Goal: Task Accomplishment & Management: Complete application form

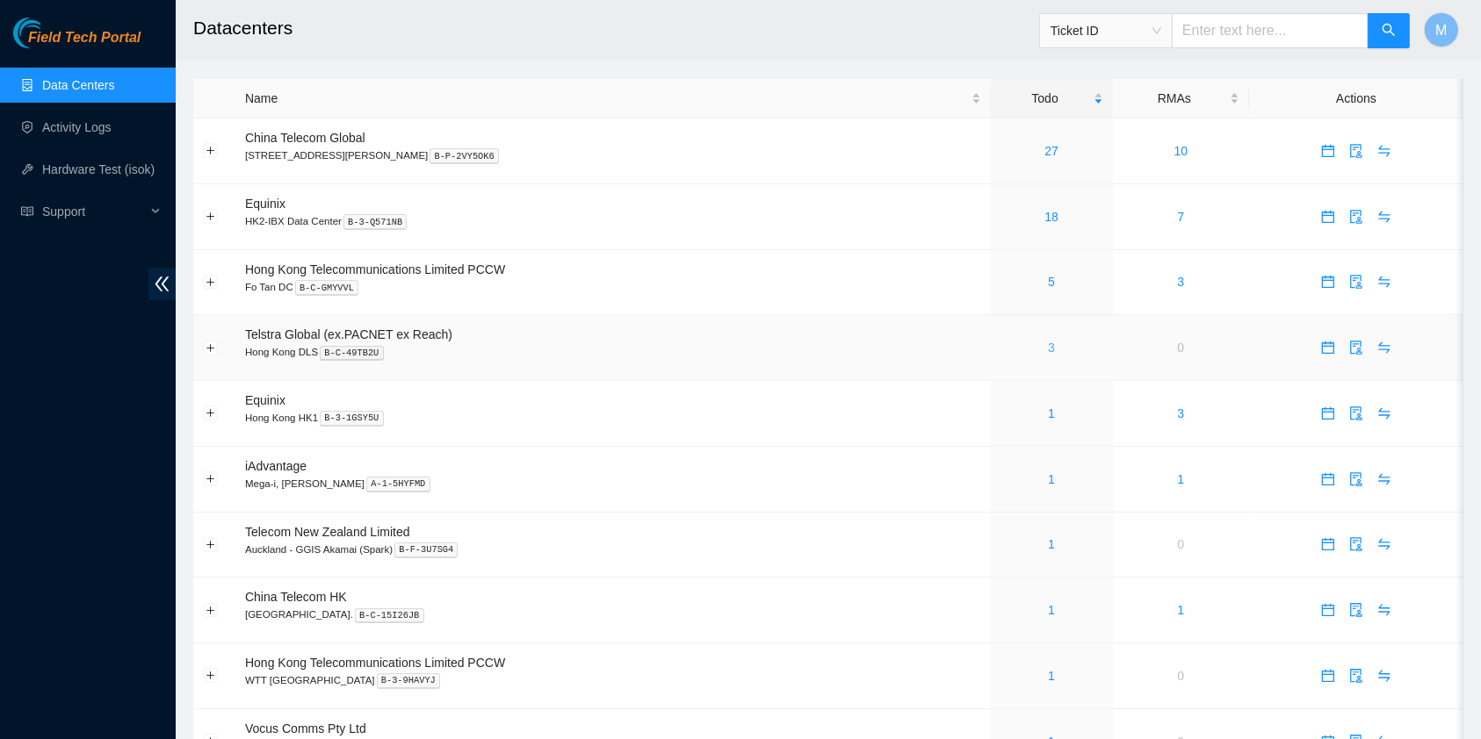
click at [1048, 350] on link "3" at bounding box center [1051, 348] width 7 height 14
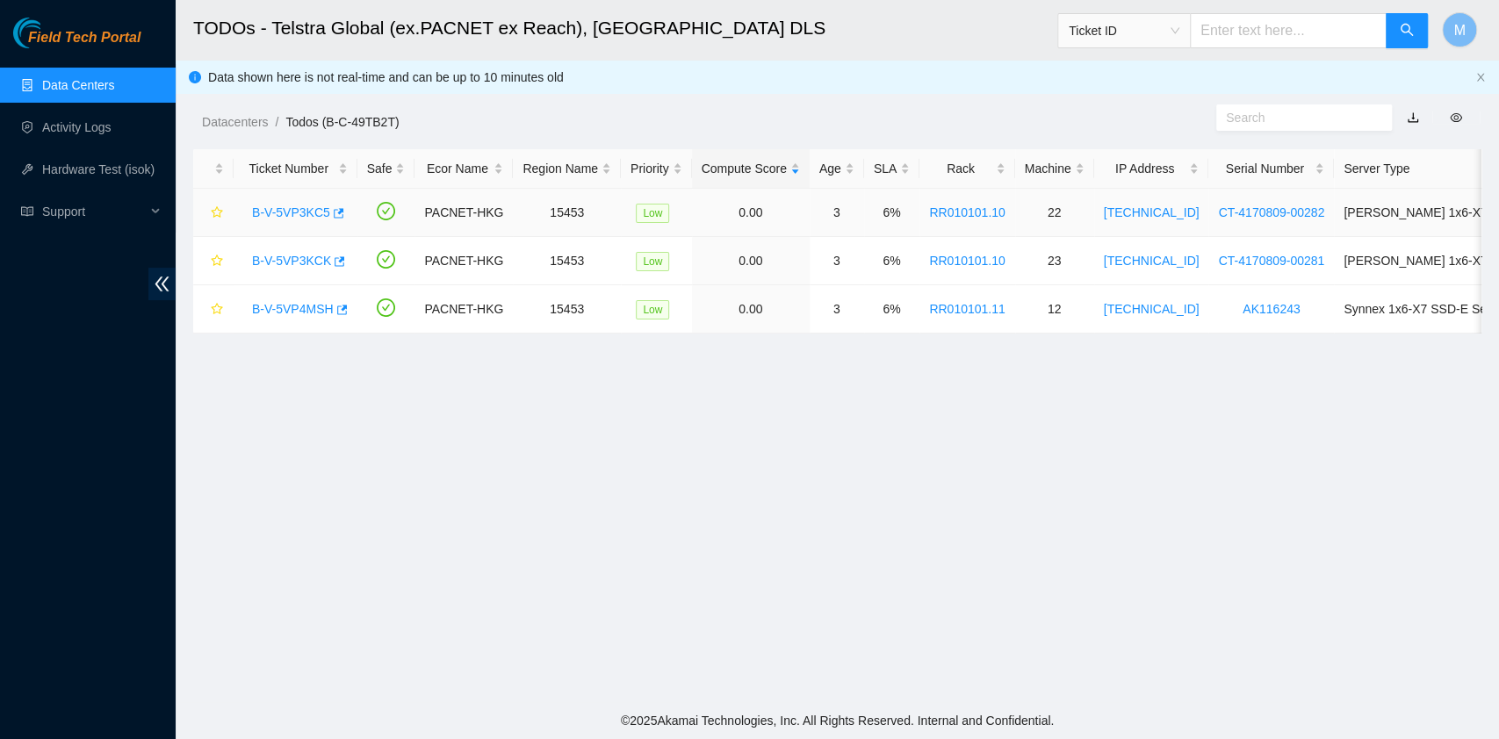
click at [312, 212] on link "B-V-5VP3KC5" at bounding box center [291, 212] width 78 height 14
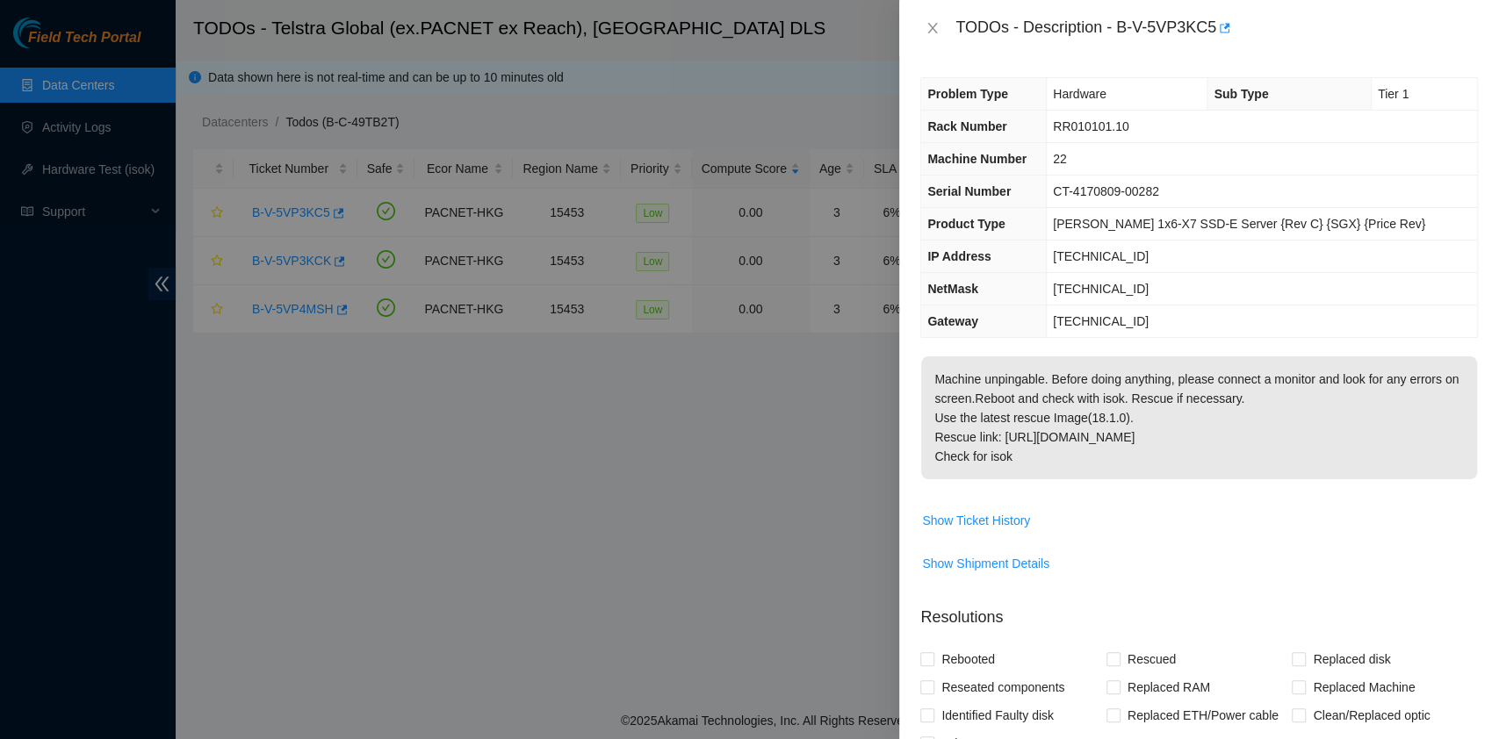
scroll to position [350, 0]
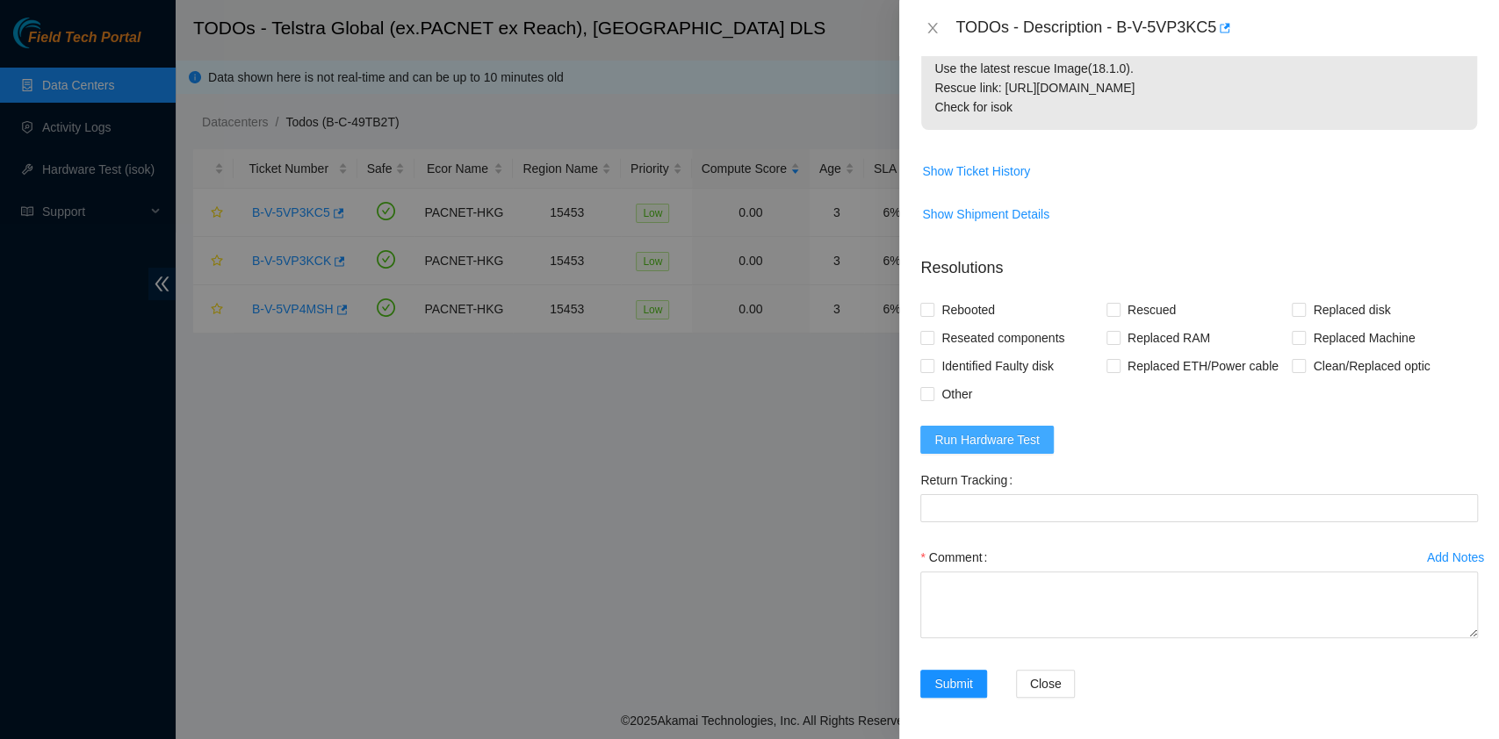
click at [952, 430] on span "Run Hardware Test" at bounding box center [986, 439] width 105 height 19
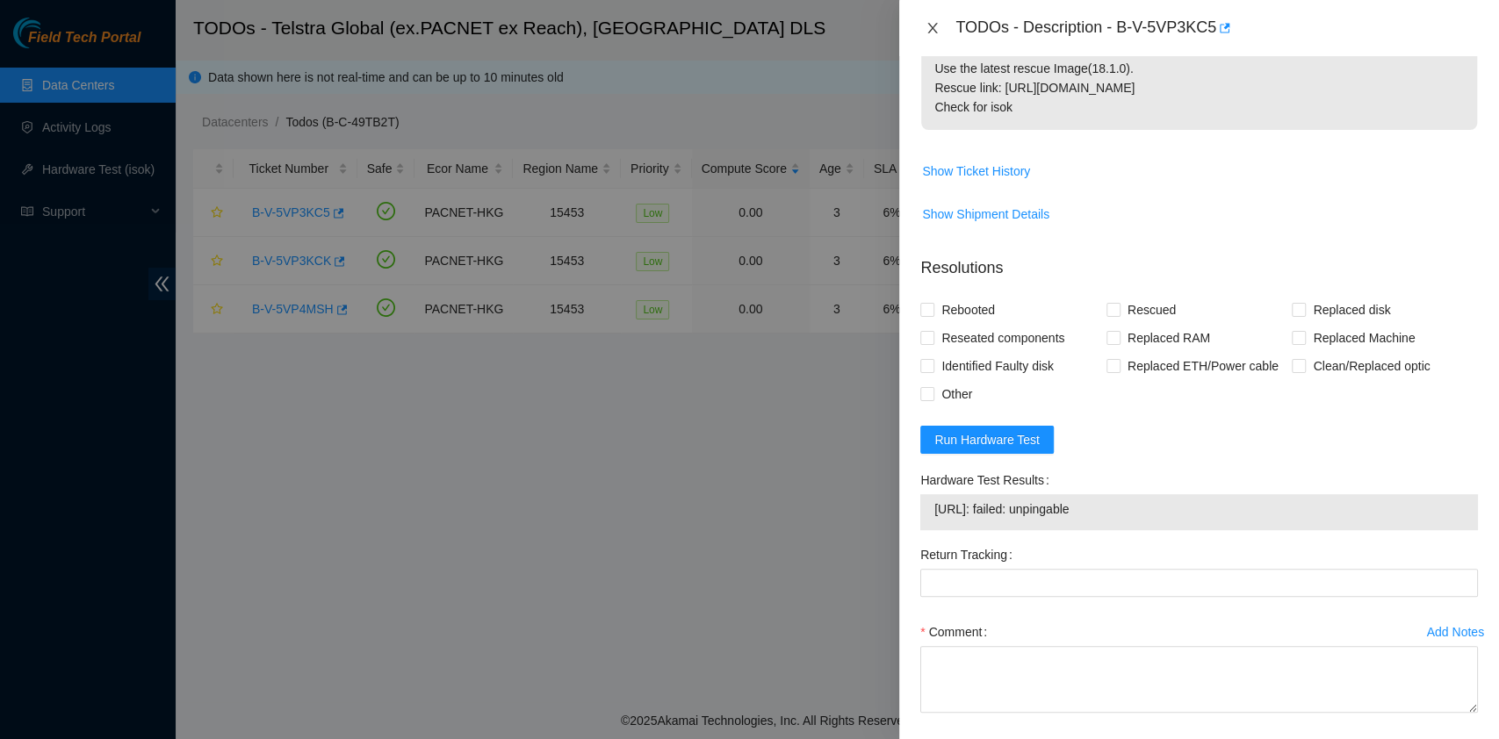
click at [926, 31] on icon "close" at bounding box center [933, 28] width 14 height 14
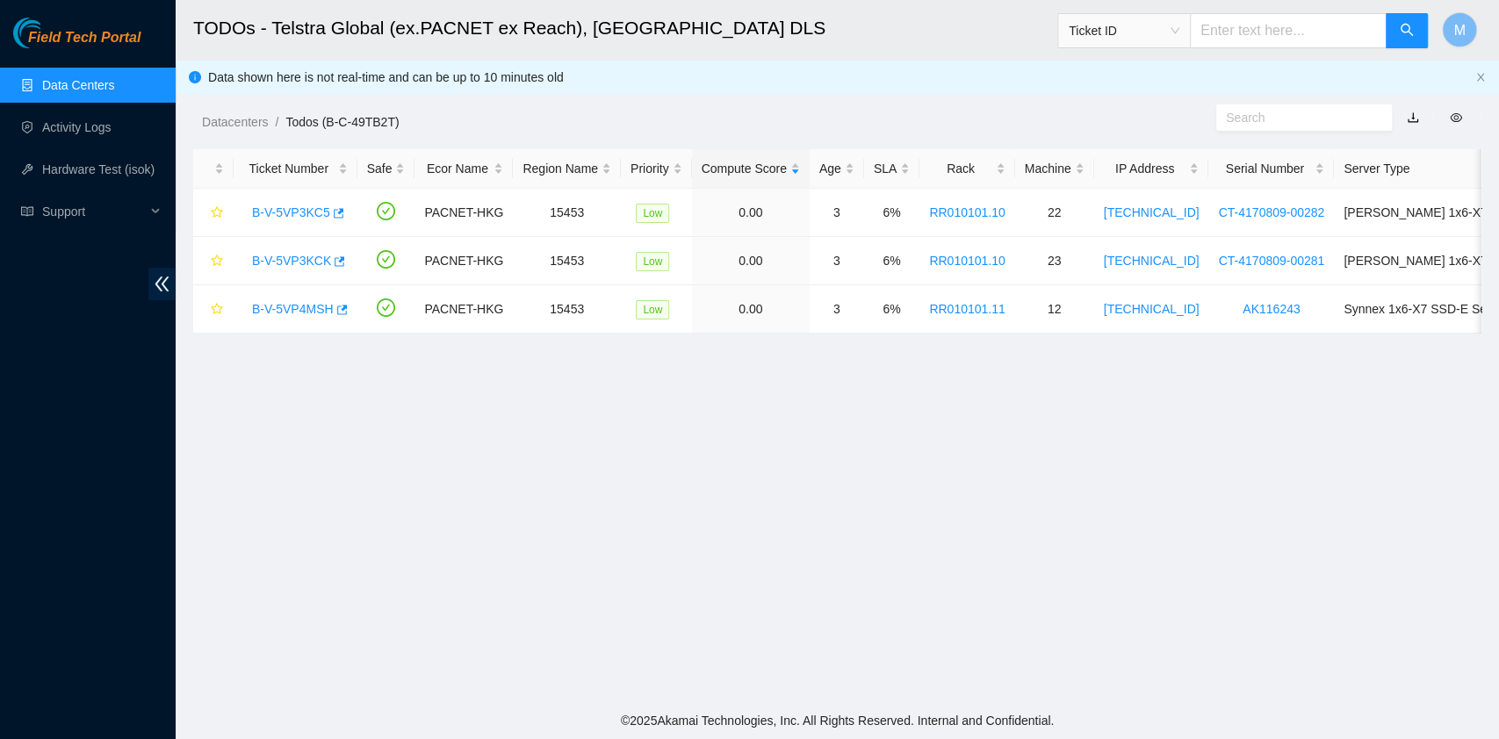
scroll to position [393, 0]
click at [253, 122] on link "Datacenters" at bounding box center [235, 122] width 66 height 14
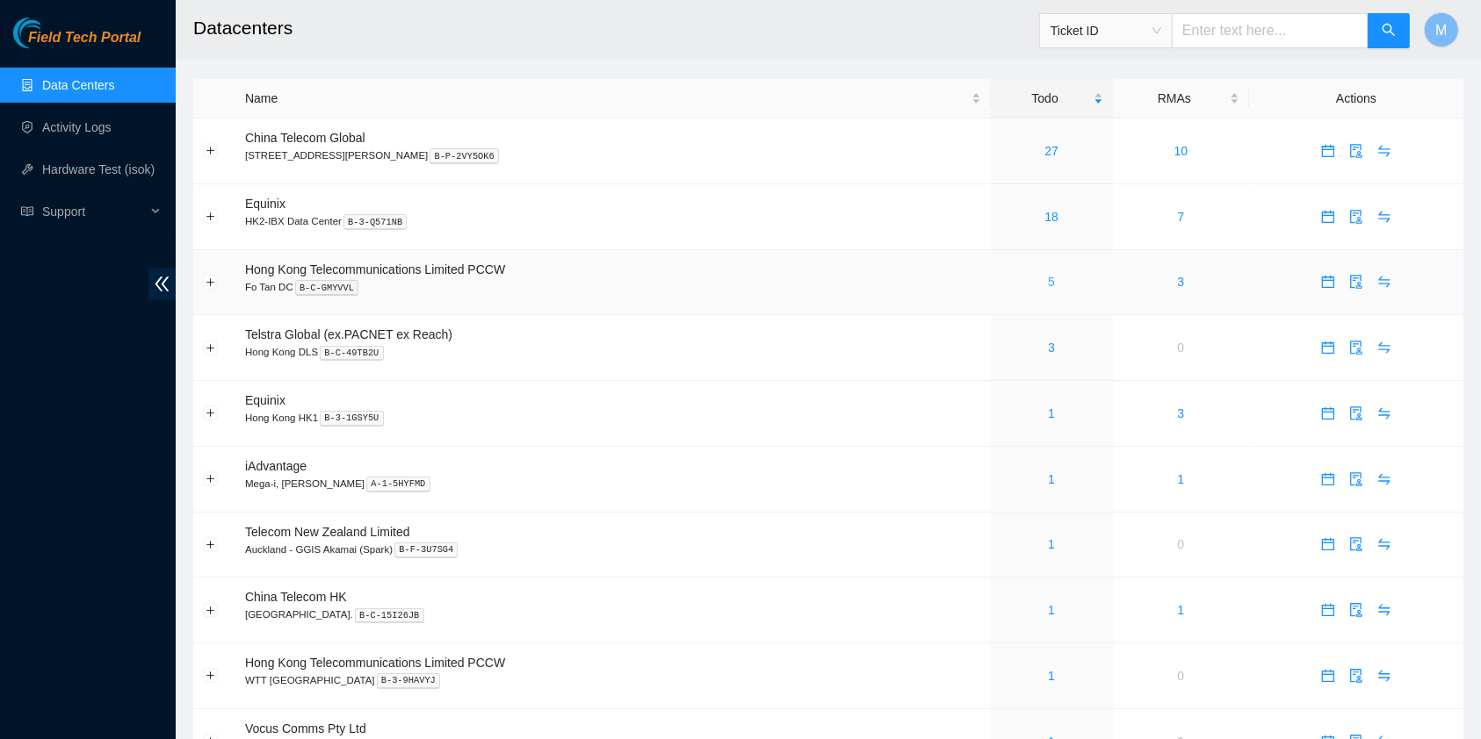
click at [1048, 281] on link "5" at bounding box center [1051, 282] width 7 height 14
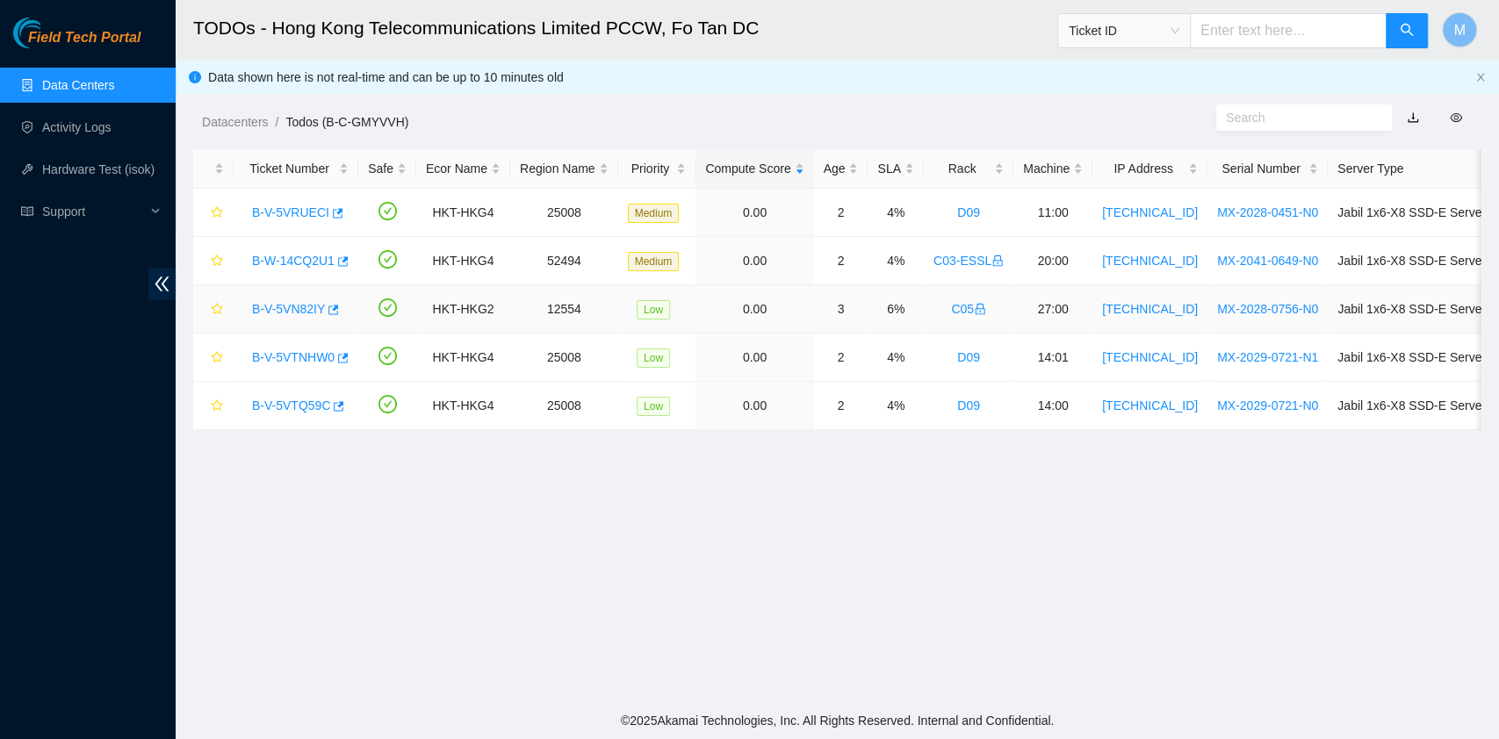
click at [297, 303] on link "B-V-5VN82IY" at bounding box center [288, 309] width 73 height 14
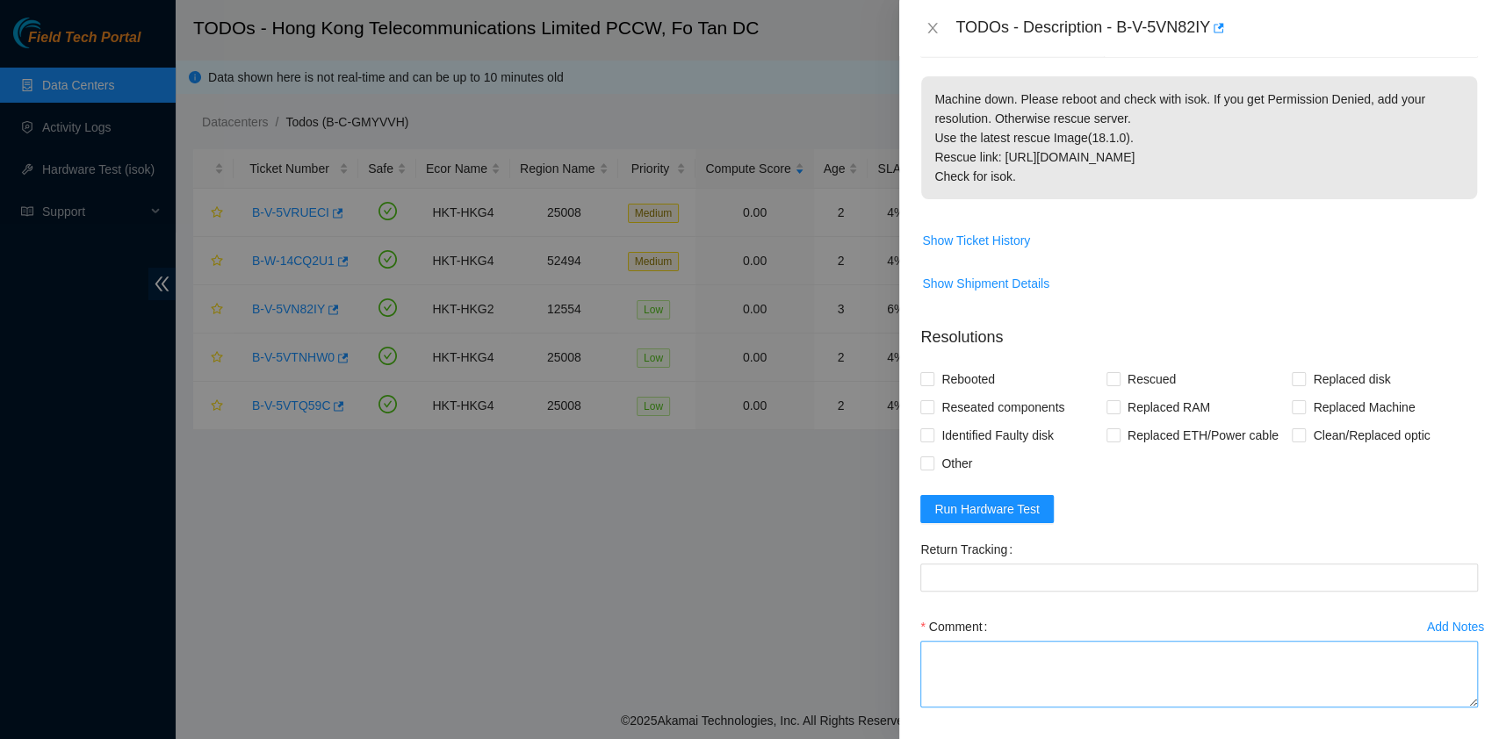
scroll to position [350, 0]
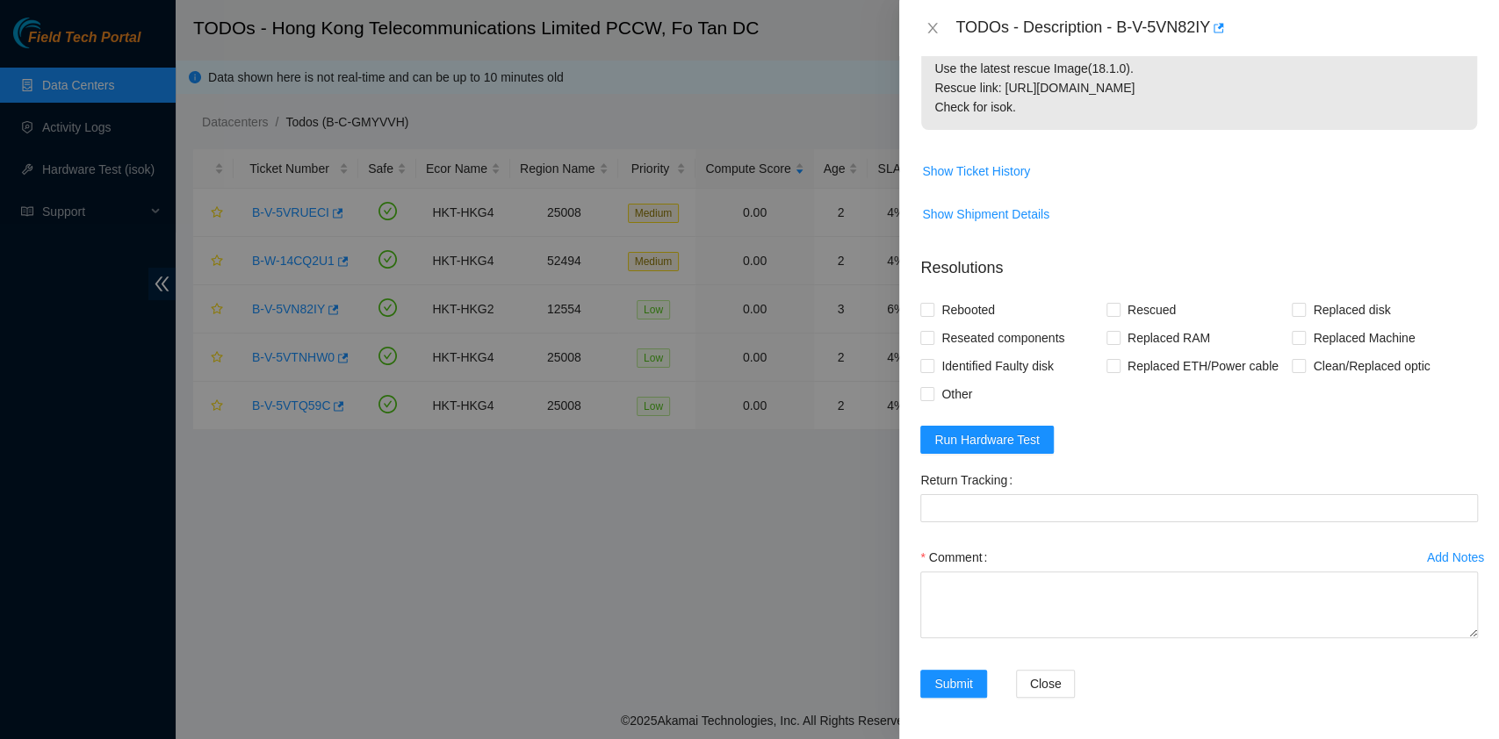
click at [1015, 403] on div "Other" at bounding box center [1013, 394] width 186 height 28
click at [1017, 432] on span "Run Hardware Test" at bounding box center [986, 439] width 105 height 19
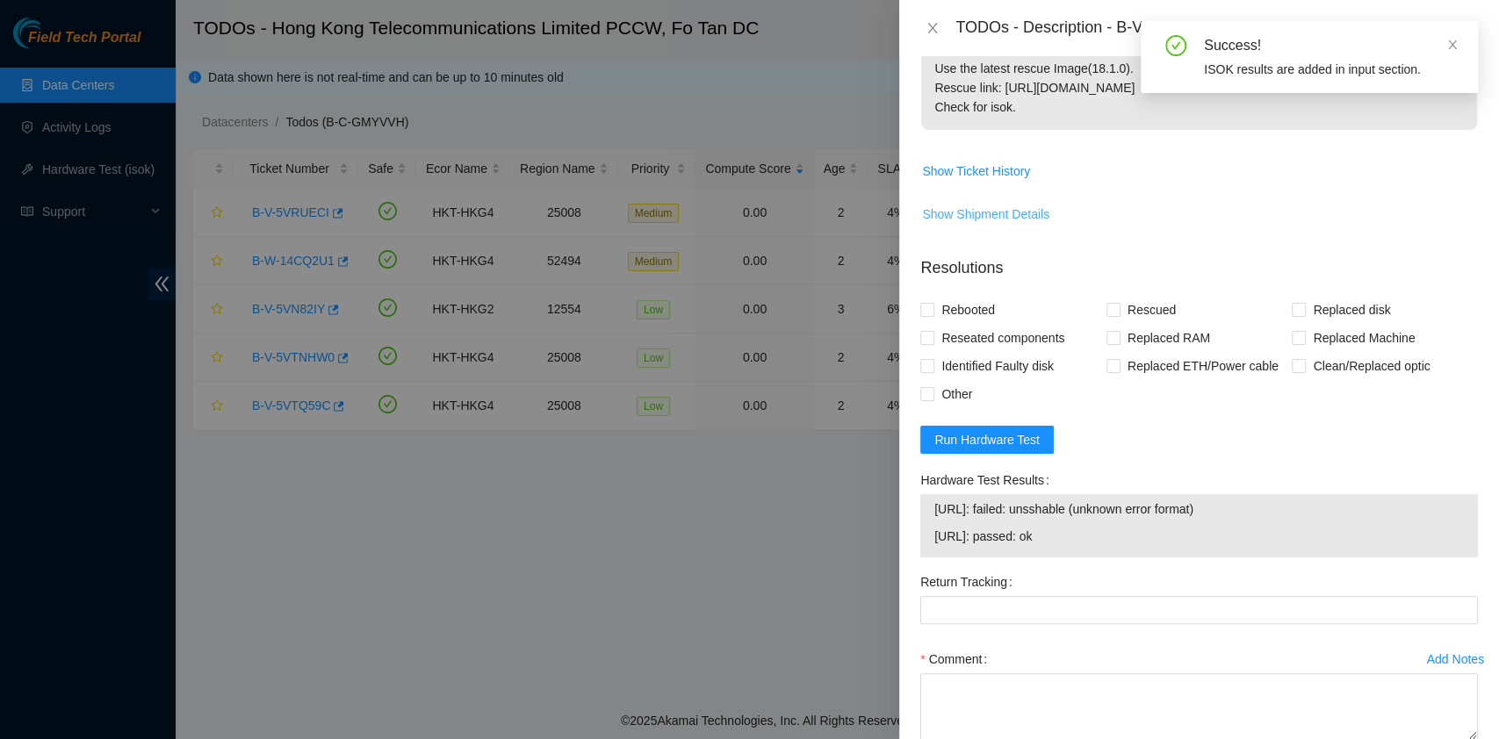
scroll to position [0, 0]
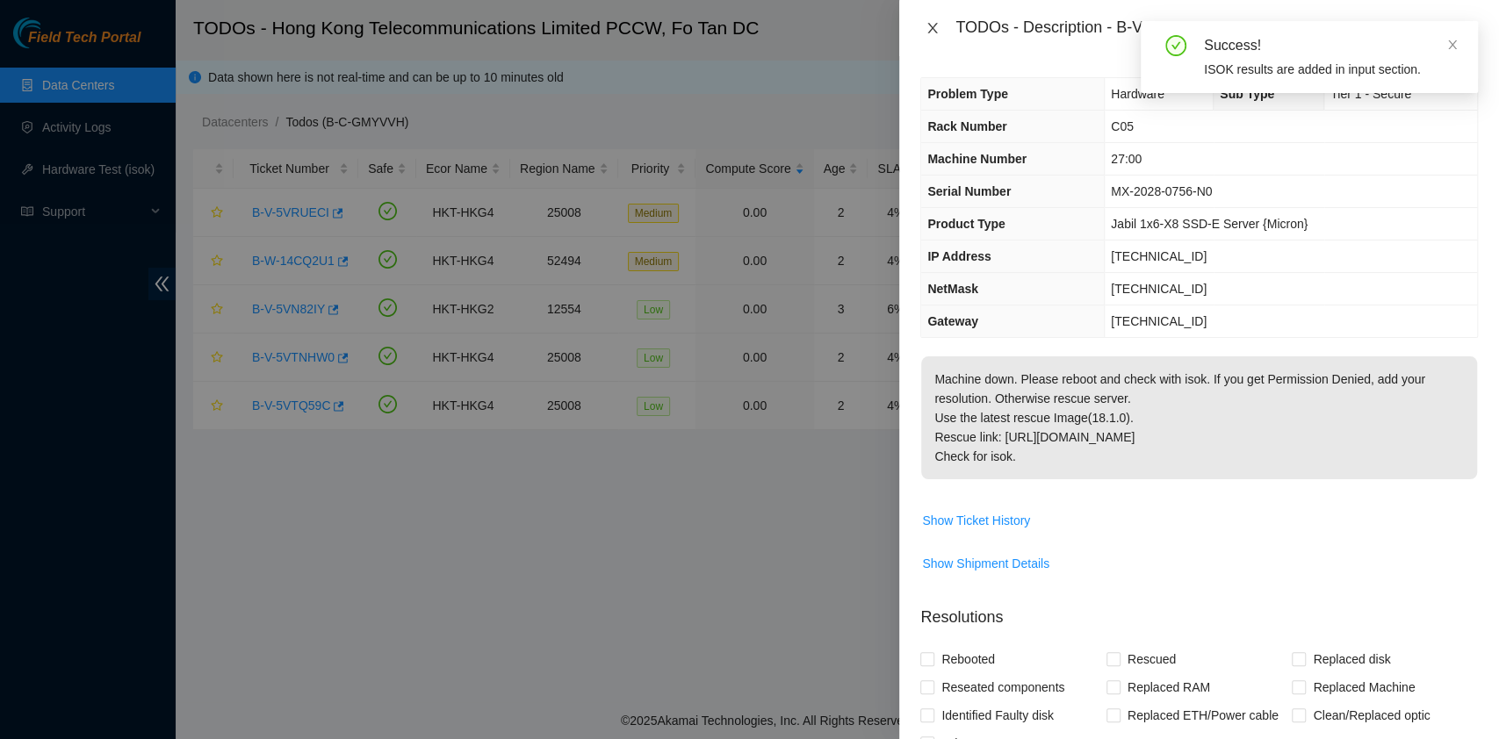
click at [926, 32] on icon "close" at bounding box center [933, 28] width 14 height 14
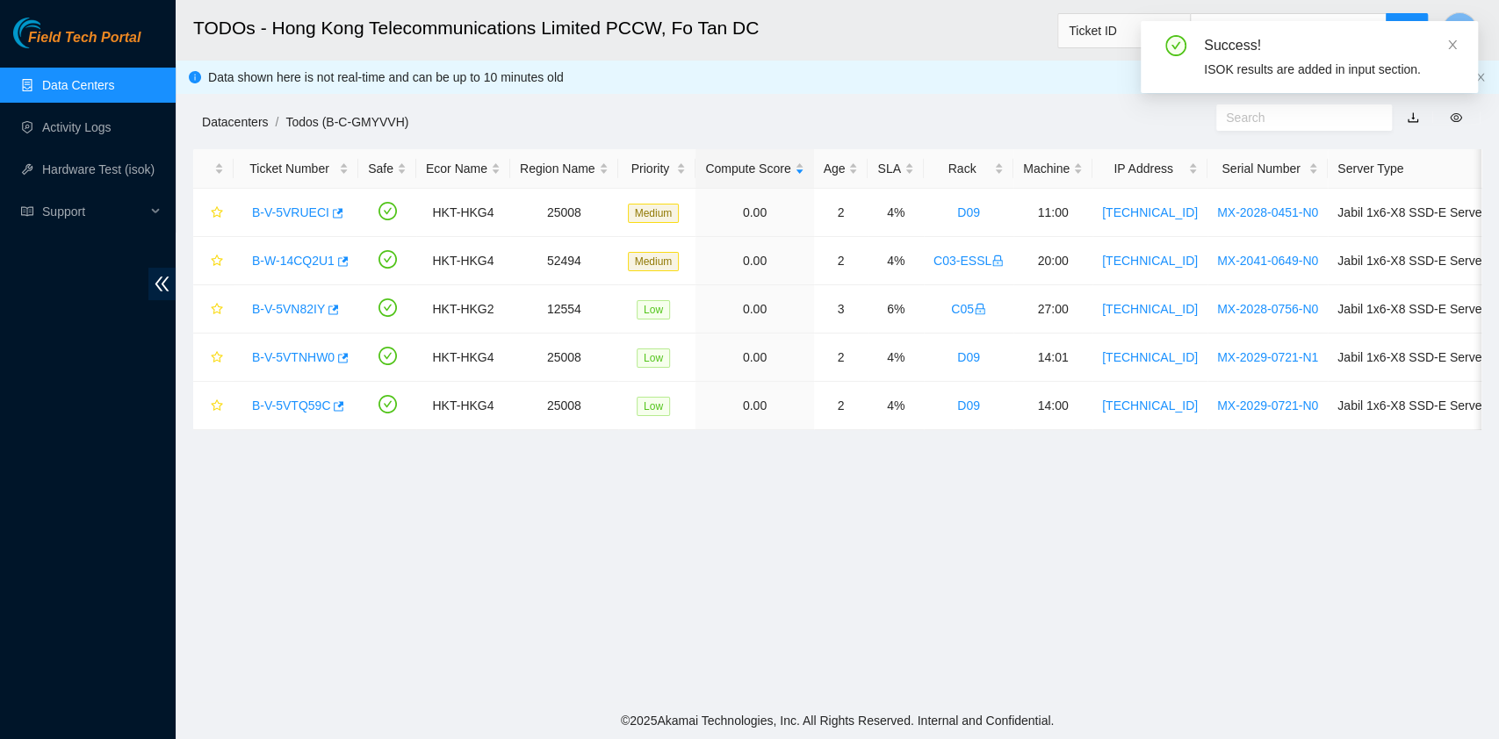
click at [228, 123] on link "Datacenters" at bounding box center [235, 122] width 66 height 14
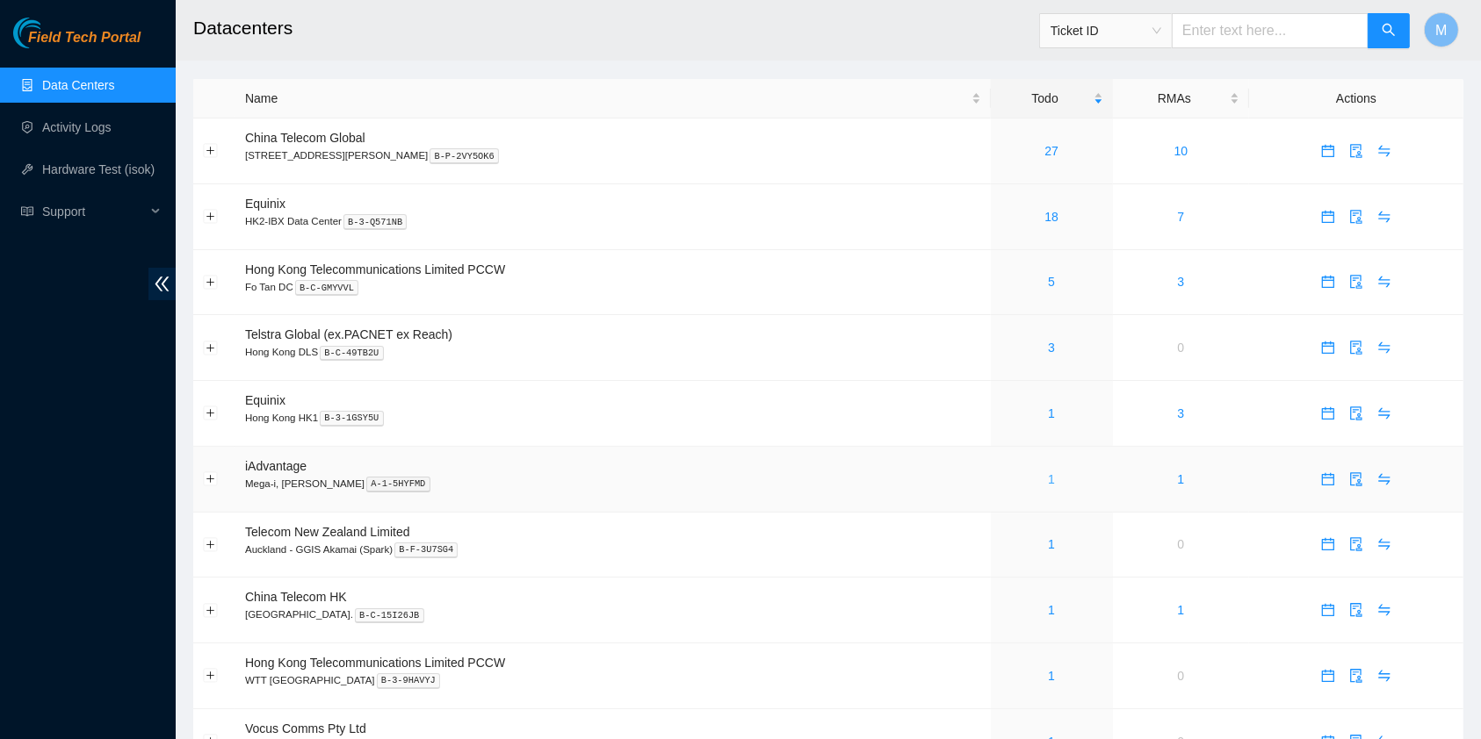
click at [1048, 480] on link "1" at bounding box center [1051, 479] width 7 height 14
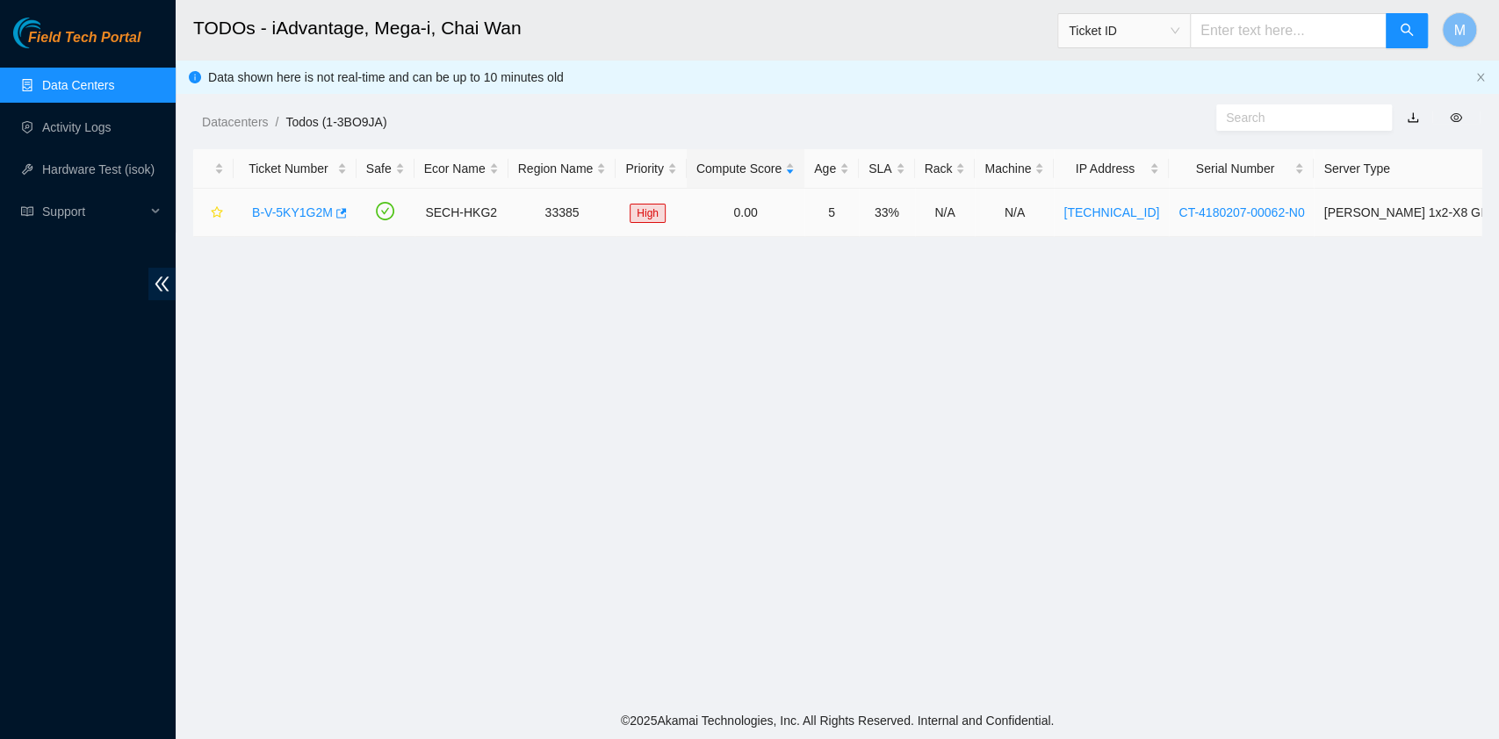
click at [292, 207] on link "B-V-5KY1G2M" at bounding box center [292, 212] width 81 height 14
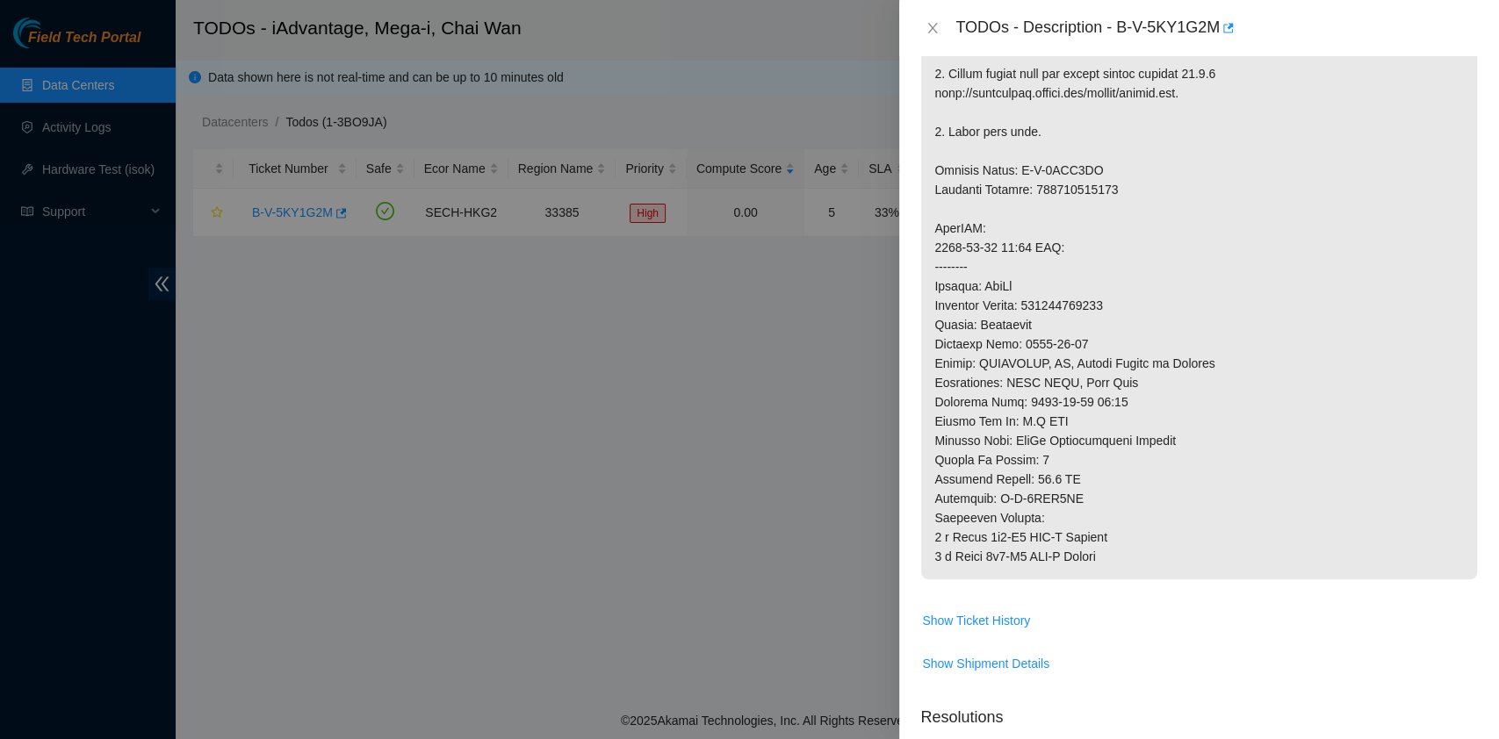
click at [1077, 504] on p at bounding box center [1199, 83] width 556 height 992
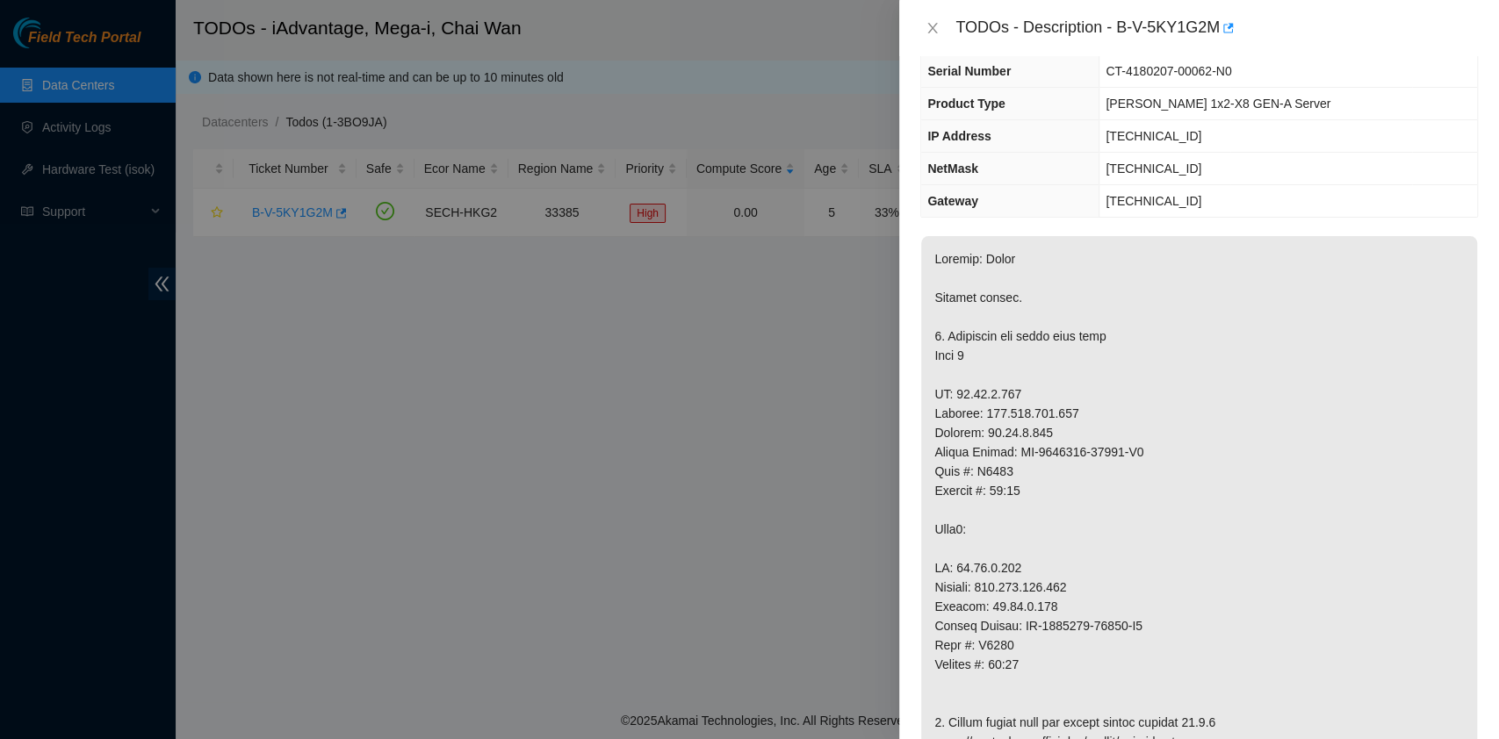
scroll to position [89, 0]
drag, startPoint x: 1215, startPoint y: 22, endPoint x: 1117, endPoint y: 11, distance: 98.1
click at [1117, 11] on div "TODOs - Description - B-V-5KY1G2M" at bounding box center [1199, 28] width 600 height 56
copy div "B-V-5KY1G2M"
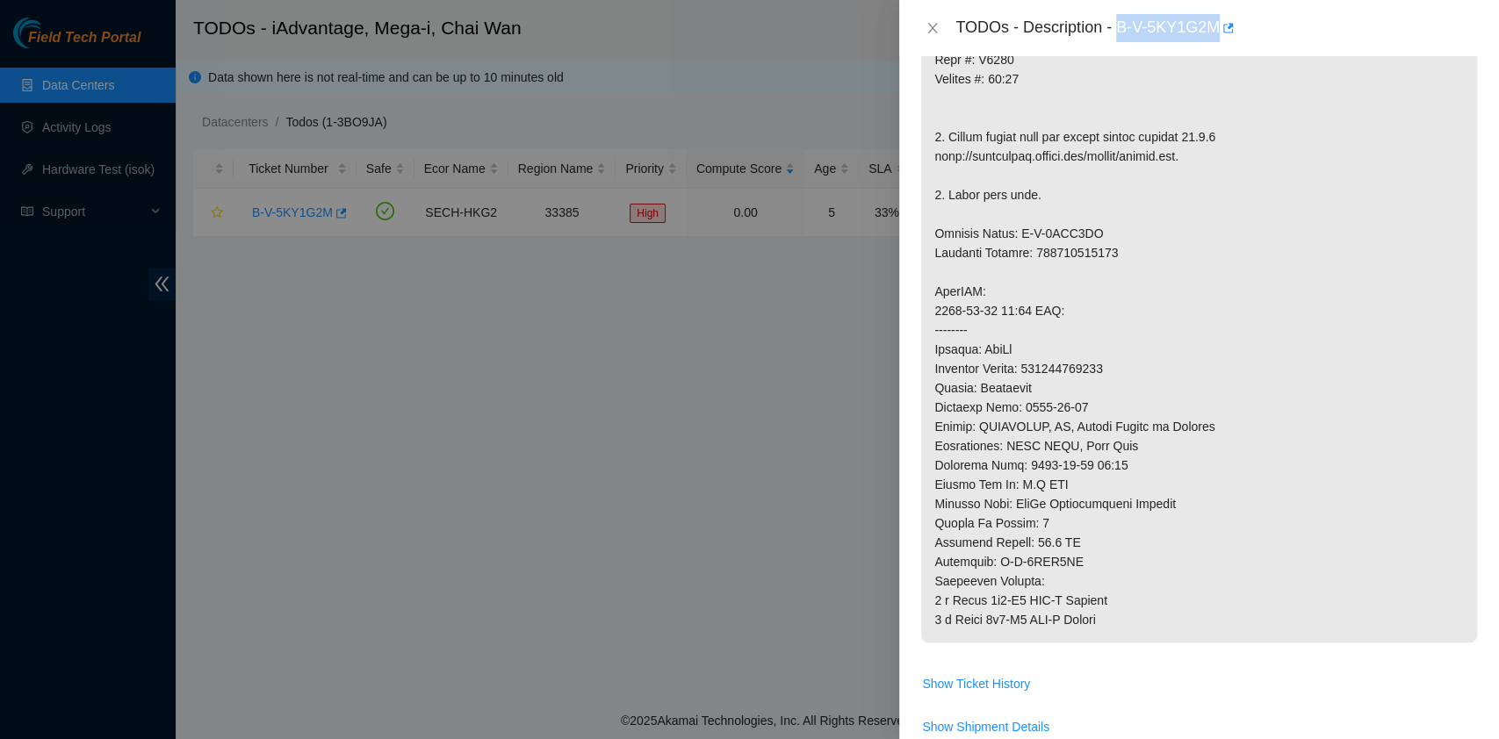
scroll to position [674, 0]
drag, startPoint x: 1143, startPoint y: 364, endPoint x: 1030, endPoint y: 357, distance: 112.6
click at [1030, 357] on p at bounding box center [1199, 146] width 556 height 992
copy p "414739615484"
click at [937, 32] on icon "close" at bounding box center [933, 28] width 14 height 14
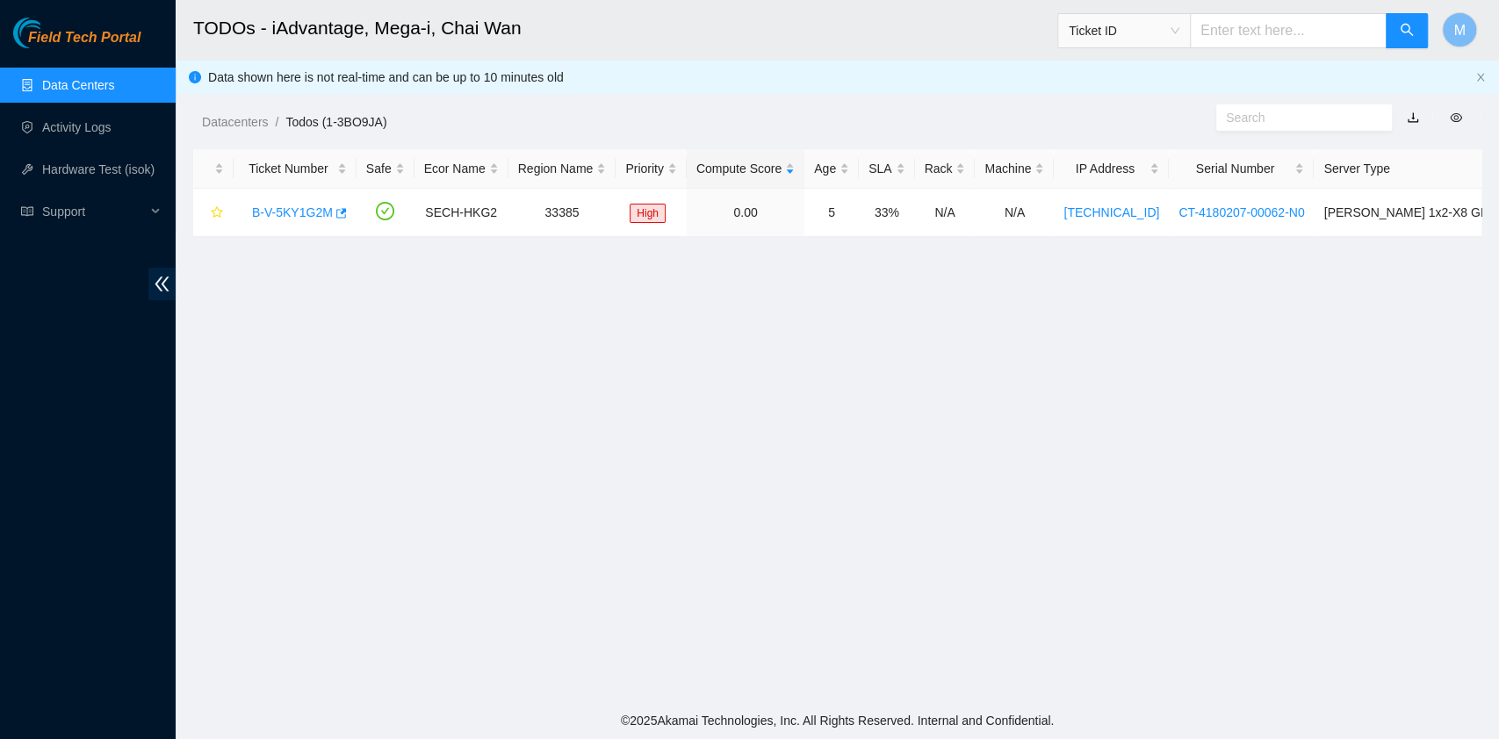
scroll to position [448, 0]
click at [246, 115] on link "Datacenters" at bounding box center [235, 122] width 66 height 14
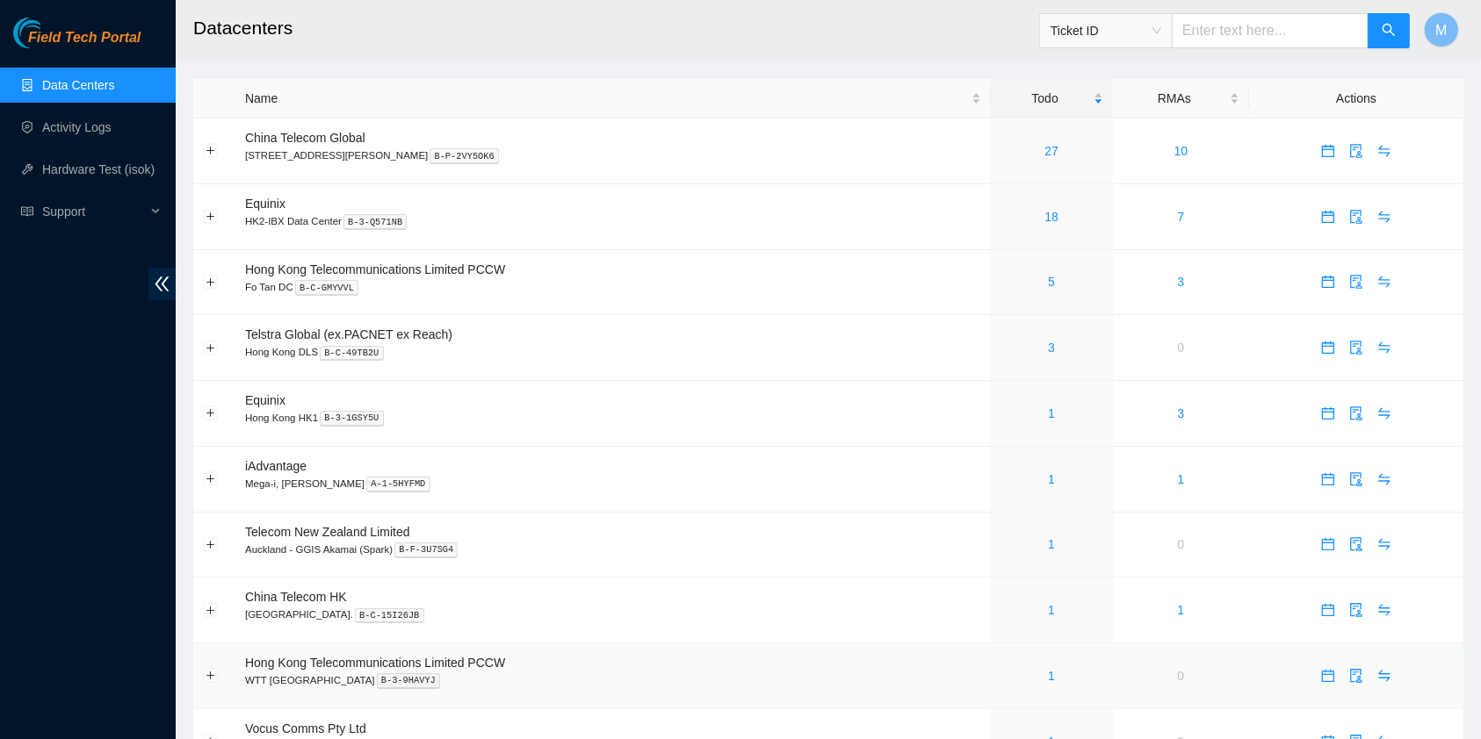
click at [1026, 671] on div "1" at bounding box center [1051, 676] width 103 height 19
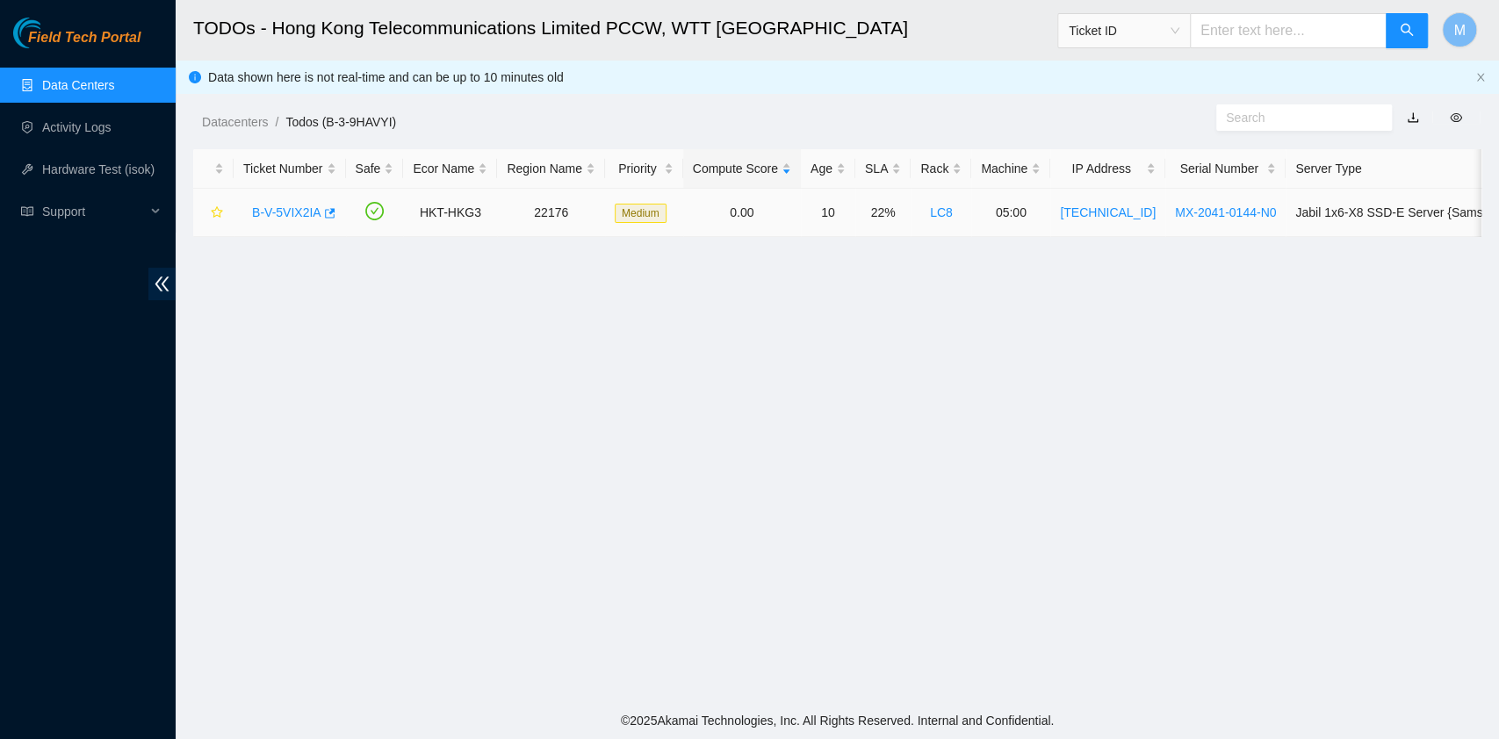
click at [297, 207] on link "B-V-5VIX2IA" at bounding box center [286, 212] width 69 height 14
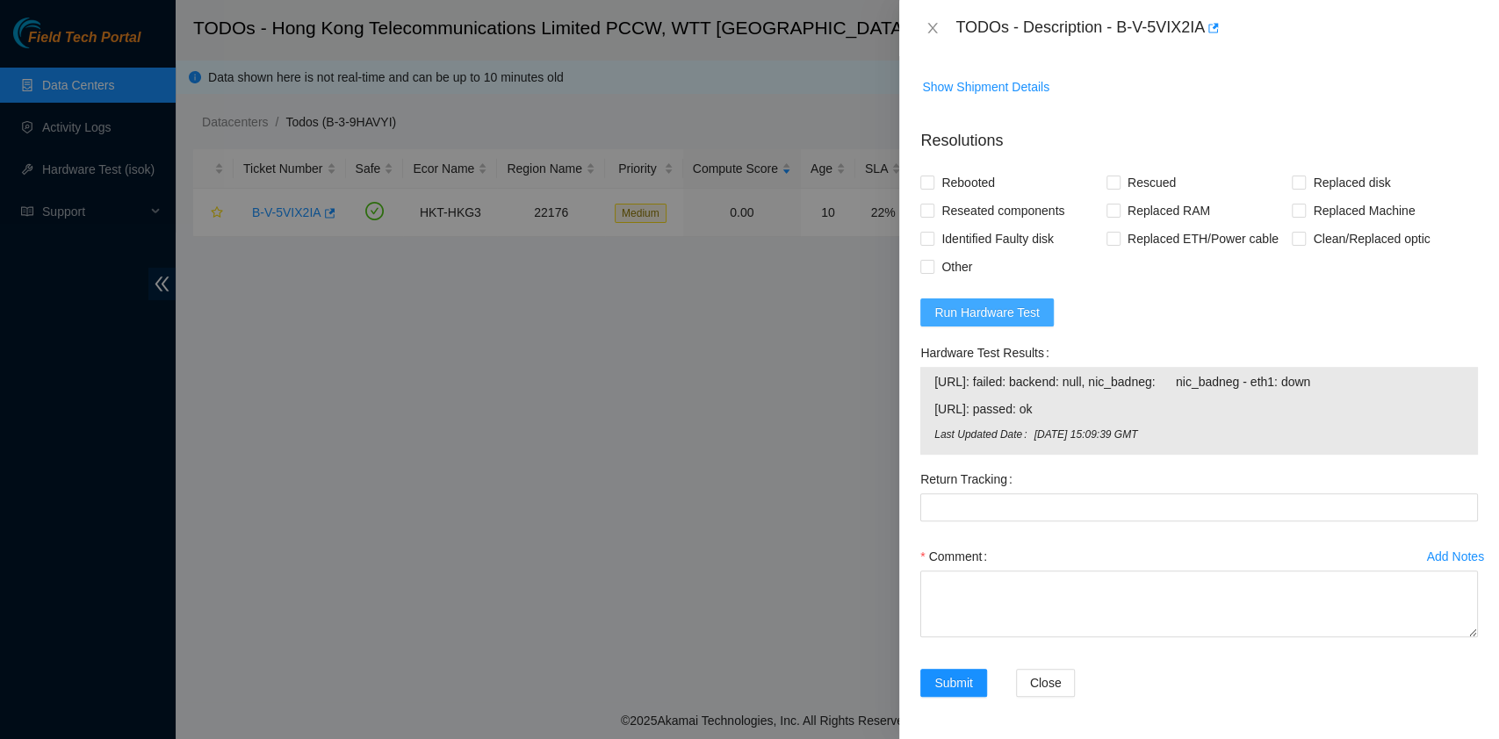
click at [1018, 312] on span "Run Hardware Test" at bounding box center [986, 312] width 105 height 19
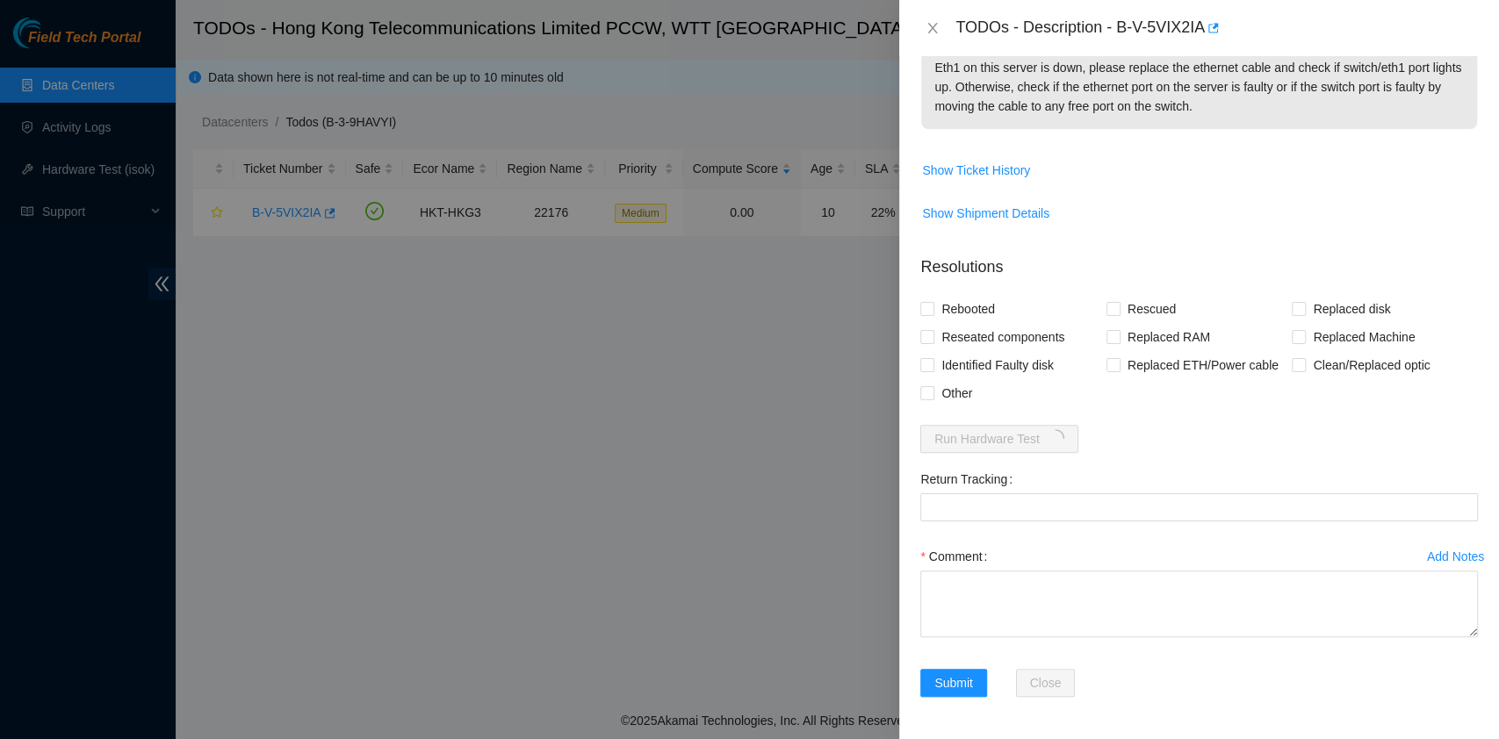
scroll to position [330, 0]
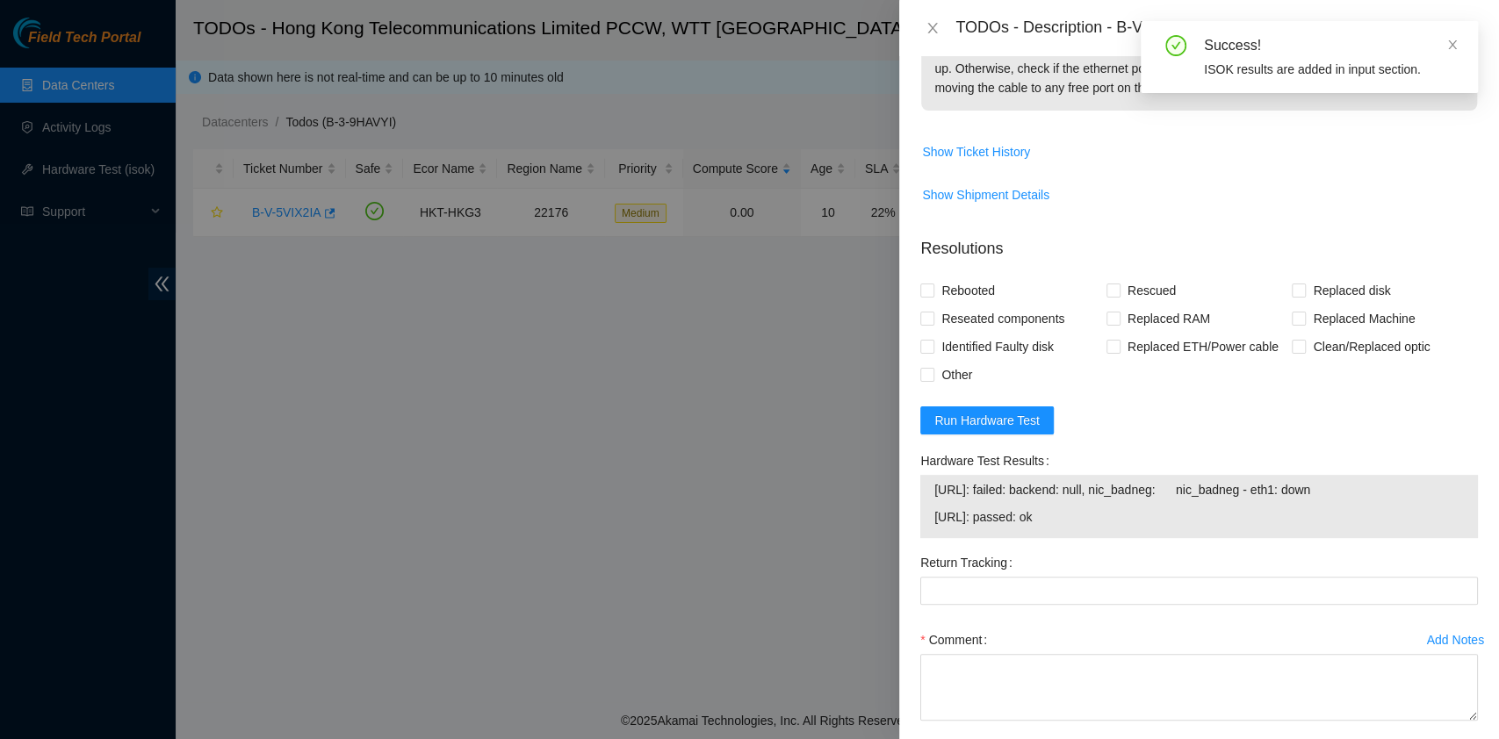
click at [379, 498] on div at bounding box center [749, 369] width 1499 height 739
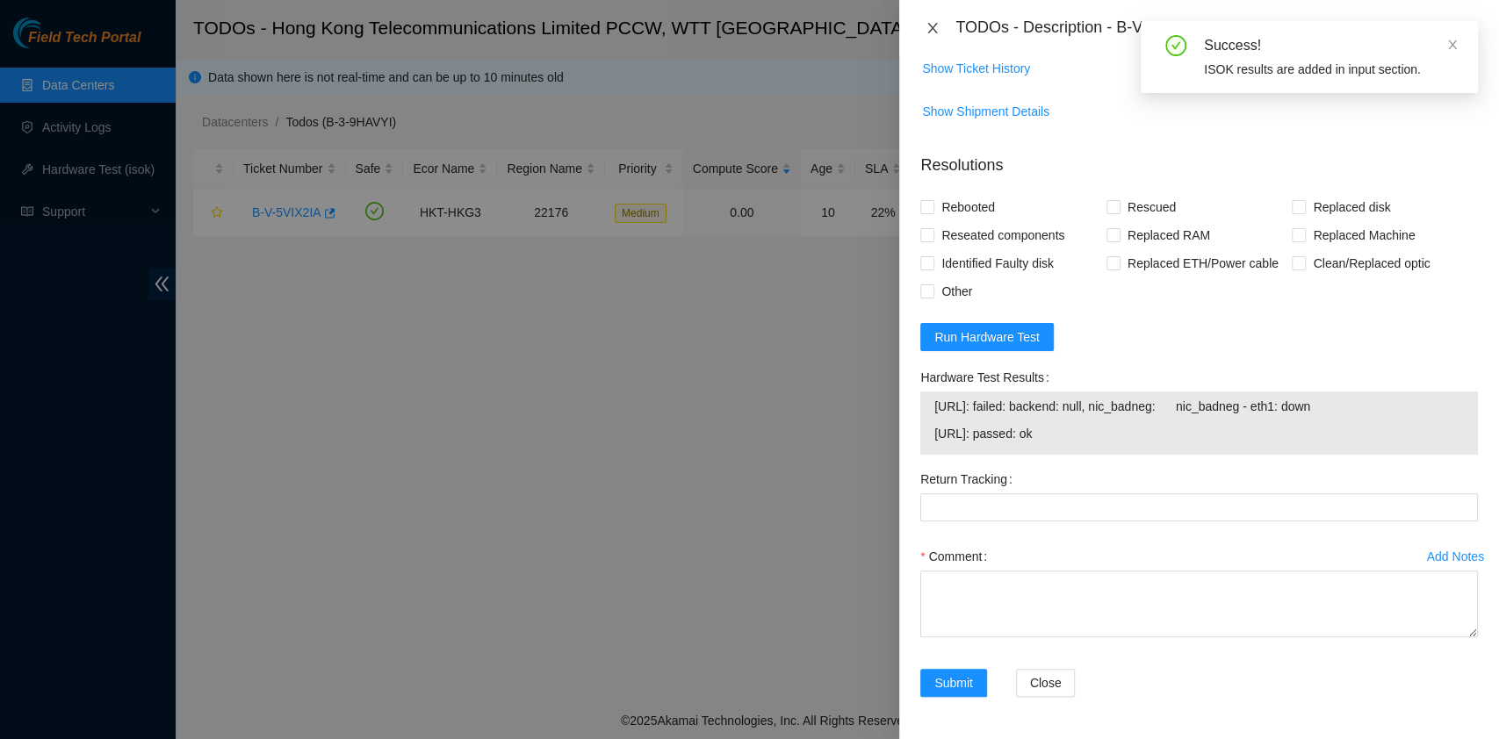
click at [931, 32] on icon "close" at bounding box center [933, 28] width 14 height 14
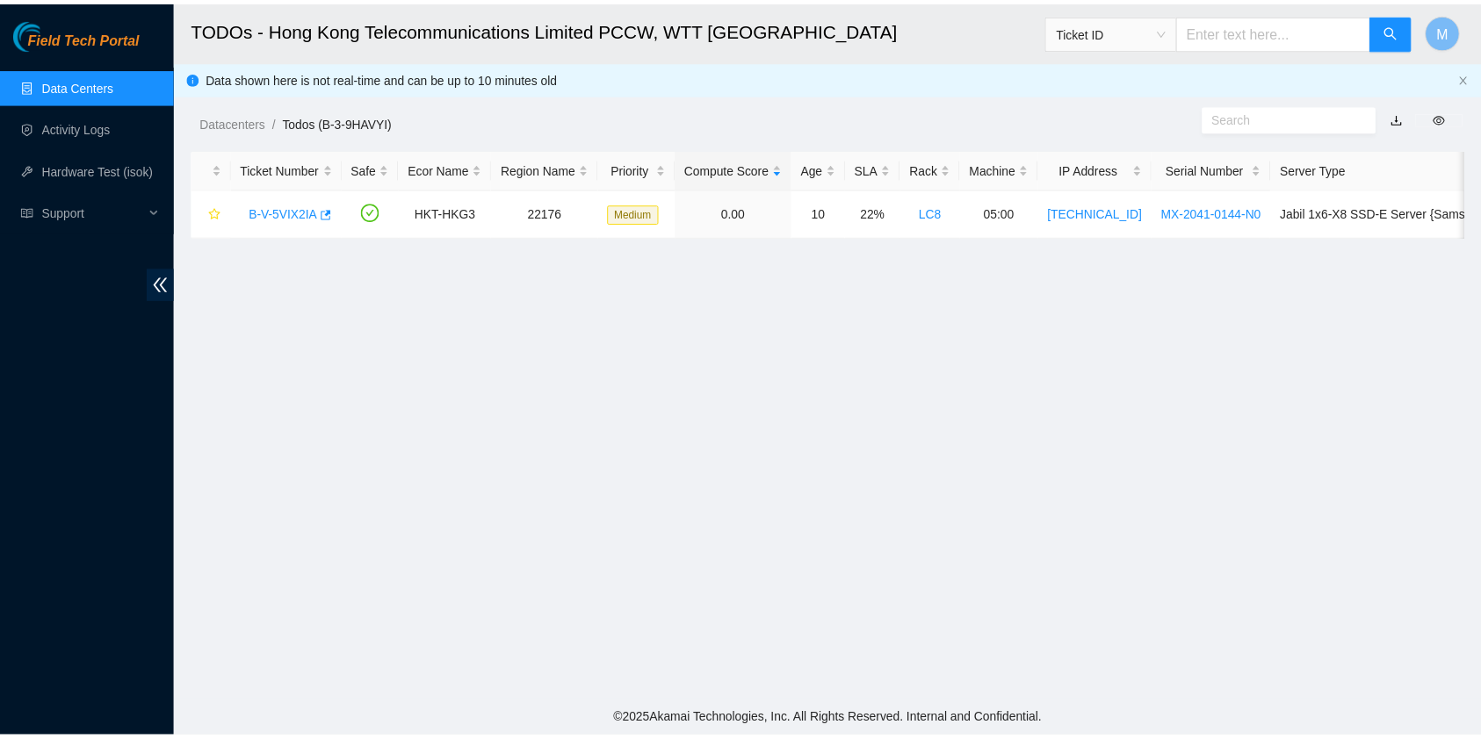
scroll to position [424, 0]
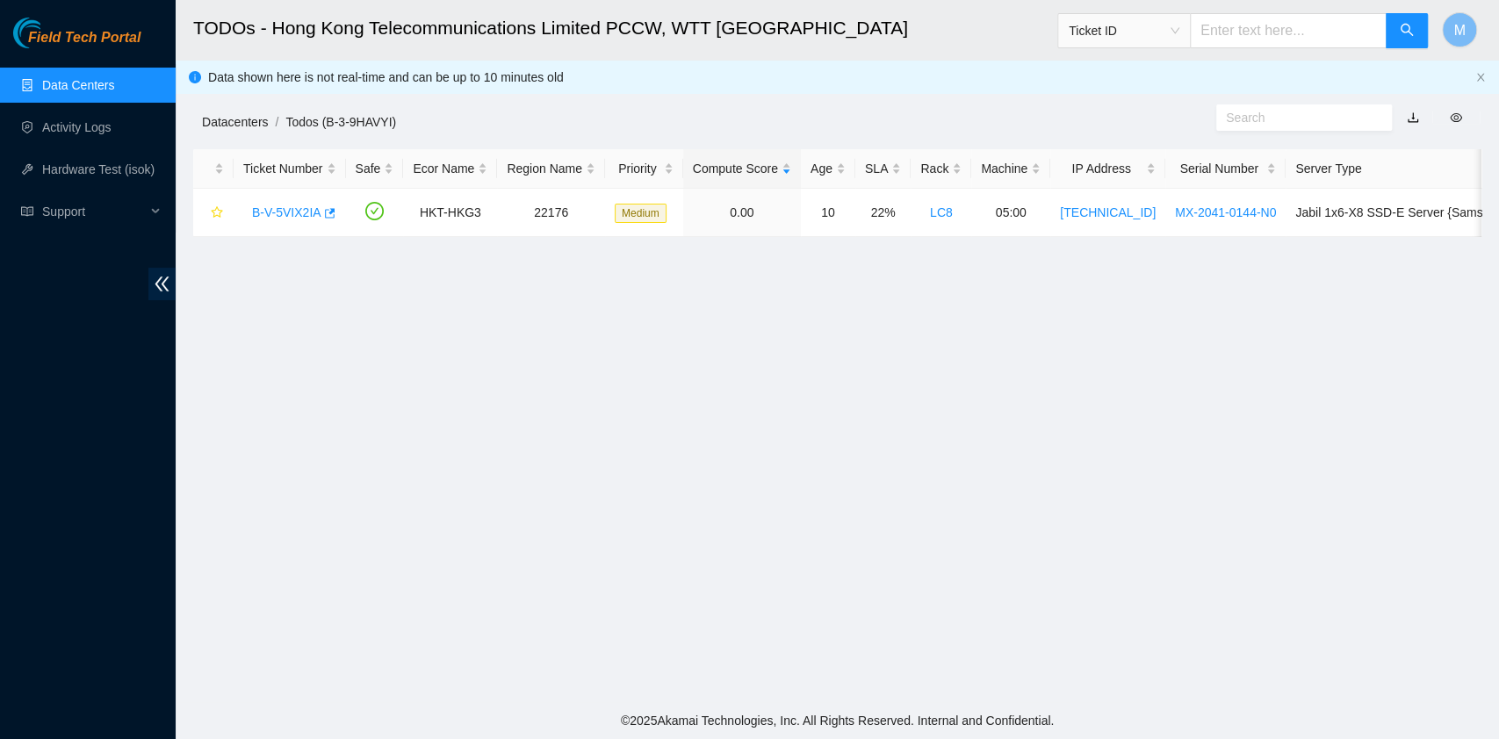
click at [225, 123] on link "Datacenters" at bounding box center [235, 122] width 66 height 14
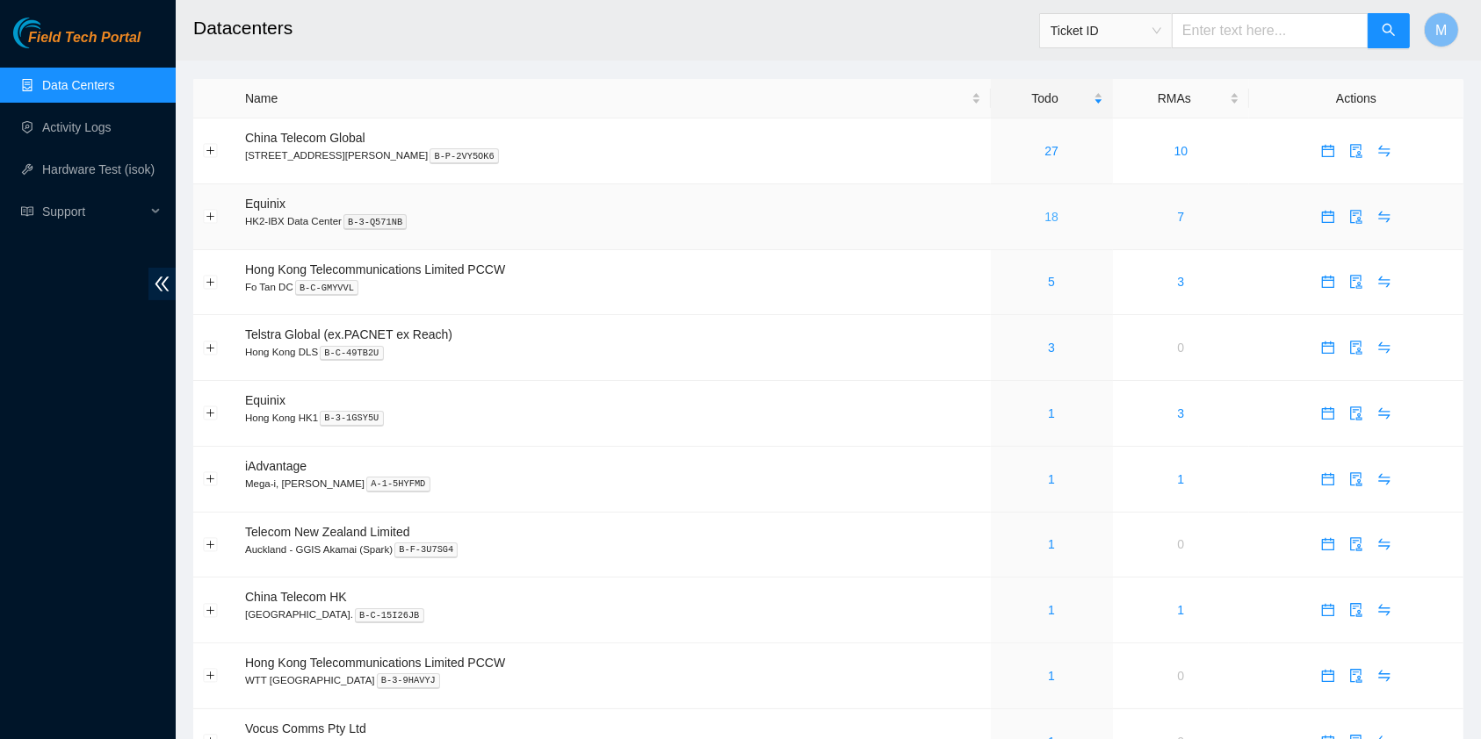
click at [1044, 221] on link "18" at bounding box center [1051, 217] width 14 height 14
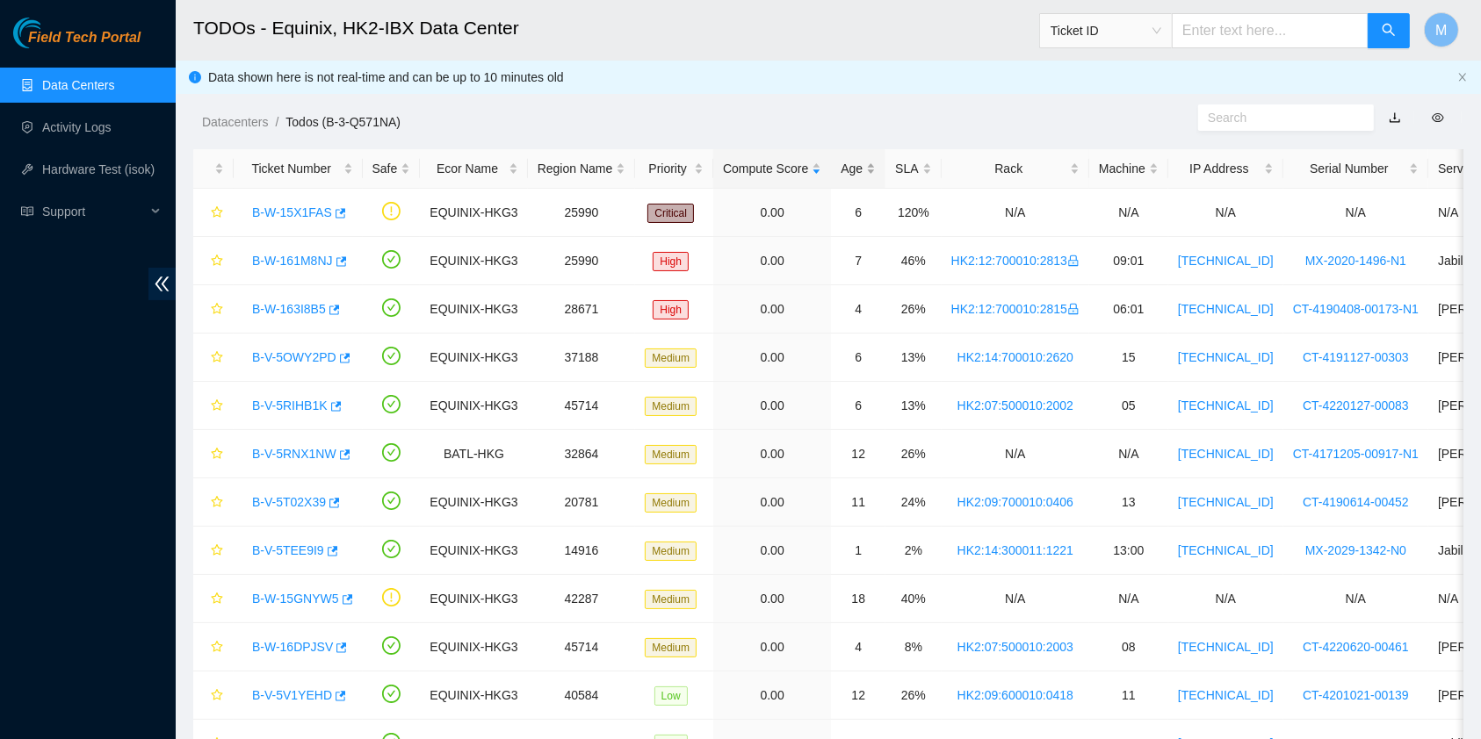
click at [853, 162] on div "Age" at bounding box center [857, 168] width 35 height 19
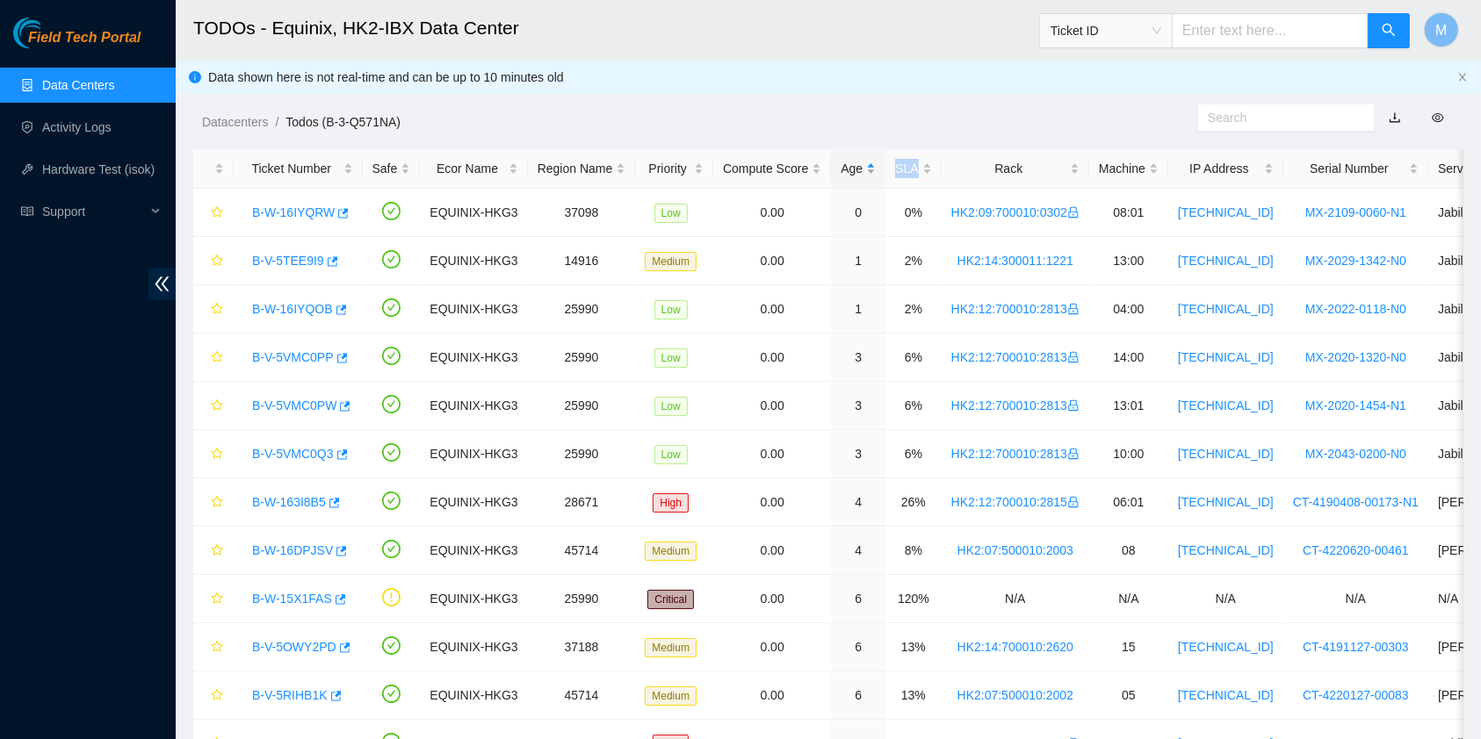
click at [853, 162] on div "Age" at bounding box center [857, 168] width 35 height 19
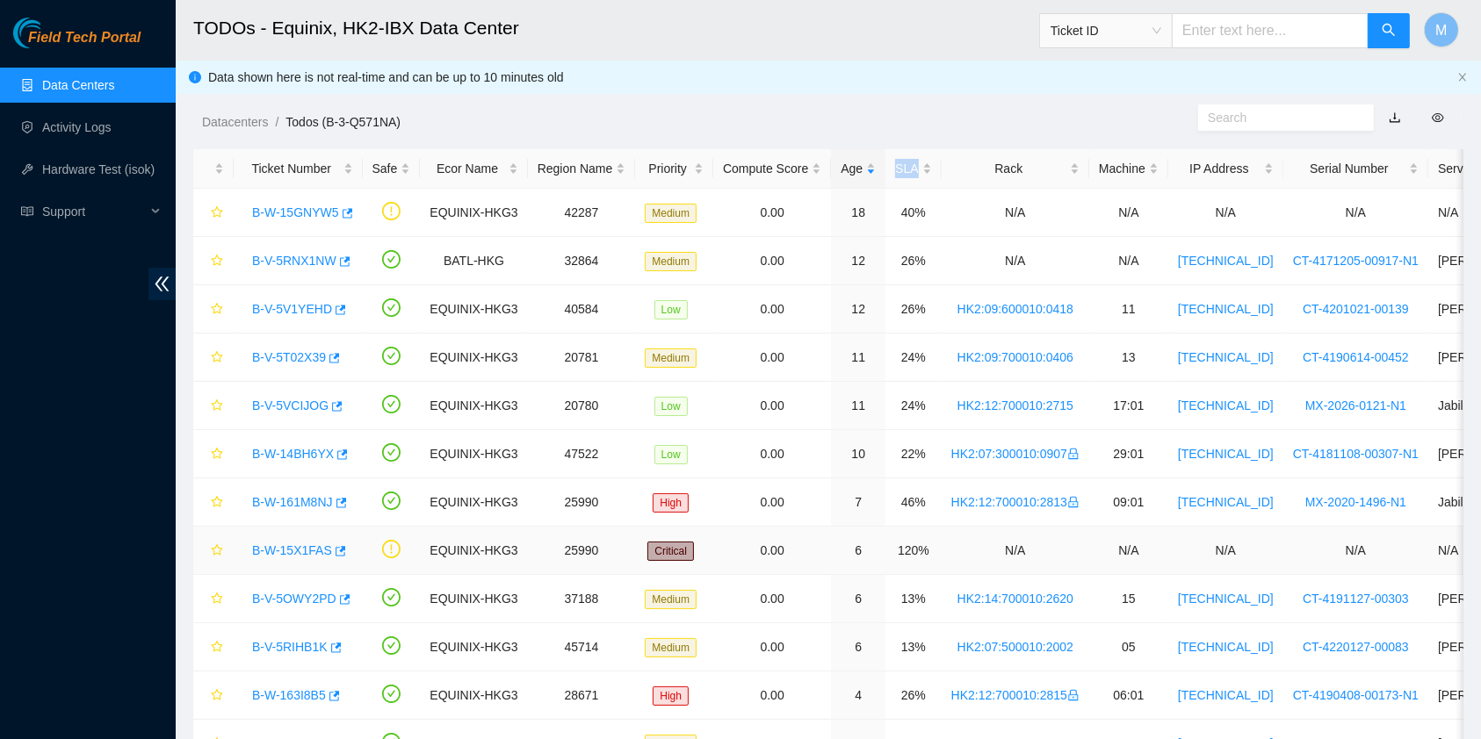
click at [285, 552] on link "B-W-15X1FAS" at bounding box center [292, 551] width 80 height 14
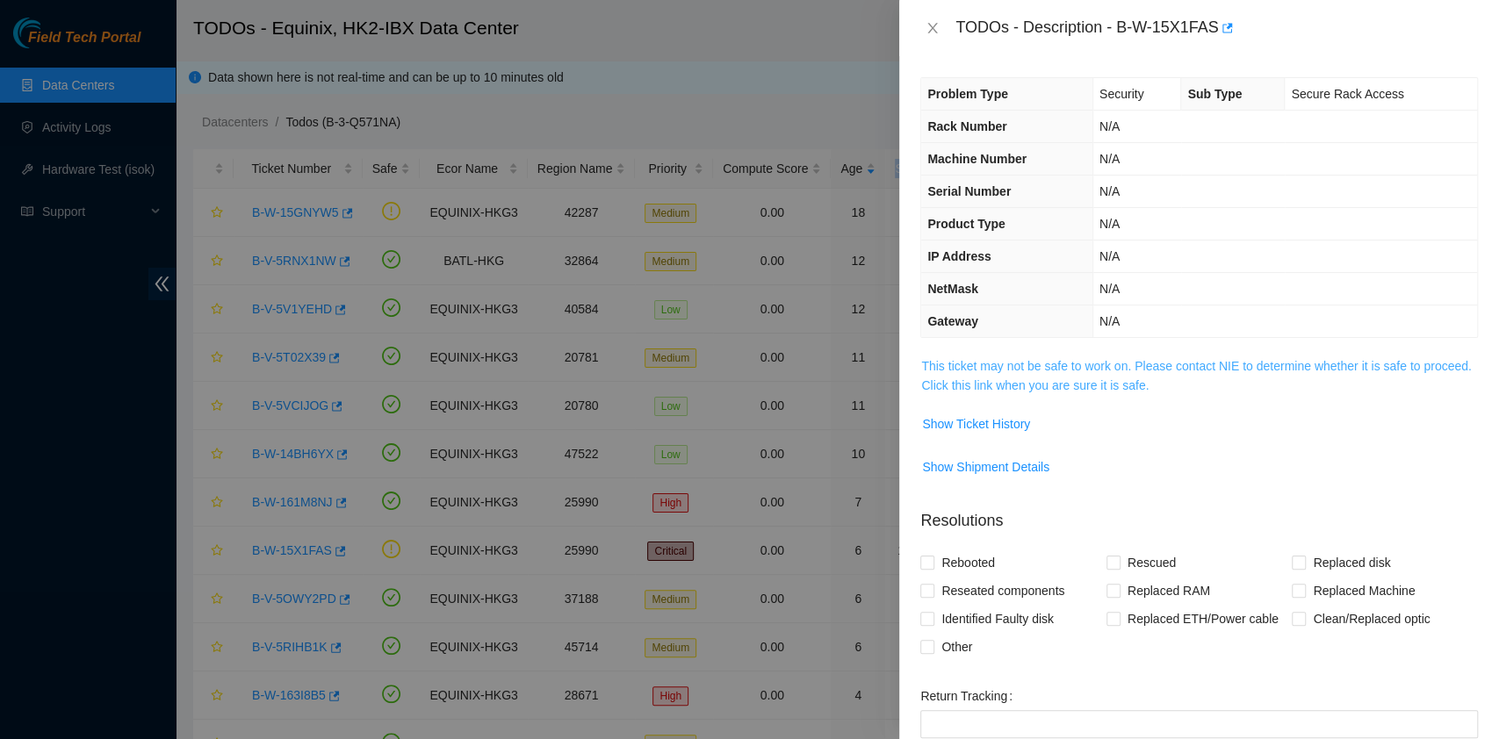
click at [1114, 386] on link "This ticket may not be safe to work on. Please contact NIE to determine whether…" at bounding box center [1196, 375] width 550 height 33
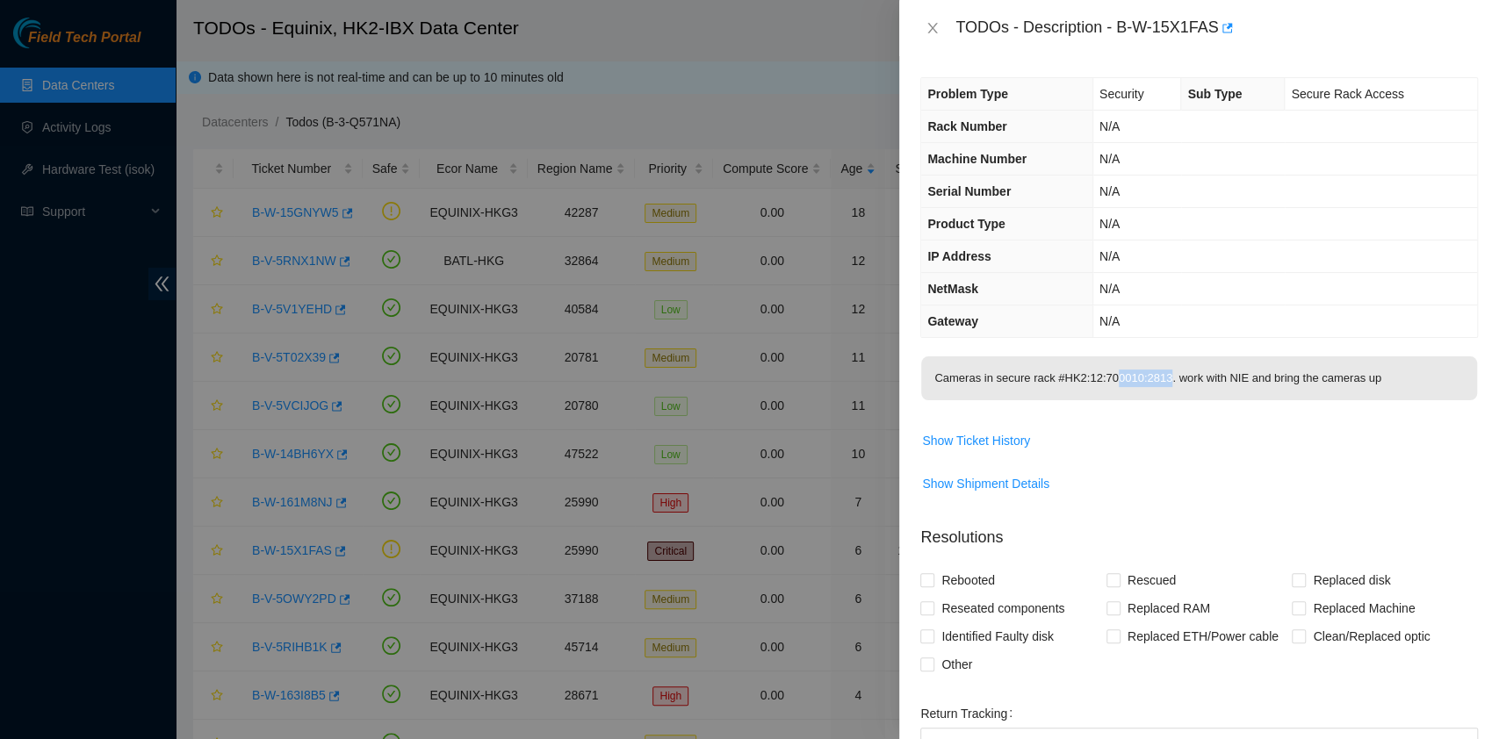
drag, startPoint x: 1159, startPoint y: 377, endPoint x: 1099, endPoint y: 368, distance: 61.2
click at [1099, 368] on p "Cameras in secure rack #HK2:12:700010:2813. work with NIE and bring the cameras…" at bounding box center [1199, 379] width 556 height 44
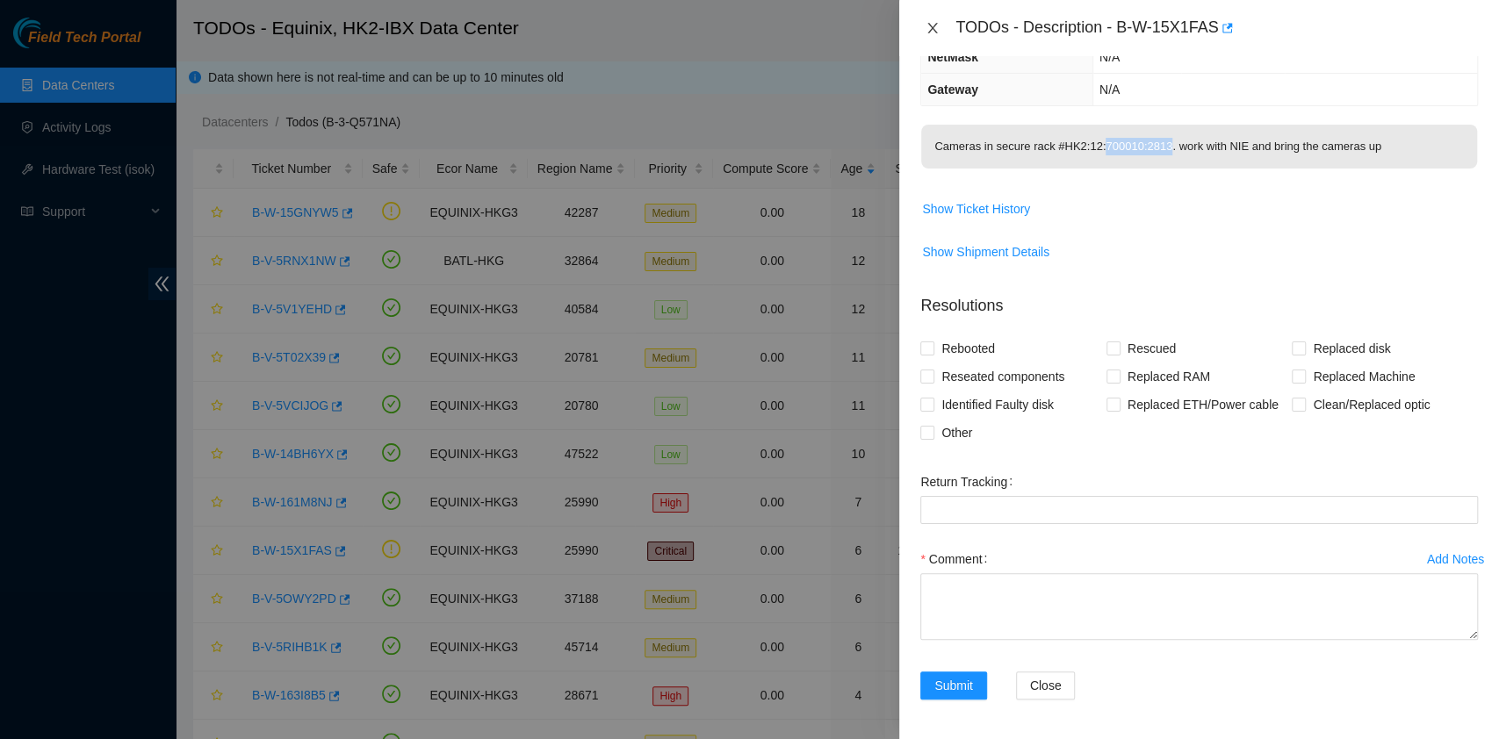
click at [930, 29] on icon "close" at bounding box center [933, 28] width 14 height 14
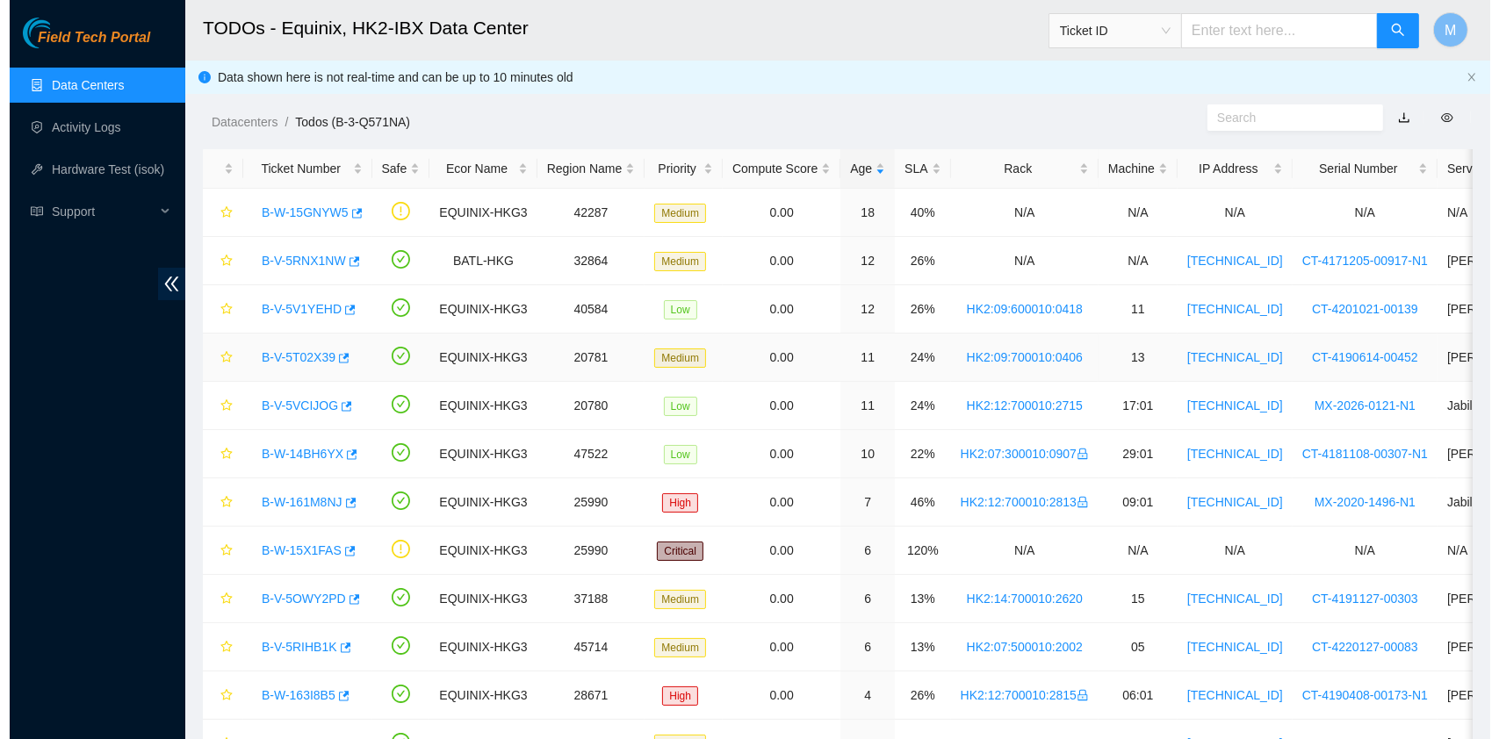
scroll to position [309, 0]
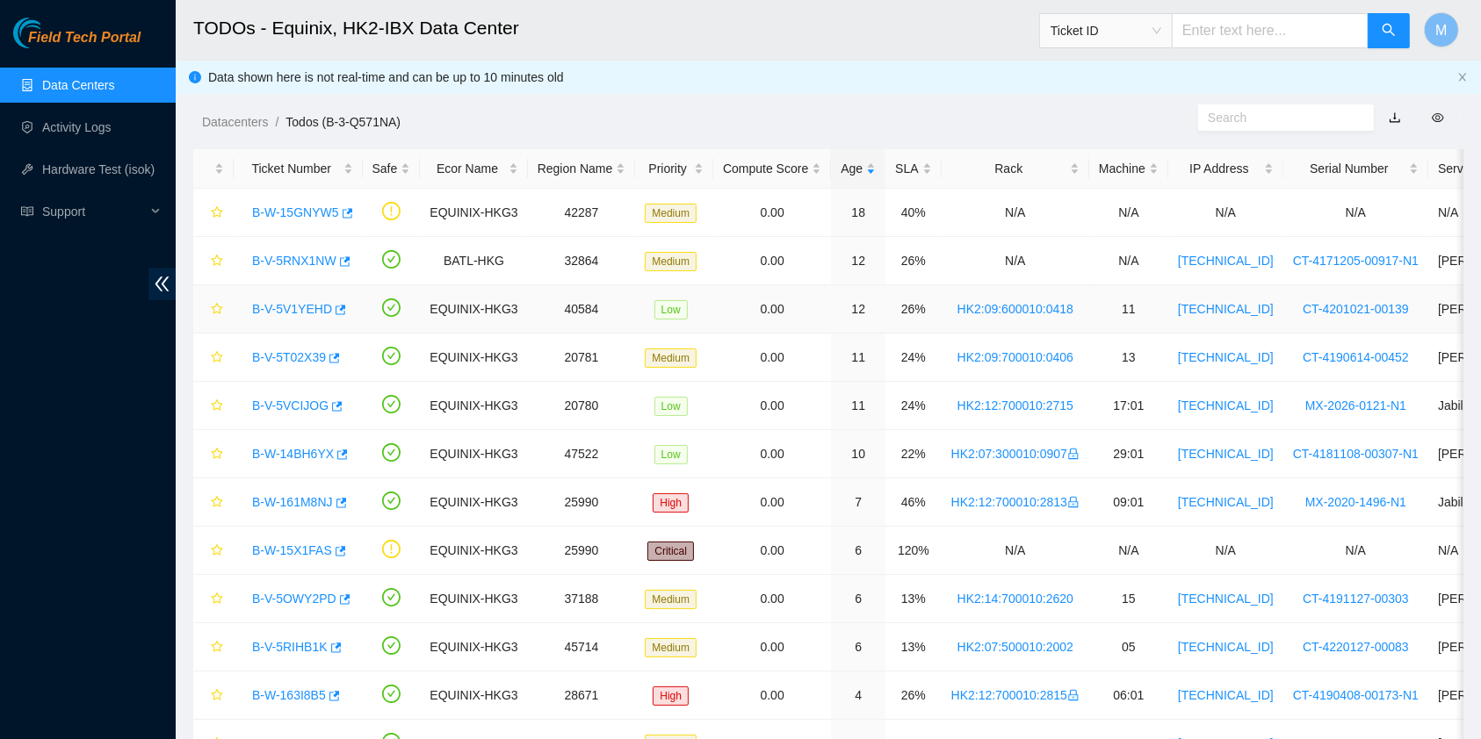
click at [280, 302] on link "B-V-5V1YEHD" at bounding box center [292, 309] width 80 height 14
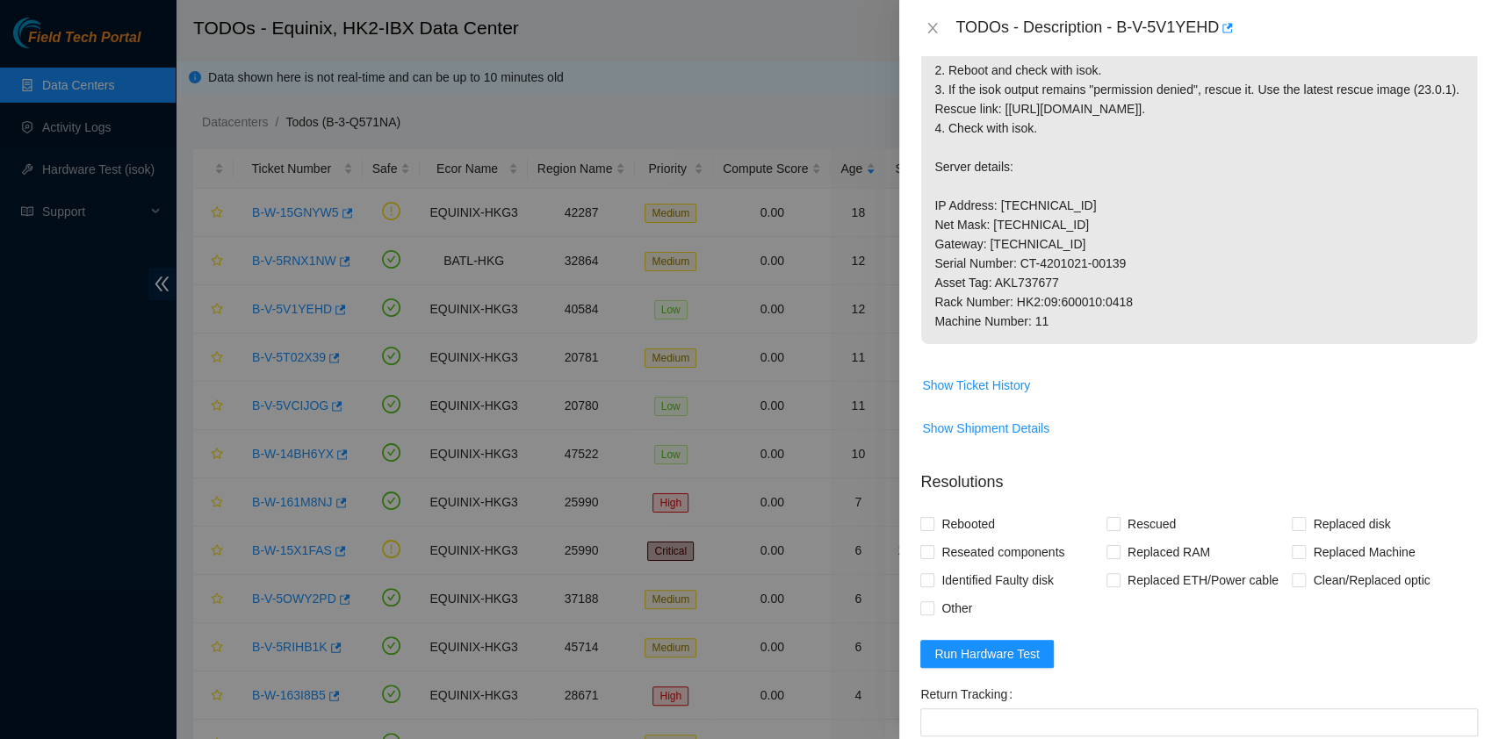
scroll to position [639, 0]
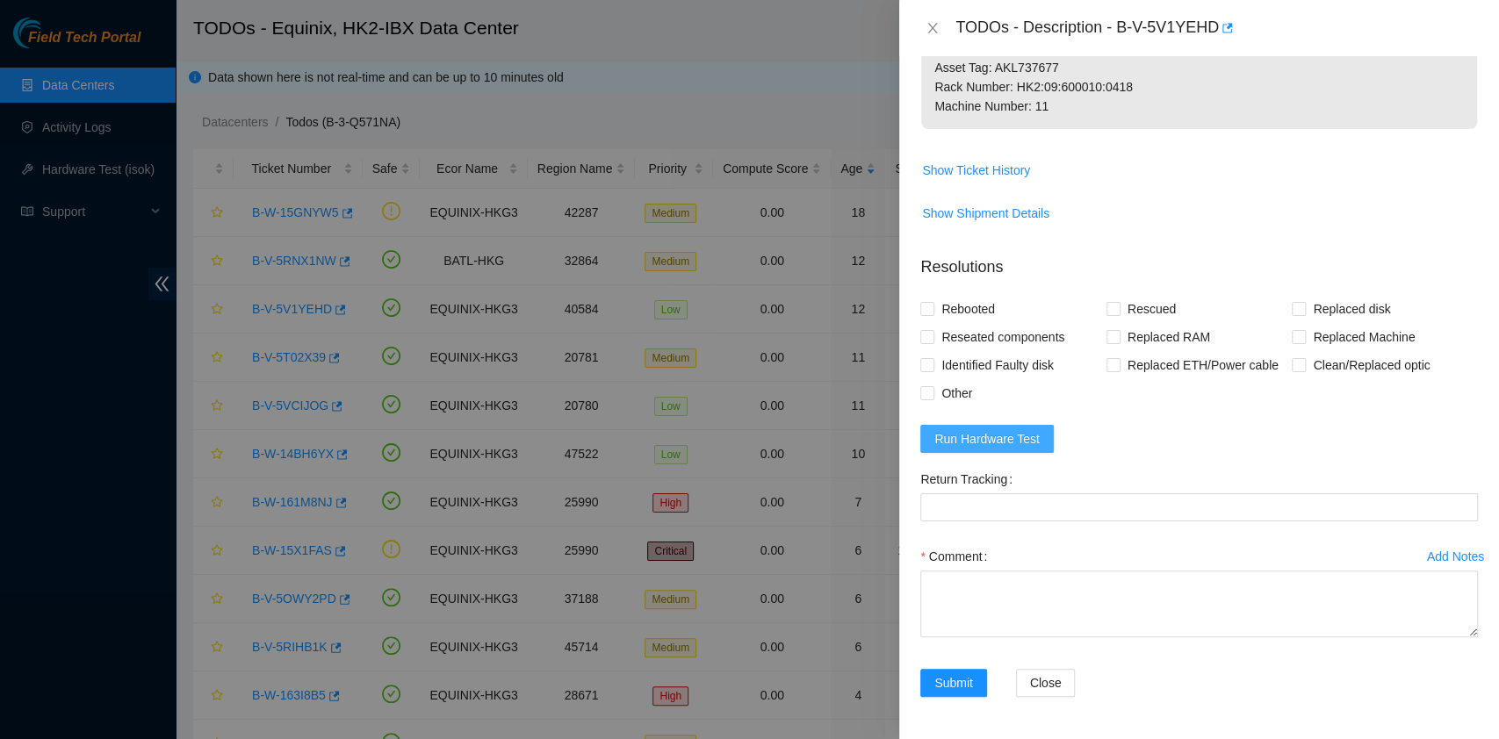
click at [1012, 429] on span "Run Hardware Test" at bounding box center [986, 438] width 105 height 19
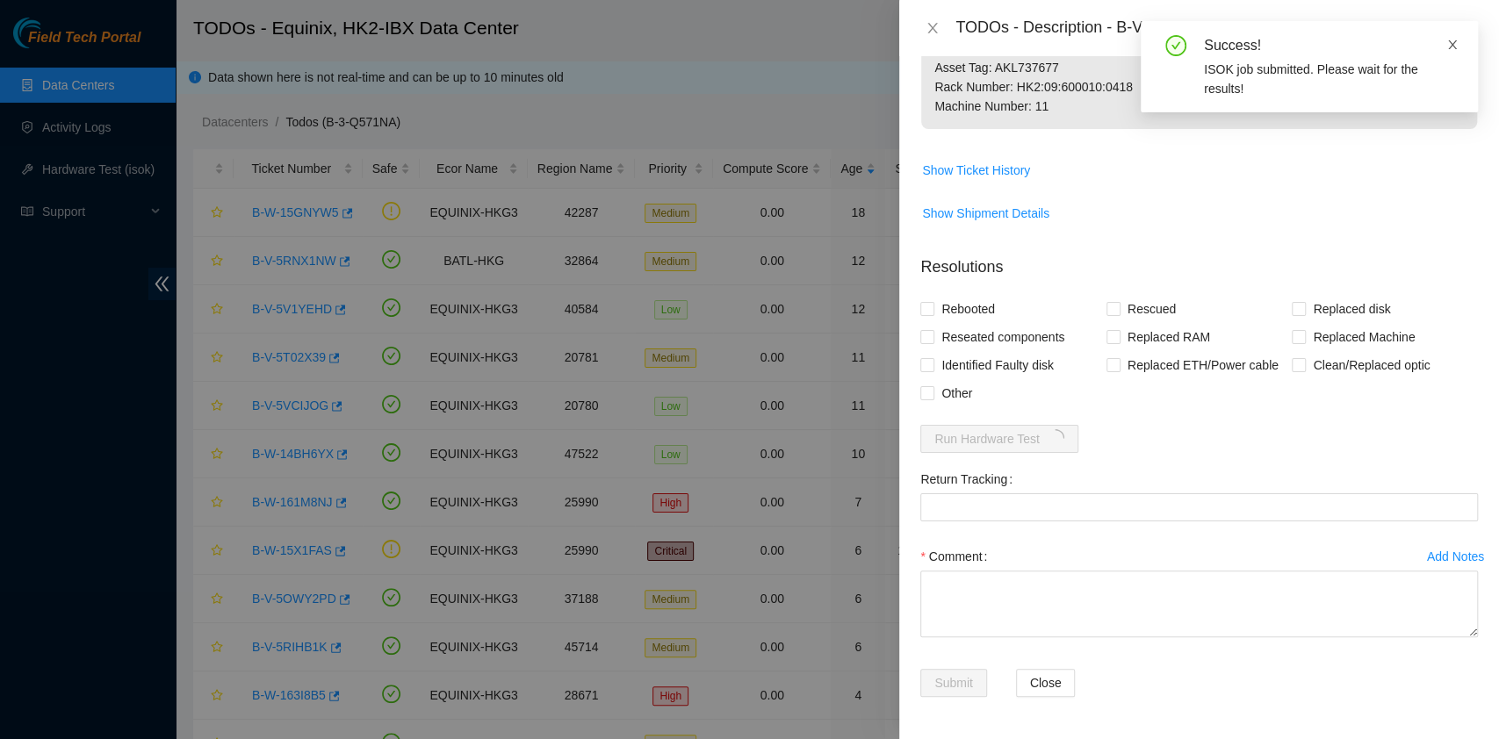
click at [1448, 42] on icon "close" at bounding box center [1452, 45] width 12 height 12
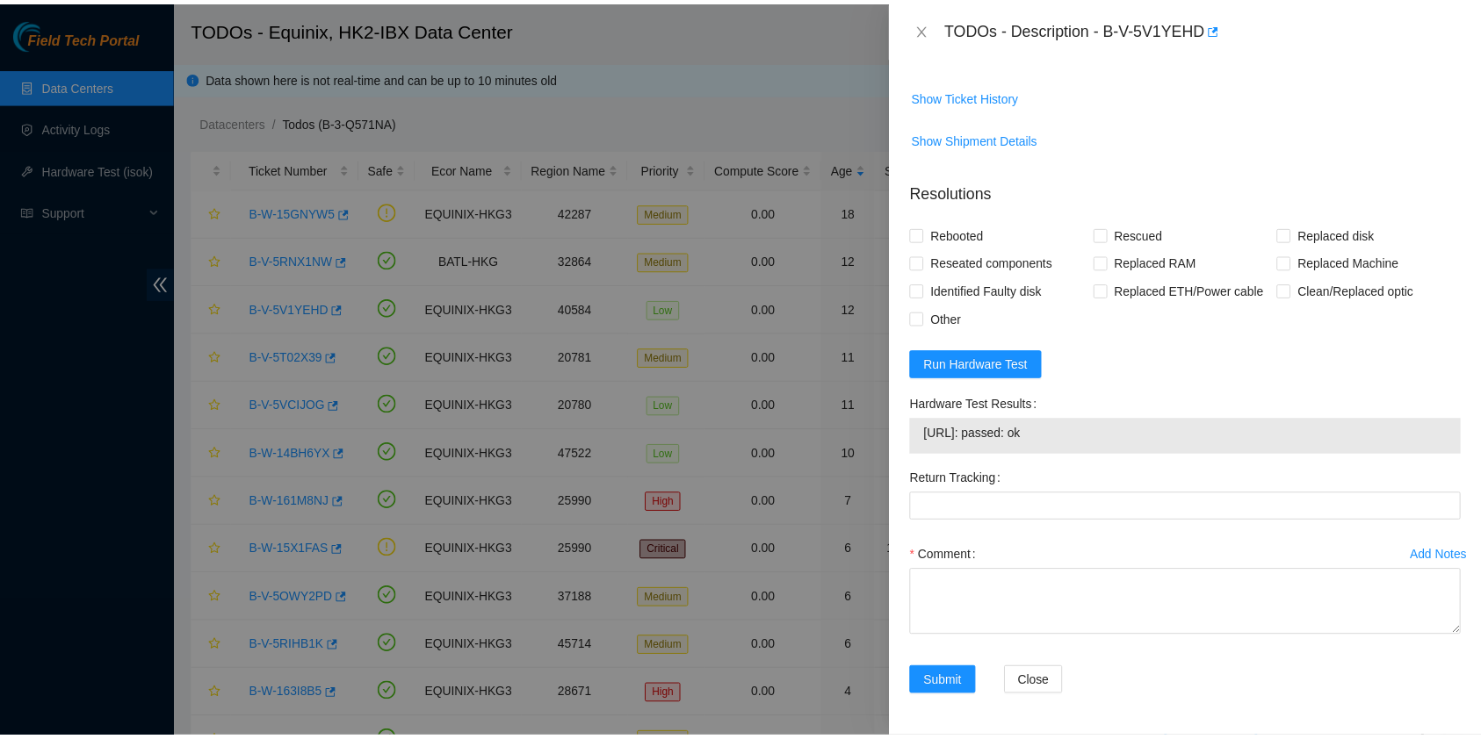
scroll to position [714, 0]
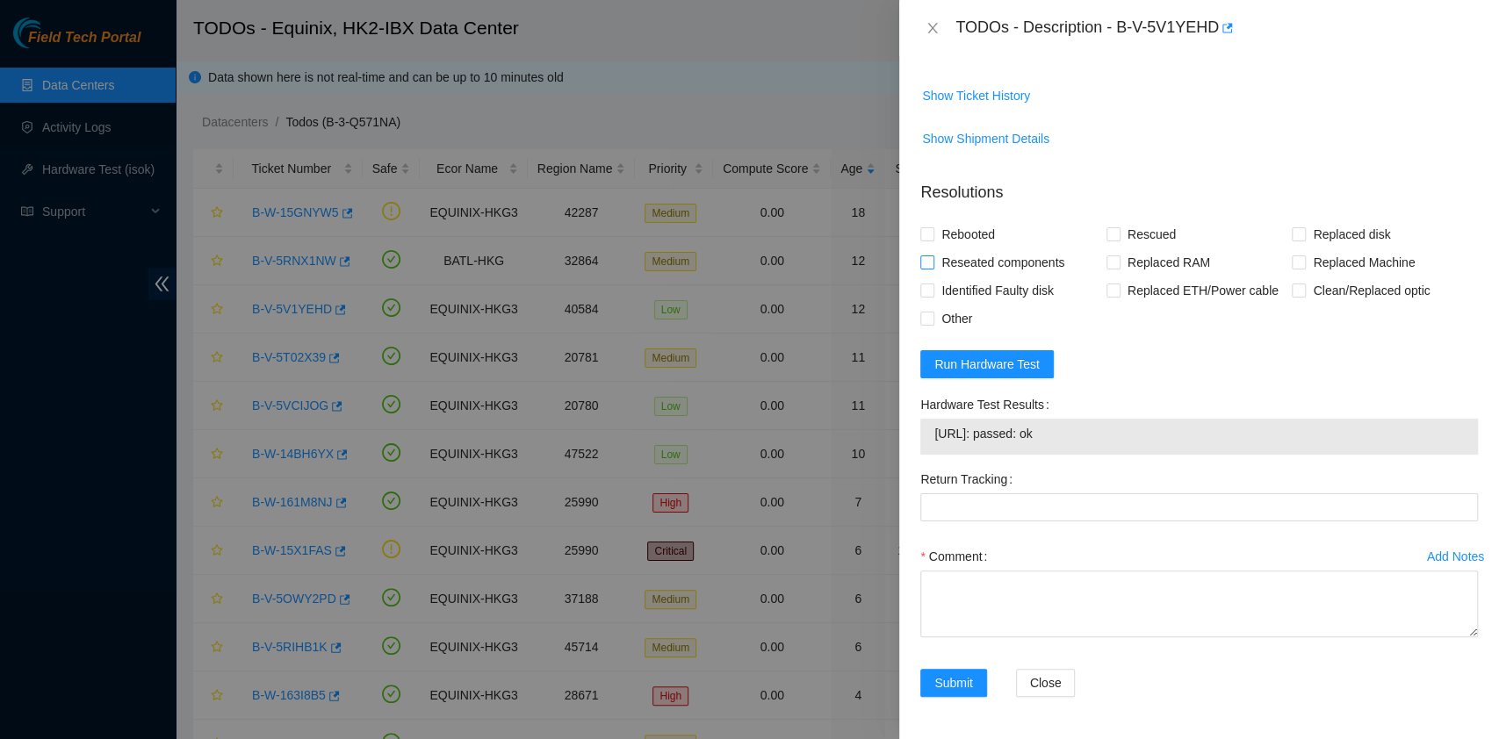
click at [976, 256] on span "Reseated components" at bounding box center [1002, 263] width 137 height 28
click at [933, 256] on input "Reseated components" at bounding box center [926, 262] width 12 height 12
checkbox input "true"
click at [975, 228] on span "Rebooted" at bounding box center [968, 234] width 68 height 28
click at [933, 228] on input "Rebooted" at bounding box center [926, 233] width 12 height 12
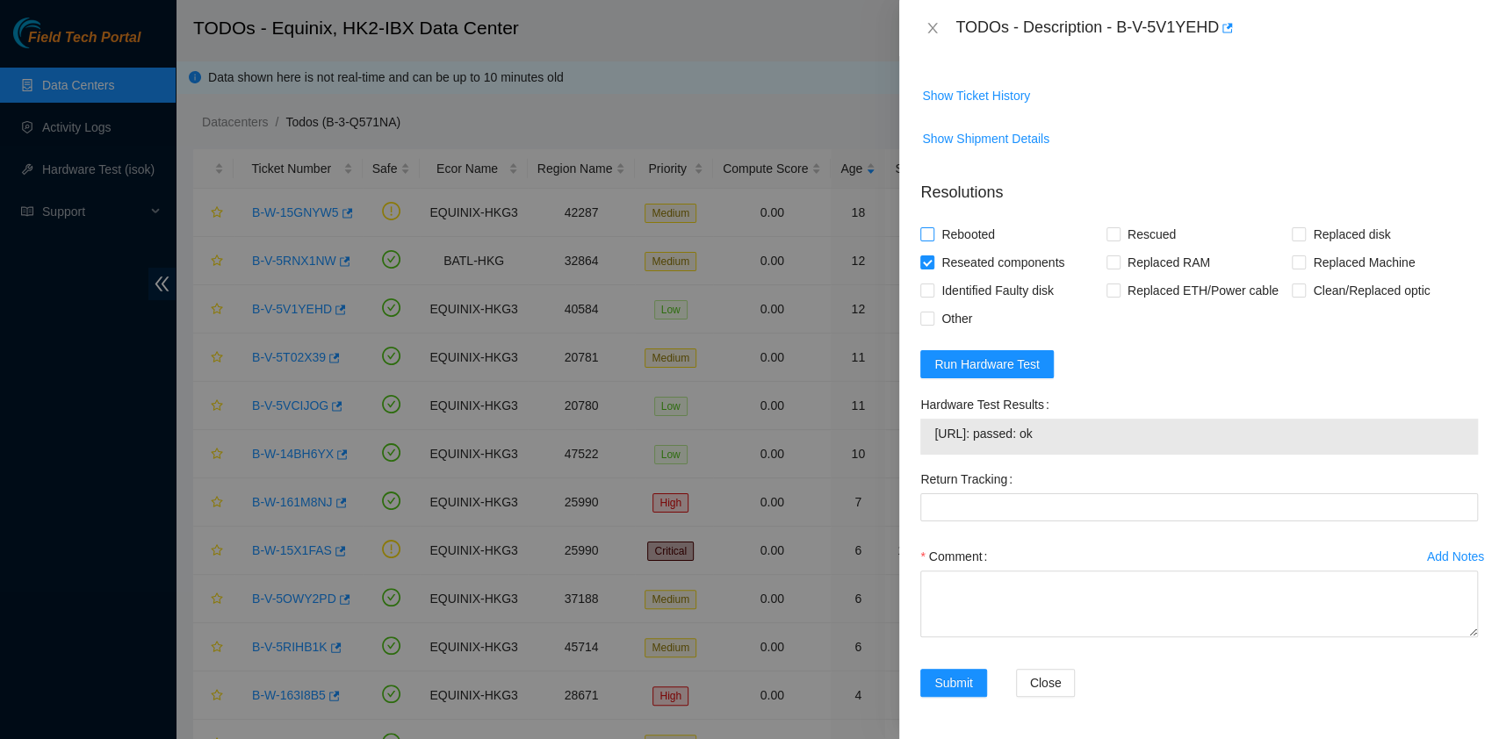
checkbox input "true"
click at [1129, 227] on span "Rescued" at bounding box center [1152, 234] width 62 height 28
click at [1119, 227] on input "Rescued" at bounding box center [1113, 233] width 12 height 12
checkbox input "true"
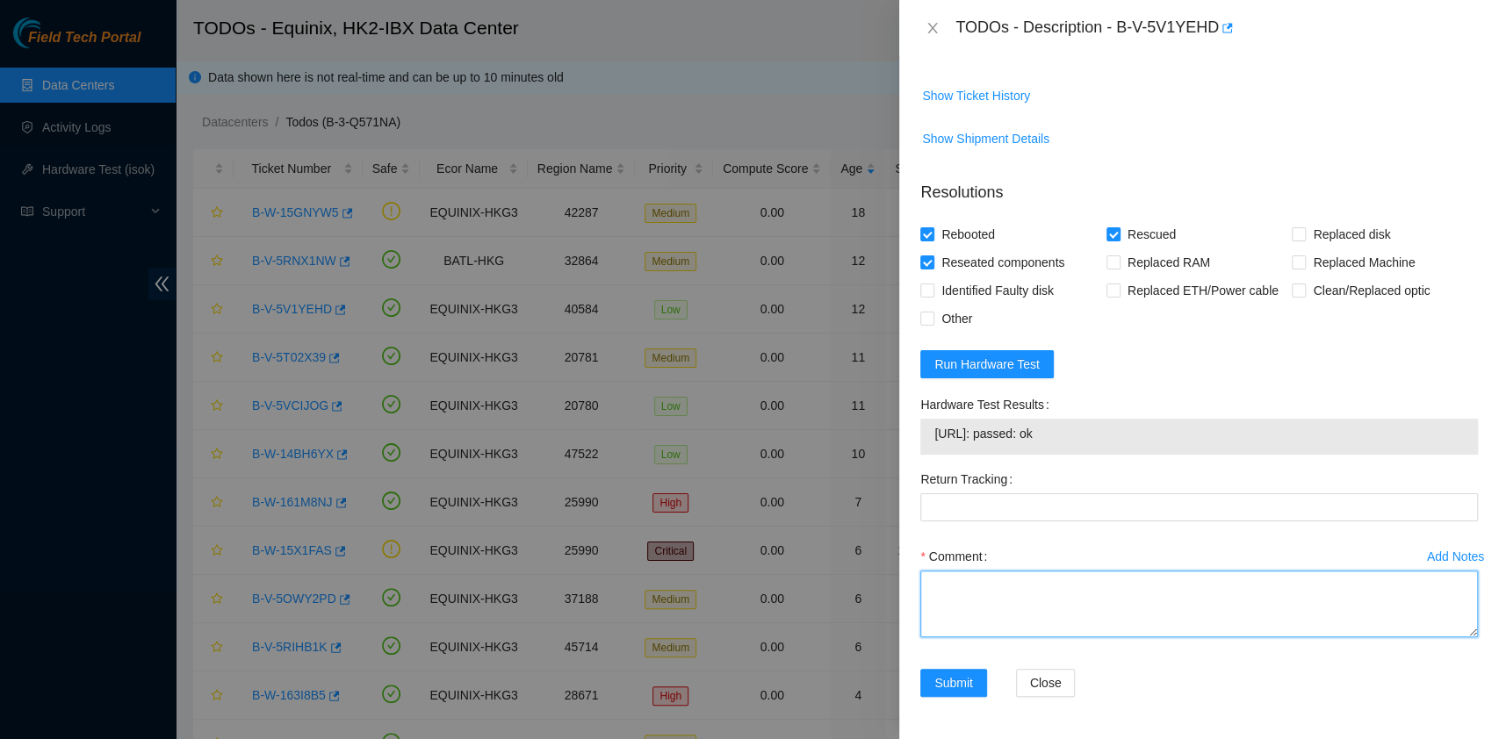
click at [1100, 580] on textarea "Comment" at bounding box center [1199, 604] width 558 height 67
type textarea "pass ok"
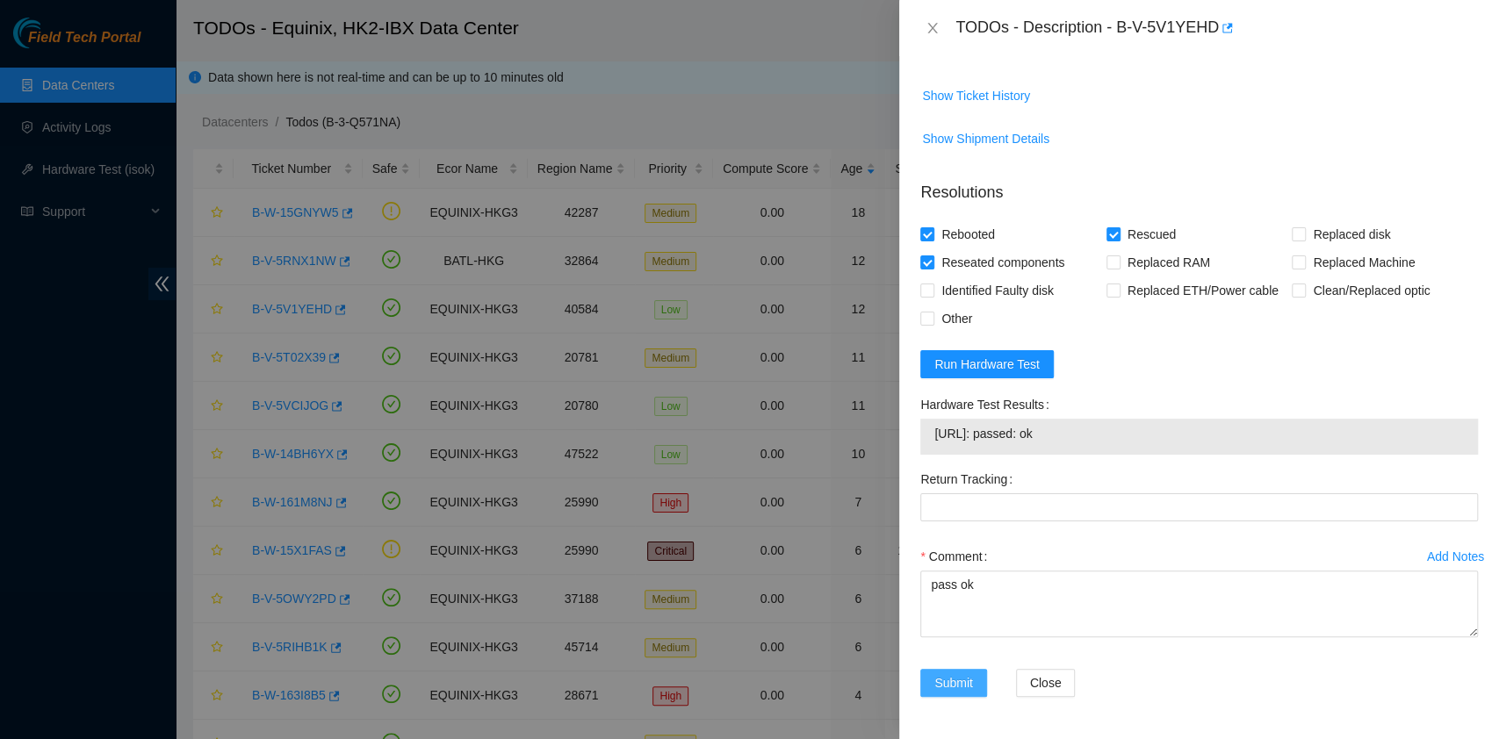
click at [978, 670] on button "Submit" at bounding box center [953, 683] width 67 height 28
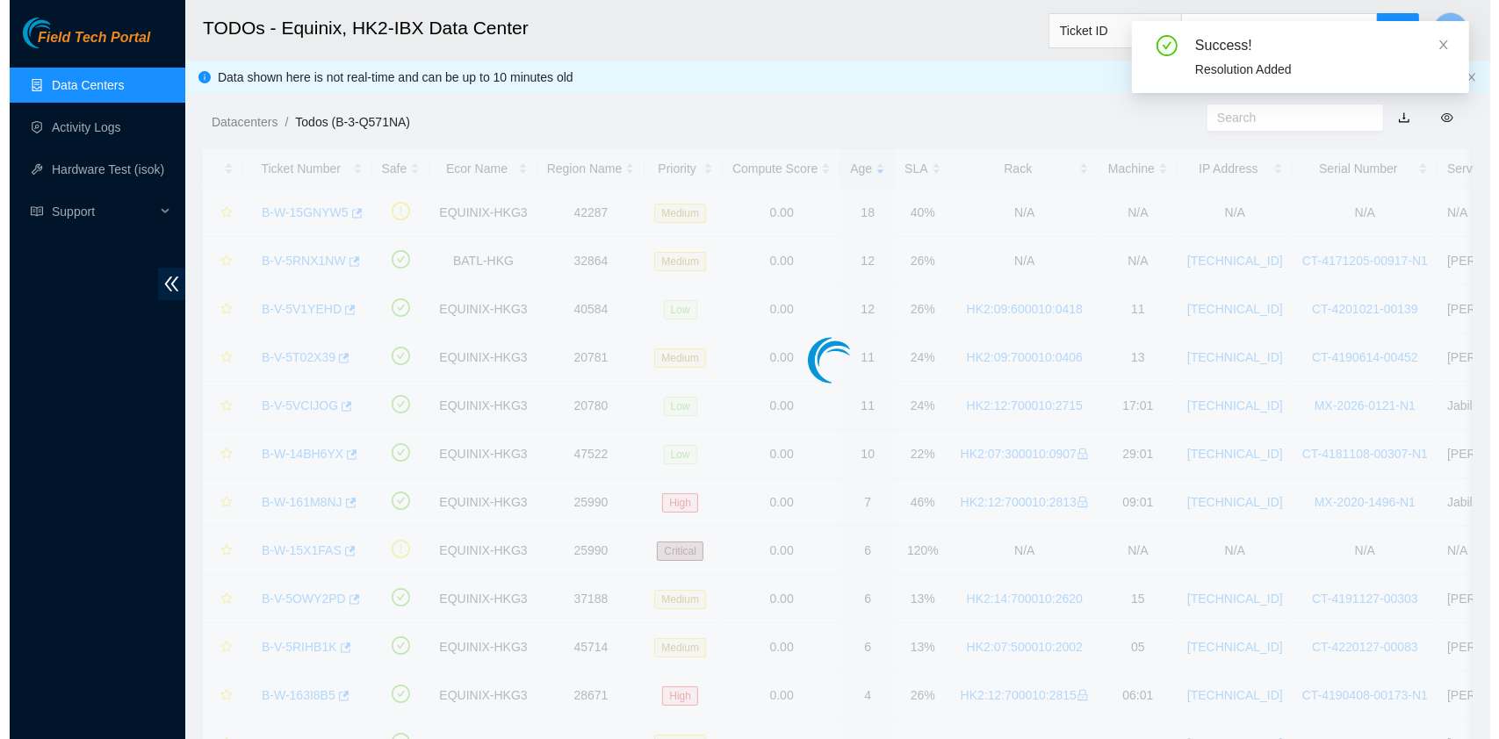
scroll to position [448, 0]
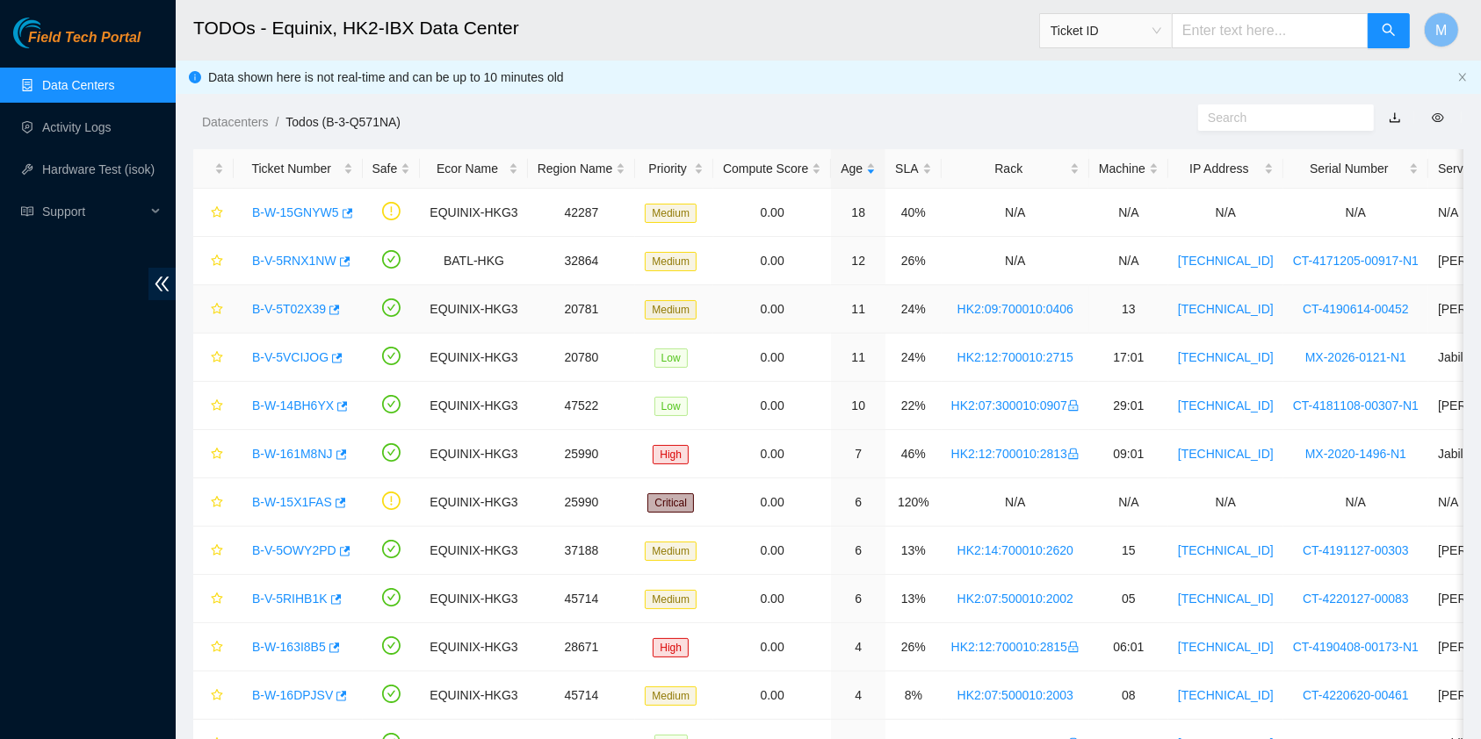
click at [296, 307] on link "B-V-5T02X39" at bounding box center [289, 309] width 74 height 14
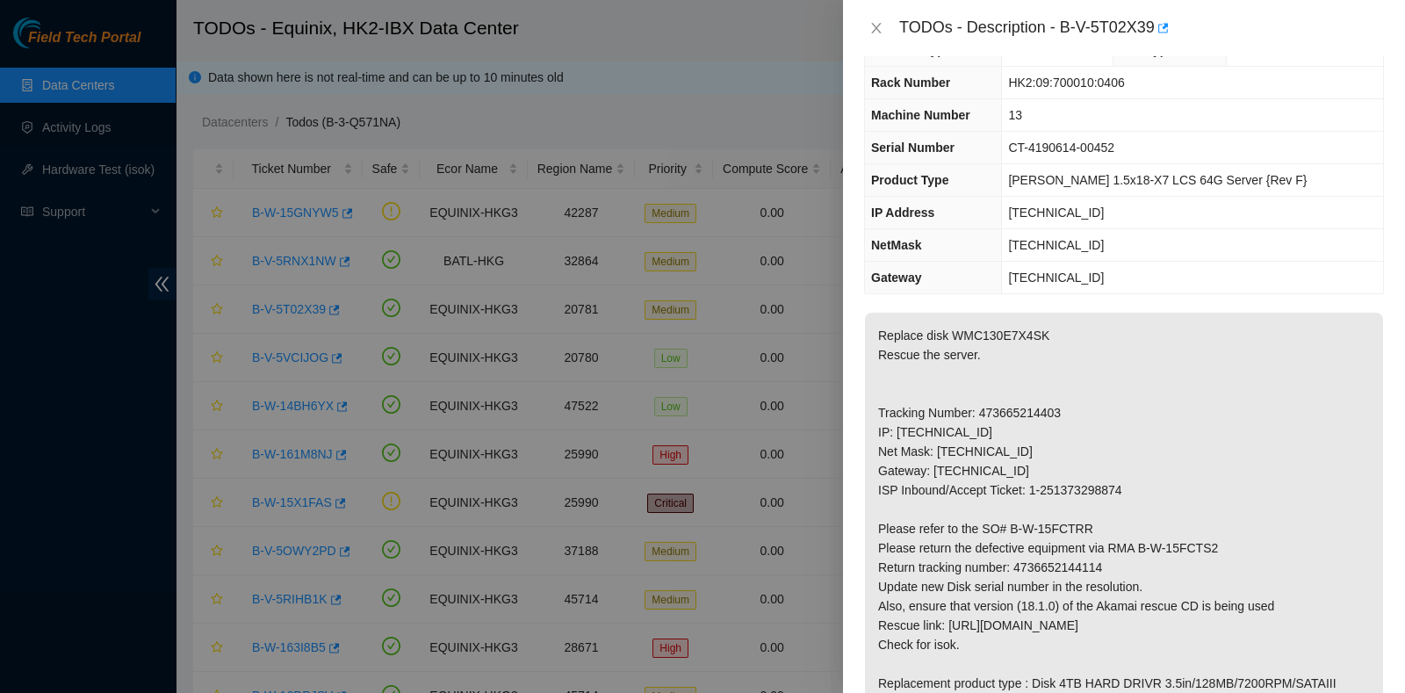
scroll to position [0, 0]
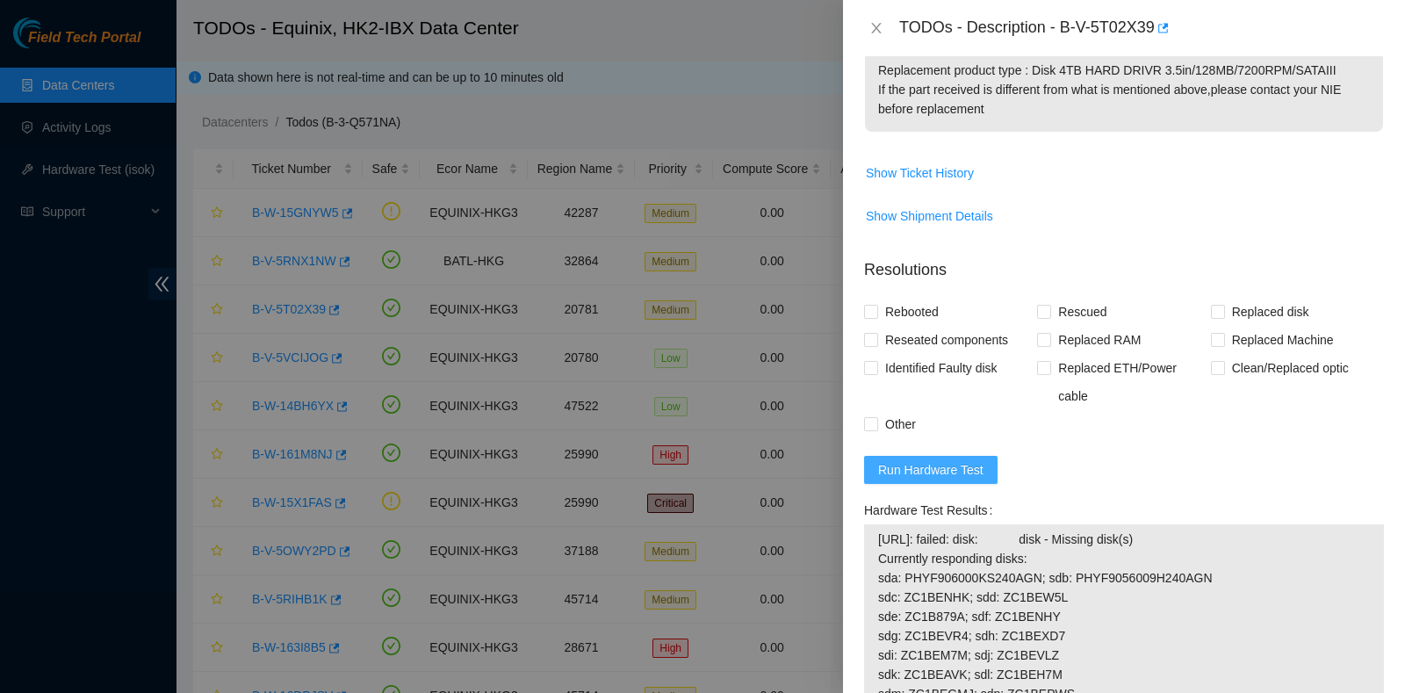
click at [925, 467] on span "Run Hardware Test" at bounding box center [930, 469] width 105 height 19
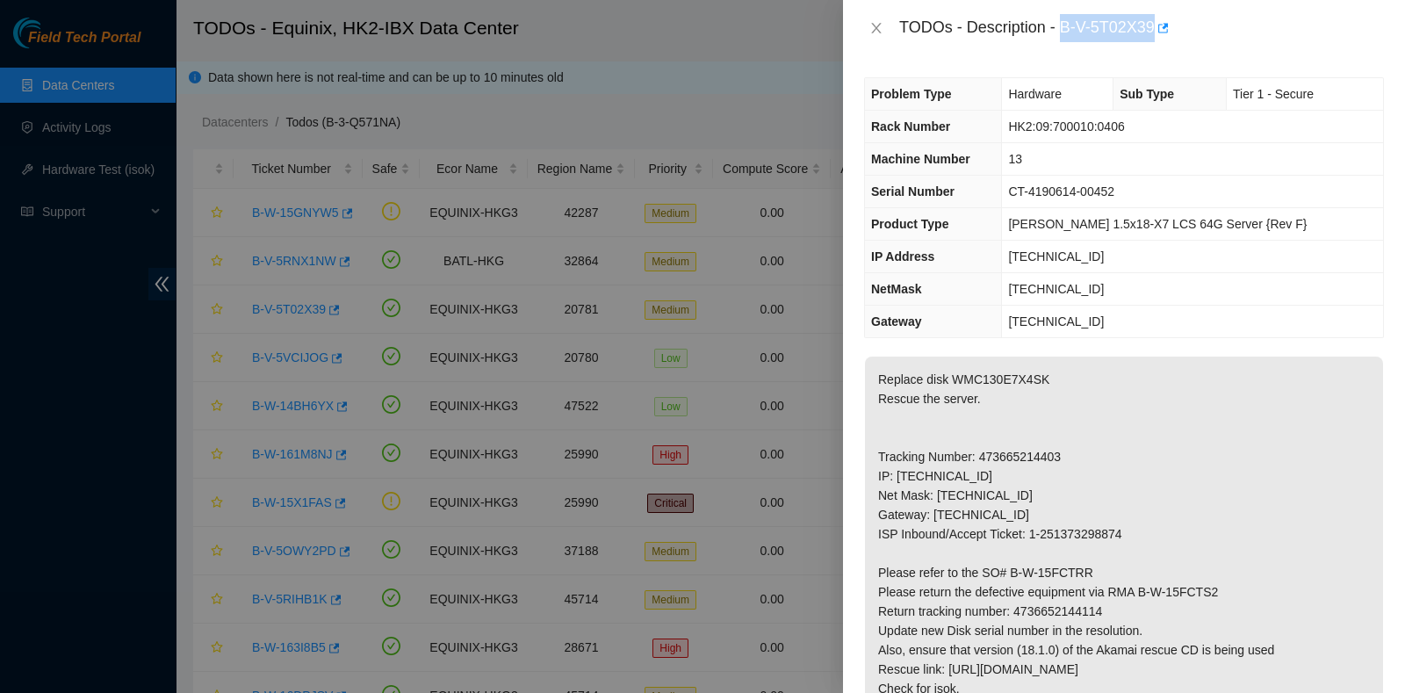
drag, startPoint x: 1065, startPoint y: 30, endPoint x: 1171, endPoint y: 46, distance: 106.6
click at [1171, 46] on div "TODOs - Description - B-V-5T02X39" at bounding box center [1124, 28] width 562 height 56
copy div "B-V-5T02X39"
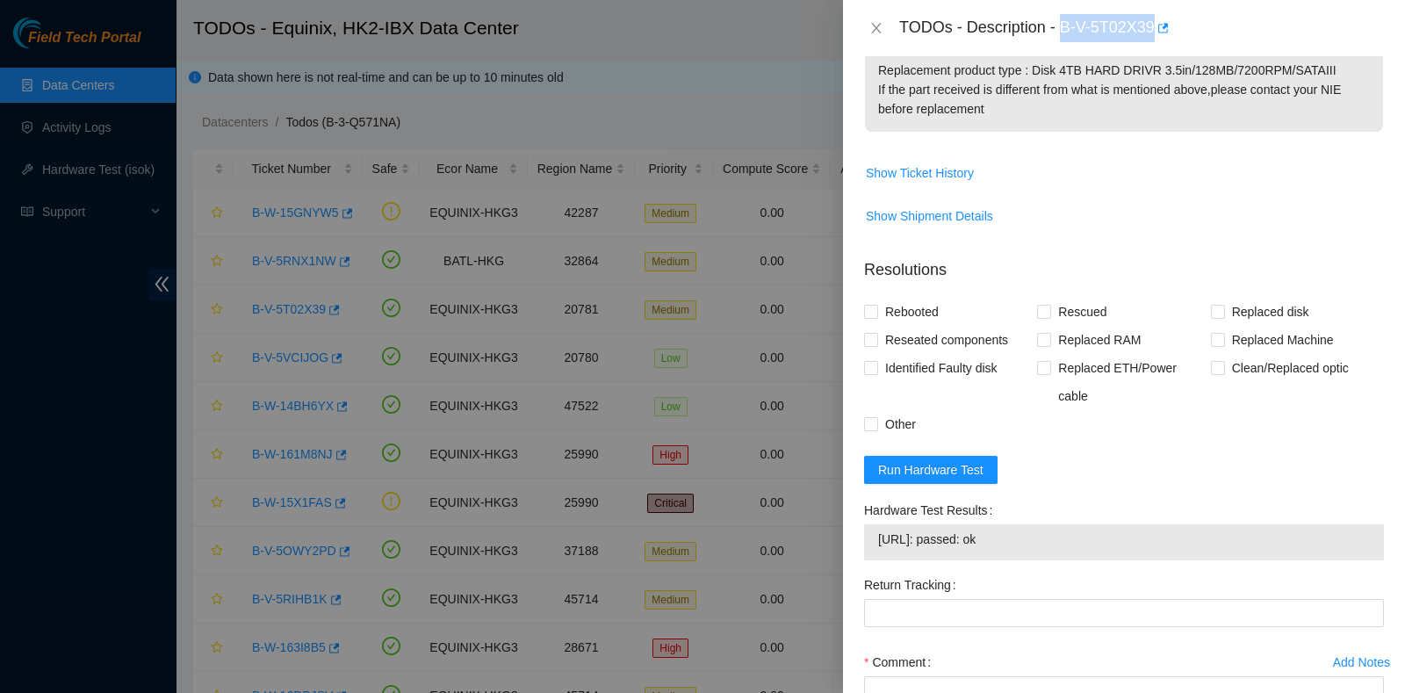
scroll to position [658, 0]
click at [1107, 449] on form "Resolutions Rebooted Rescued Replaced disk Reseated components Replaced RAM Rep…" at bounding box center [1124, 533] width 520 height 580
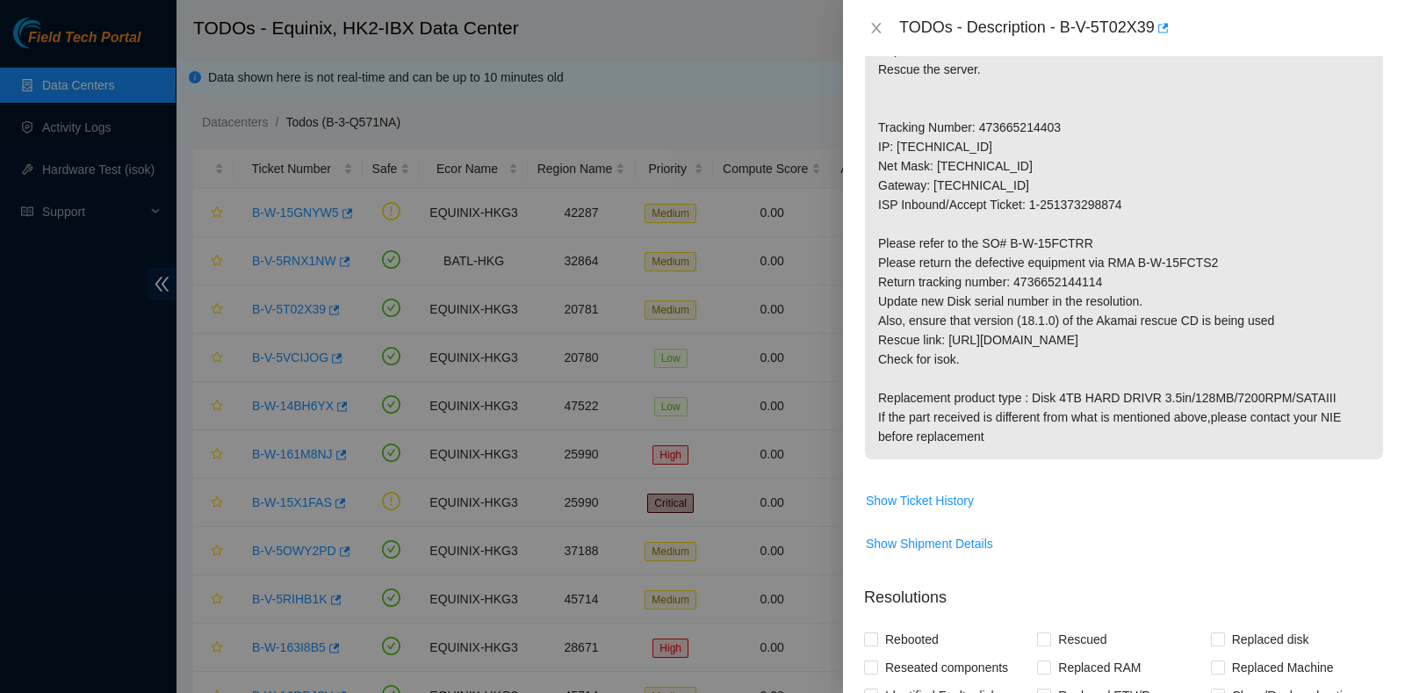
scroll to position [329, 0]
drag, startPoint x: 1014, startPoint y: 282, endPoint x: 1156, endPoint y: 290, distance: 141.6
click at [1152, 287] on p "Replace disk WMC130E7X4SK Rescue the server. Tracking Number: 473665214403 IP: …" at bounding box center [1124, 243] width 518 height 432
copy p "4736652144114"
click at [1085, 393] on p "Replace disk WMC130E7X4SK Rescue the server. Tracking Number: 473665214403 IP: …" at bounding box center [1124, 243] width 518 height 432
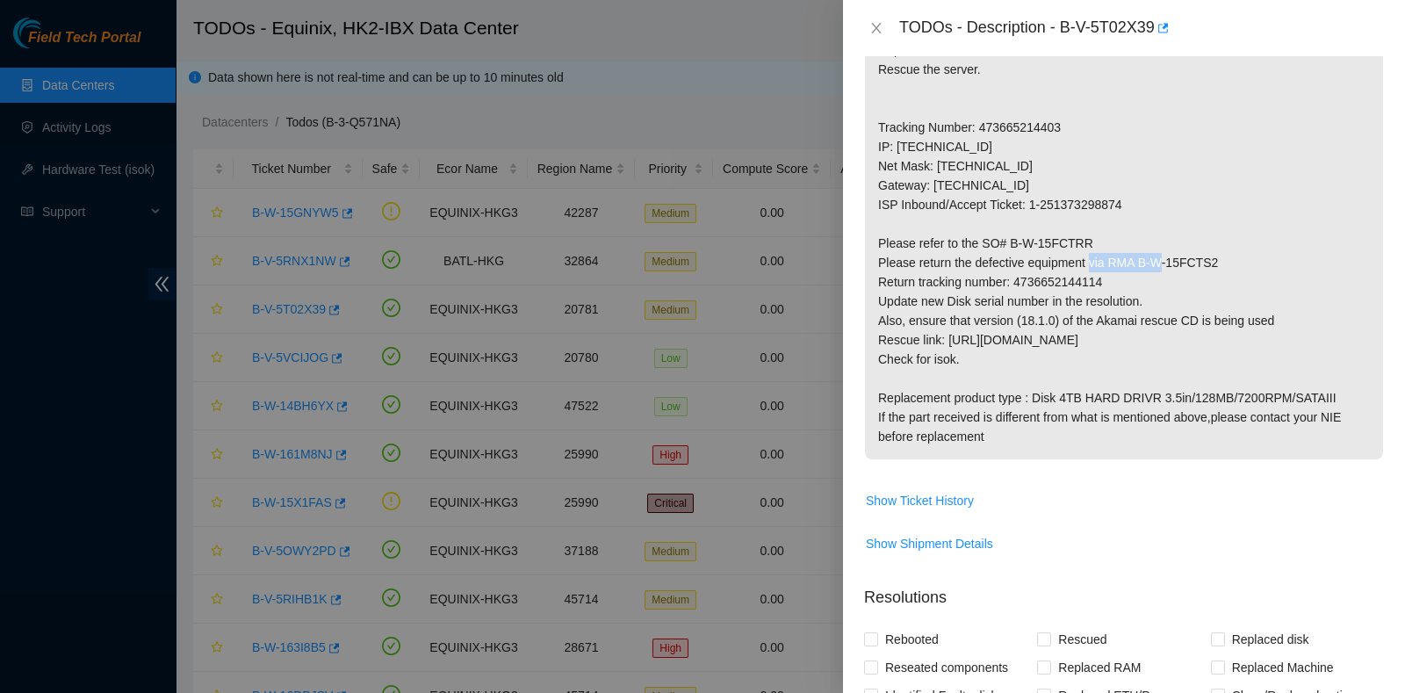
drag, startPoint x: 1135, startPoint y: 261, endPoint x: 1239, endPoint y: 261, distance: 104.5
click at [1239, 261] on p "Replace disk WMC130E7X4SK Rescue the server. Tracking Number: 473665214403 IP: …" at bounding box center [1124, 243] width 518 height 432
copy p "B-W-15FCTS2"
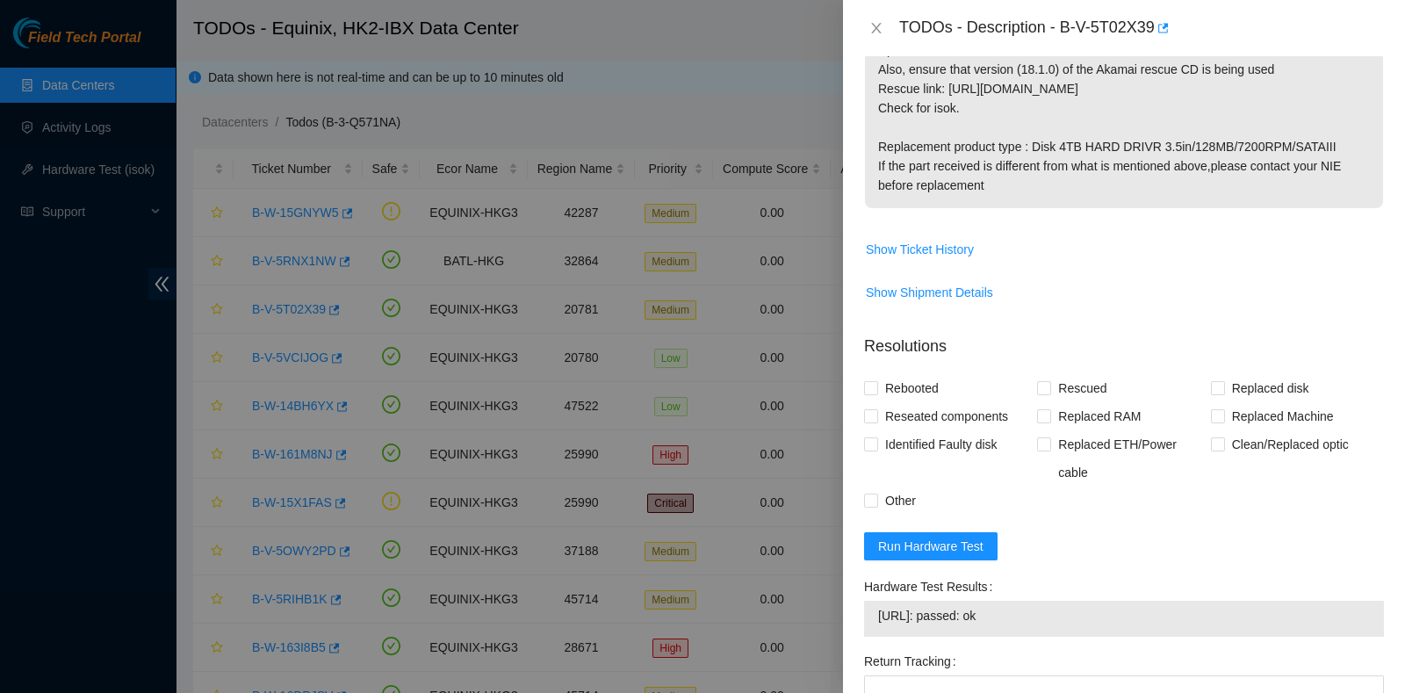
scroll to position [806, 0]
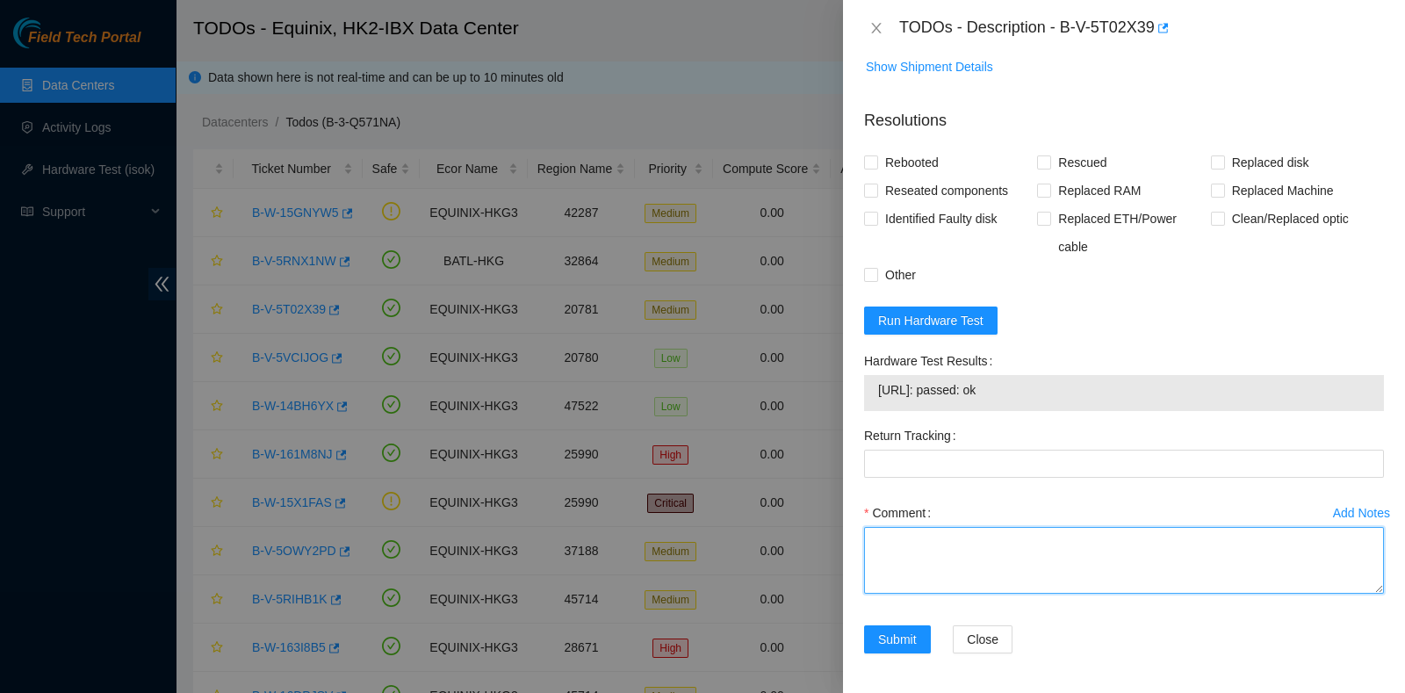
click at [982, 532] on textarea "Comment" at bounding box center [1124, 560] width 520 height 67
paste textarea "New Disk Serial - Z1Z8ZWHF"
type textarea "New Disk Serial - Z1Z8ZWHF pass ok"
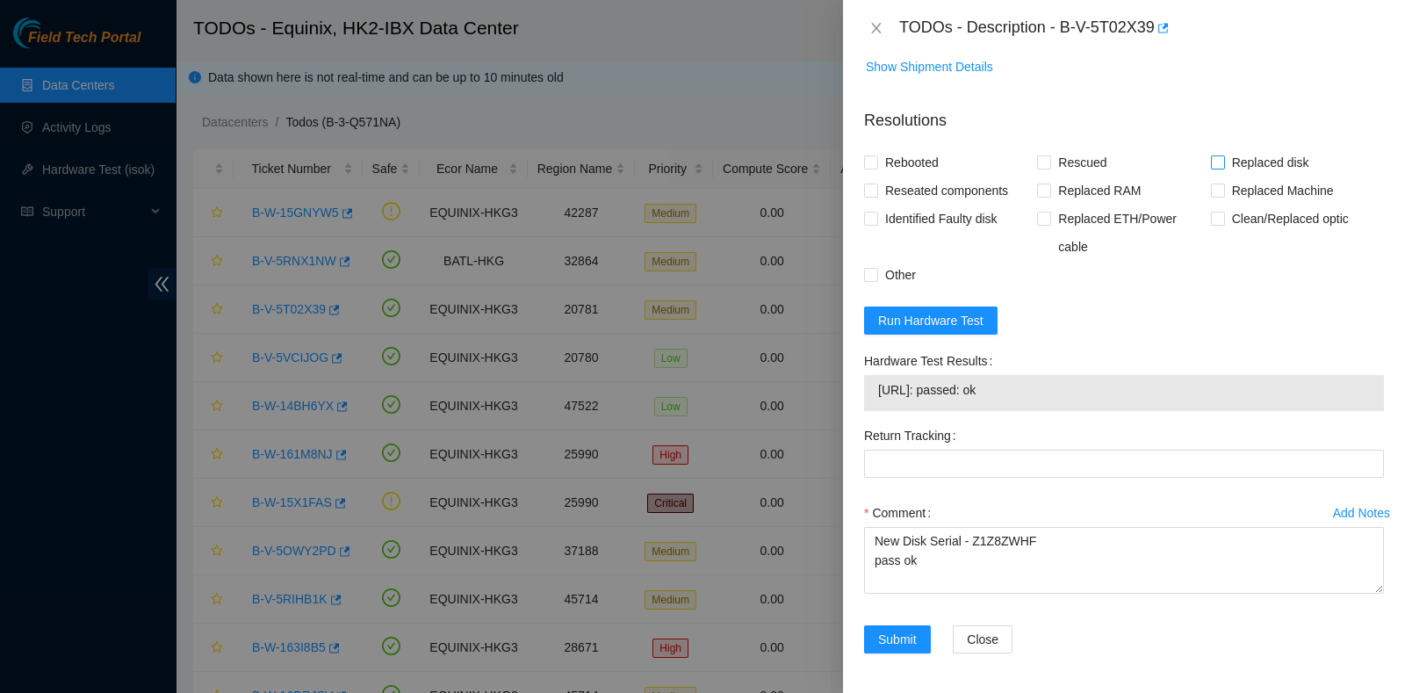
click at [1225, 161] on span "Replaced disk" at bounding box center [1270, 162] width 91 height 28
click at [1223, 161] on input "Replaced disk" at bounding box center [1217, 161] width 12 height 12
checkbox input "true"
click at [1066, 158] on span "Rescued" at bounding box center [1082, 162] width 62 height 28
click at [1049, 158] on input "Rescued" at bounding box center [1043, 161] width 12 height 12
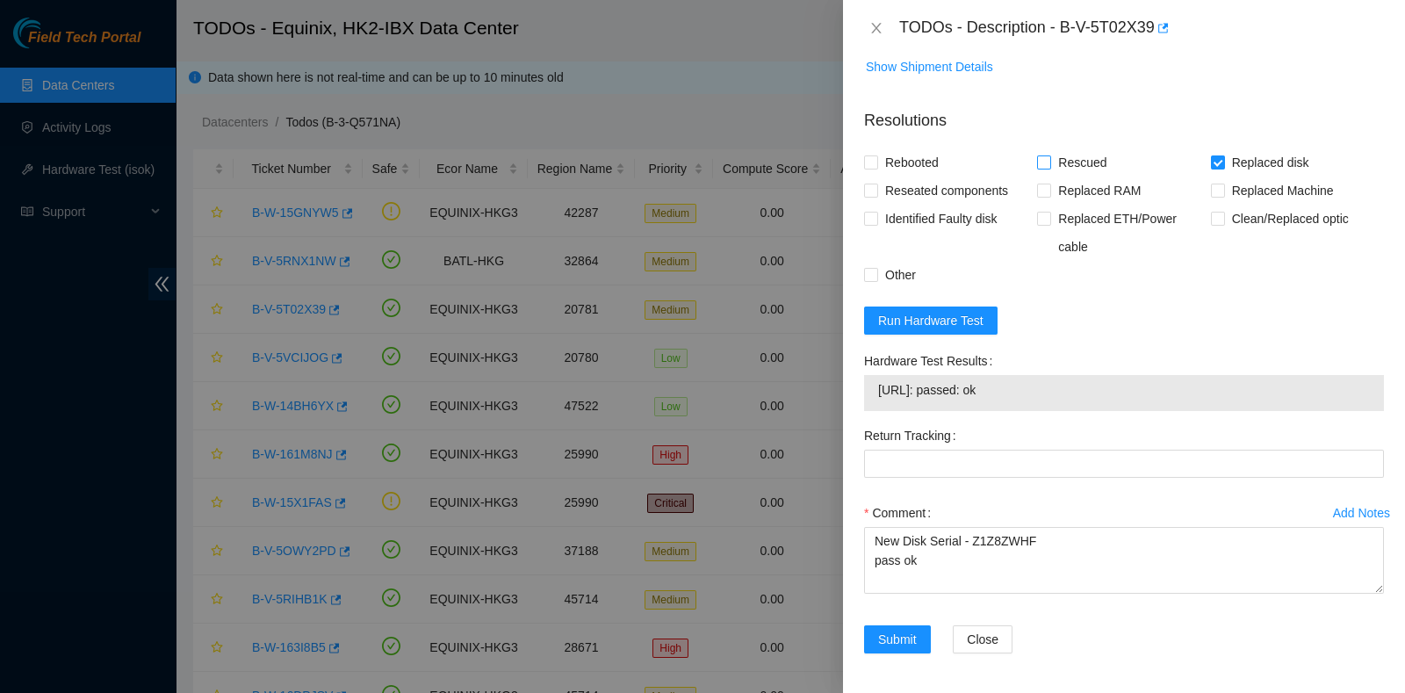
checkbox input "true"
click at [930, 168] on span "Rebooted" at bounding box center [912, 162] width 68 height 28
click at [876, 168] on input "Rebooted" at bounding box center [870, 161] width 12 height 12
checkbox input "true"
click at [932, 188] on span "Reseated components" at bounding box center [946, 191] width 137 height 28
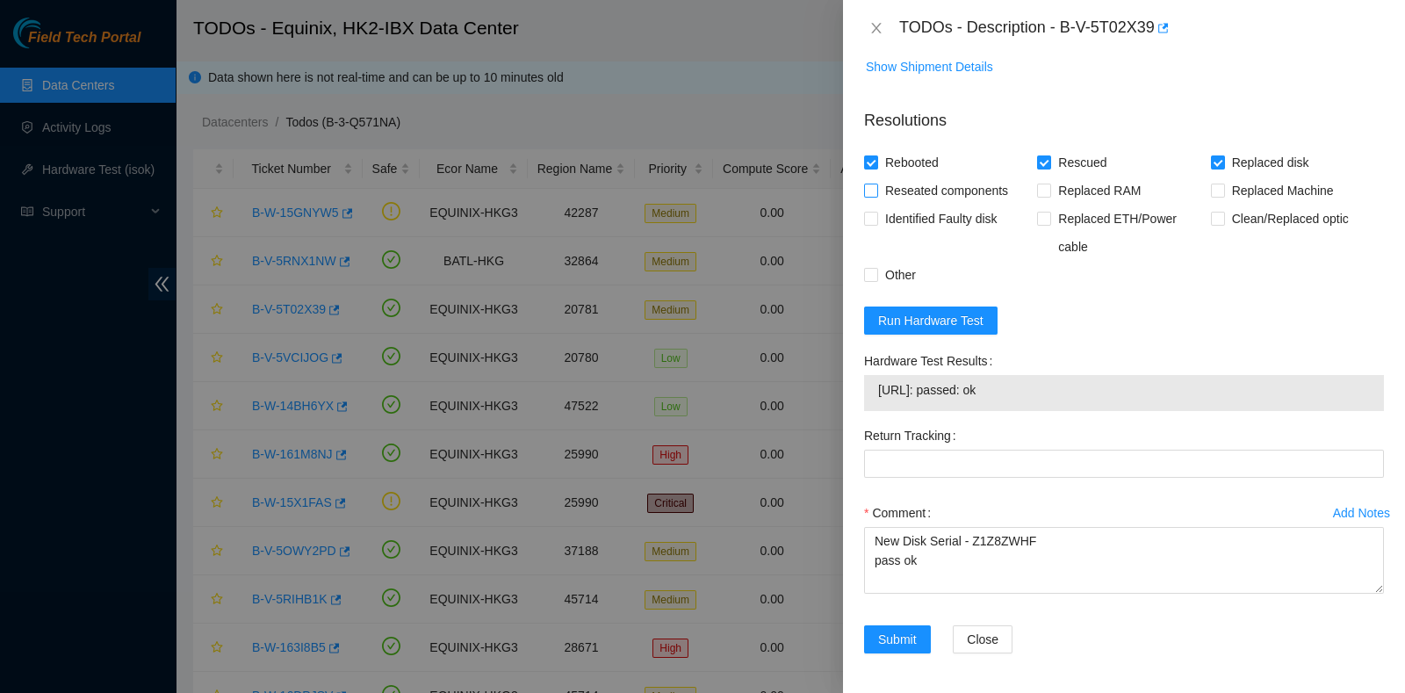
click at [876, 188] on input "Reseated components" at bounding box center [870, 190] width 12 height 12
checkbox input "true"
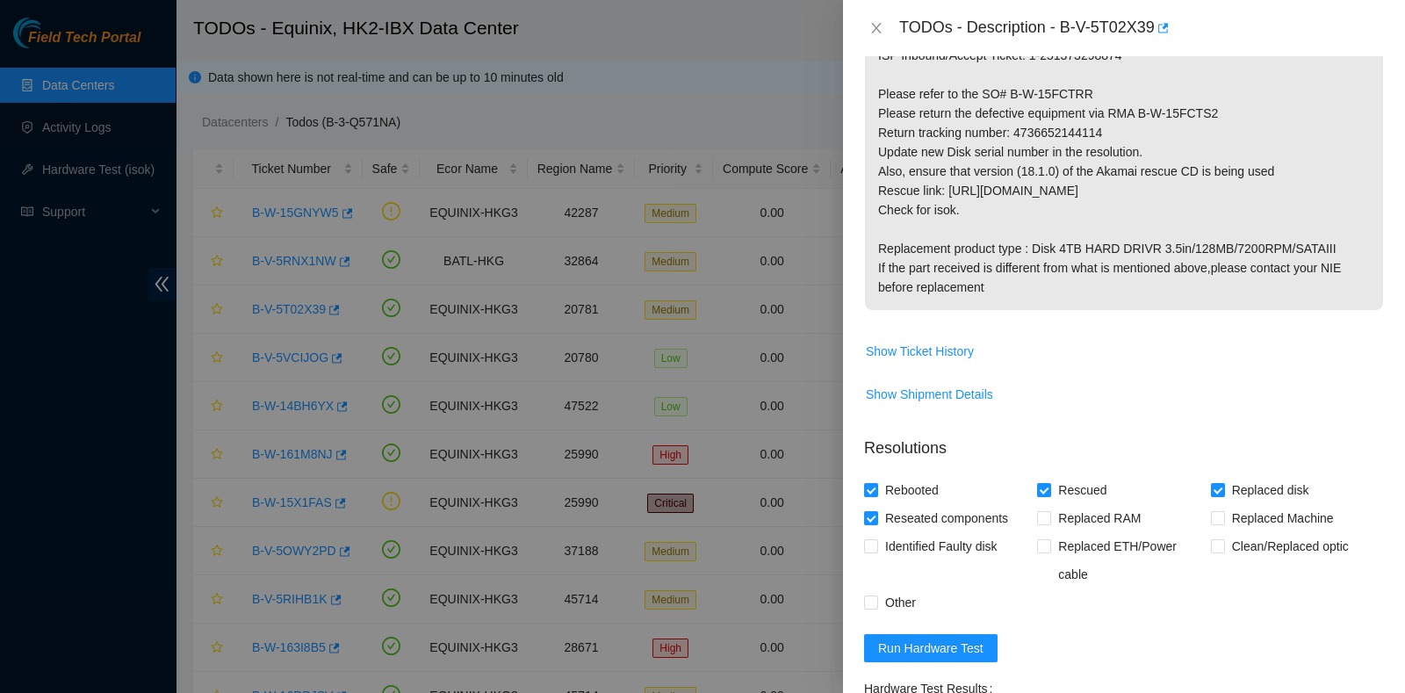
scroll to position [478, 0]
click at [1016, 132] on p "Replace disk WMC130E7X4SK Rescue the server. Tracking Number: 473665214403 IP: …" at bounding box center [1124, 95] width 518 height 432
drag, startPoint x: 1015, startPoint y: 132, endPoint x: 1186, endPoint y: 124, distance: 171.4
click at [1186, 124] on p "Replace disk WMC130E7X4SK Rescue the server. Tracking Number: 473665214403 IP: …" at bounding box center [1124, 95] width 518 height 432
copy p "4736652144114"
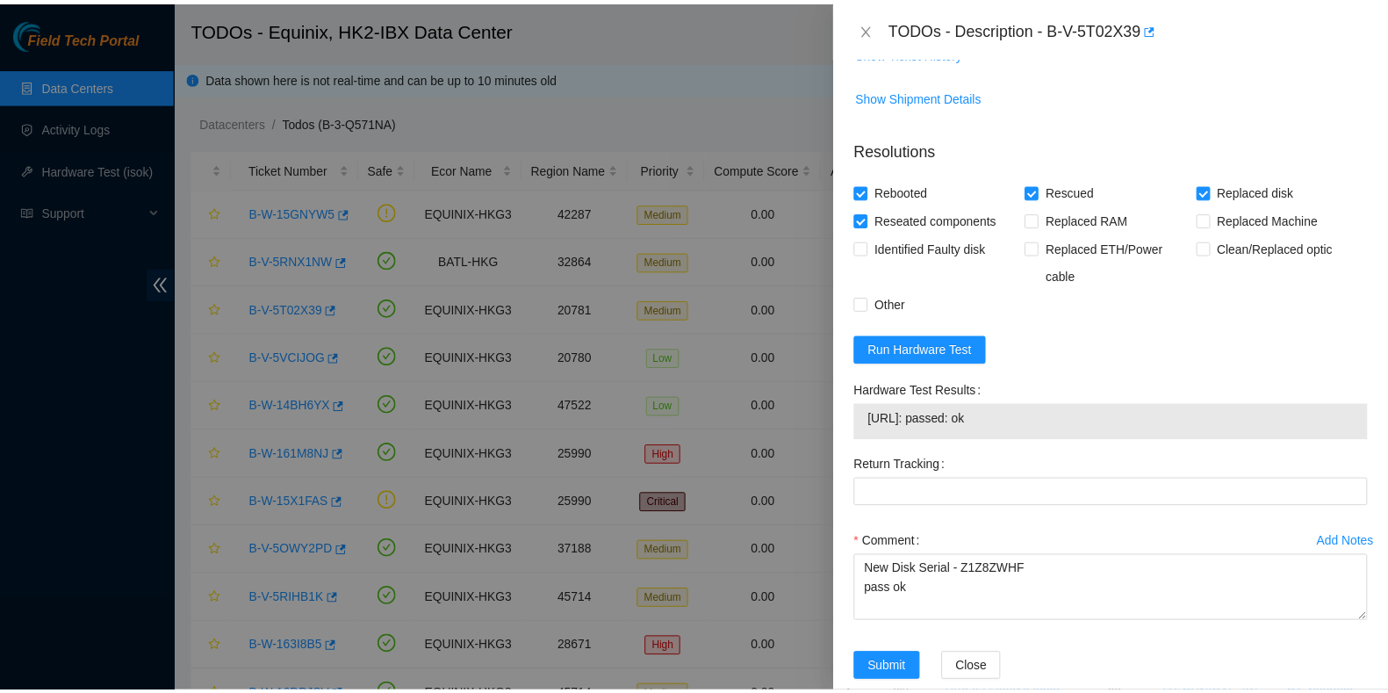
scroll to position [806, 0]
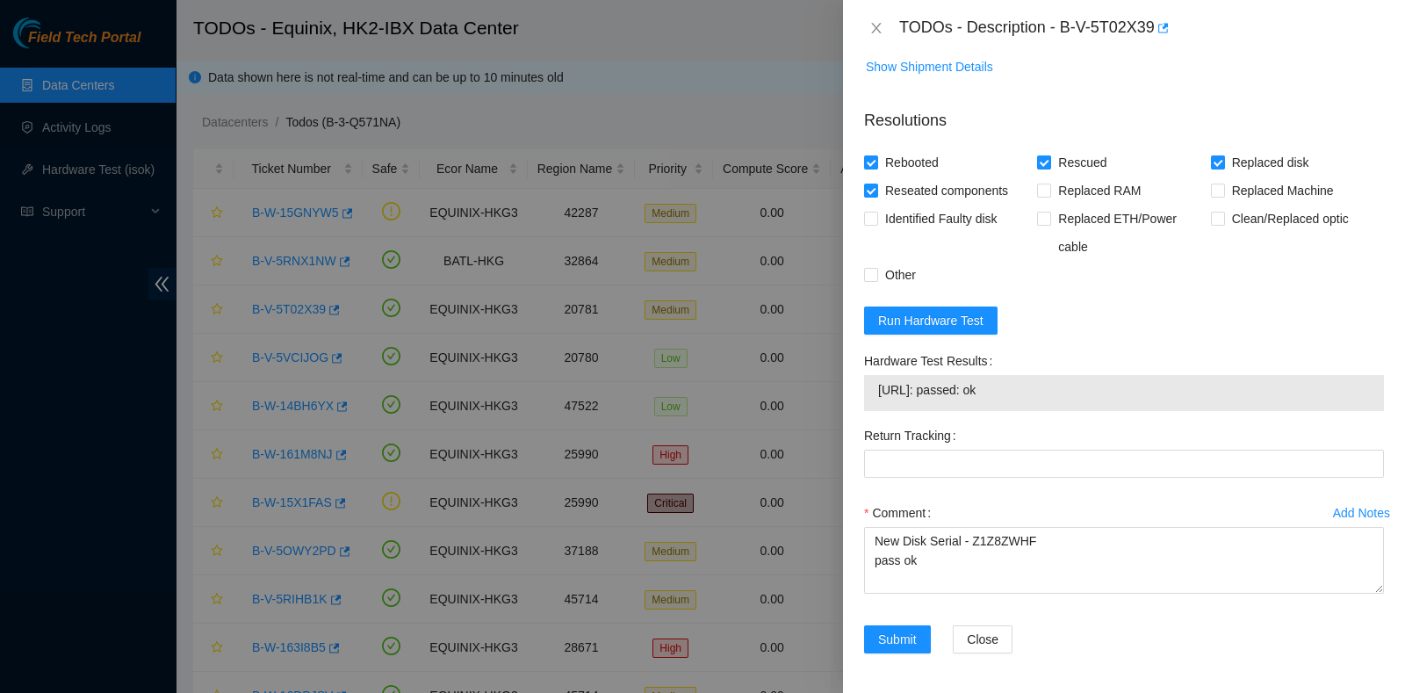
click at [961, 445] on div "Return Tracking" at bounding box center [1124, 436] width 520 height 28
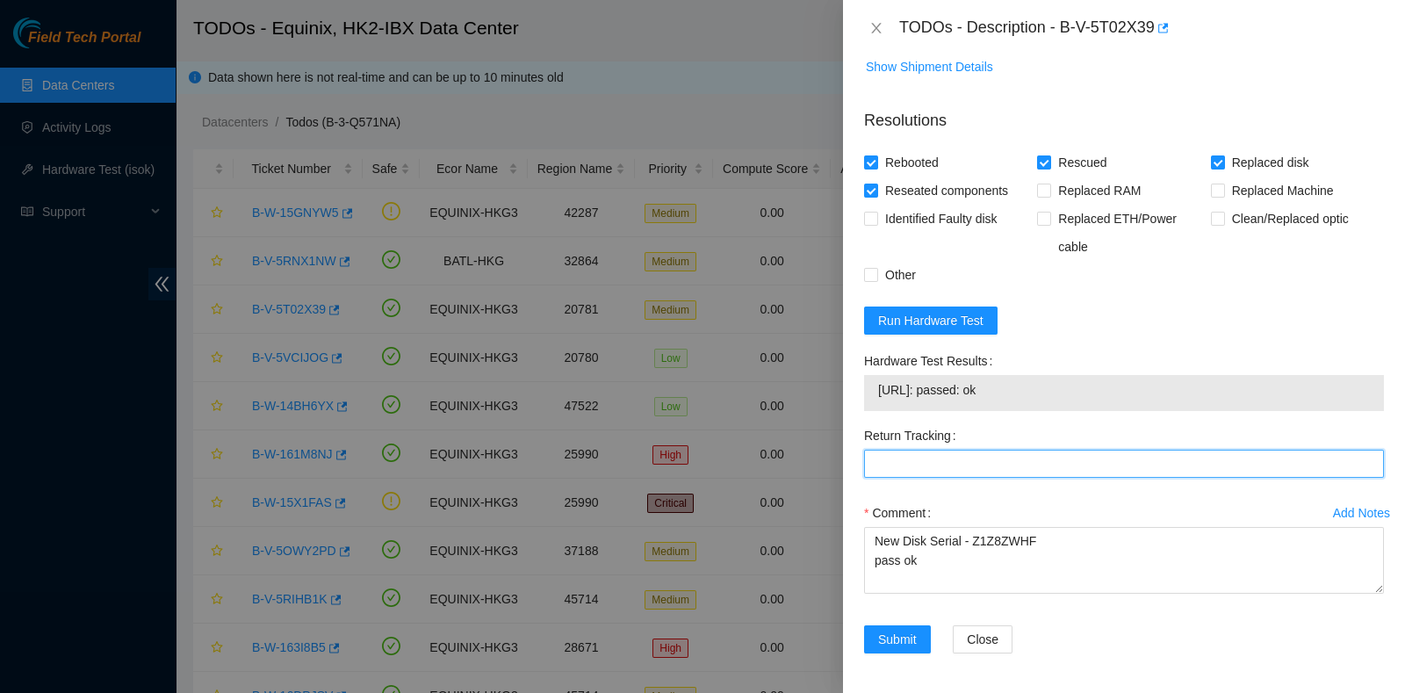
drag, startPoint x: 960, startPoint y: 451, endPoint x: 953, endPoint y: 465, distance: 16.5
click at [960, 451] on Tracking "Return Tracking" at bounding box center [1124, 464] width 520 height 28
paste Tracking "4736652144114"
type Tracking "4736652144114"
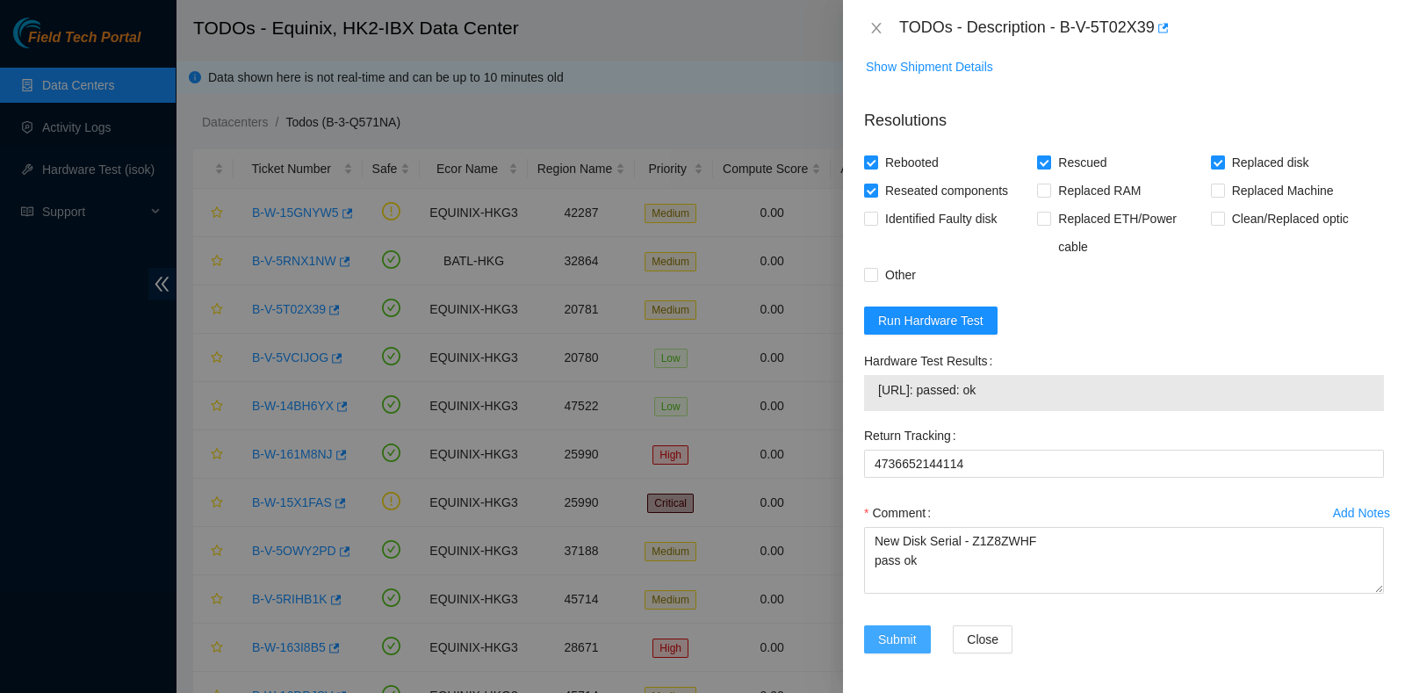
click at [897, 638] on span "Submit" at bounding box center [897, 639] width 39 height 19
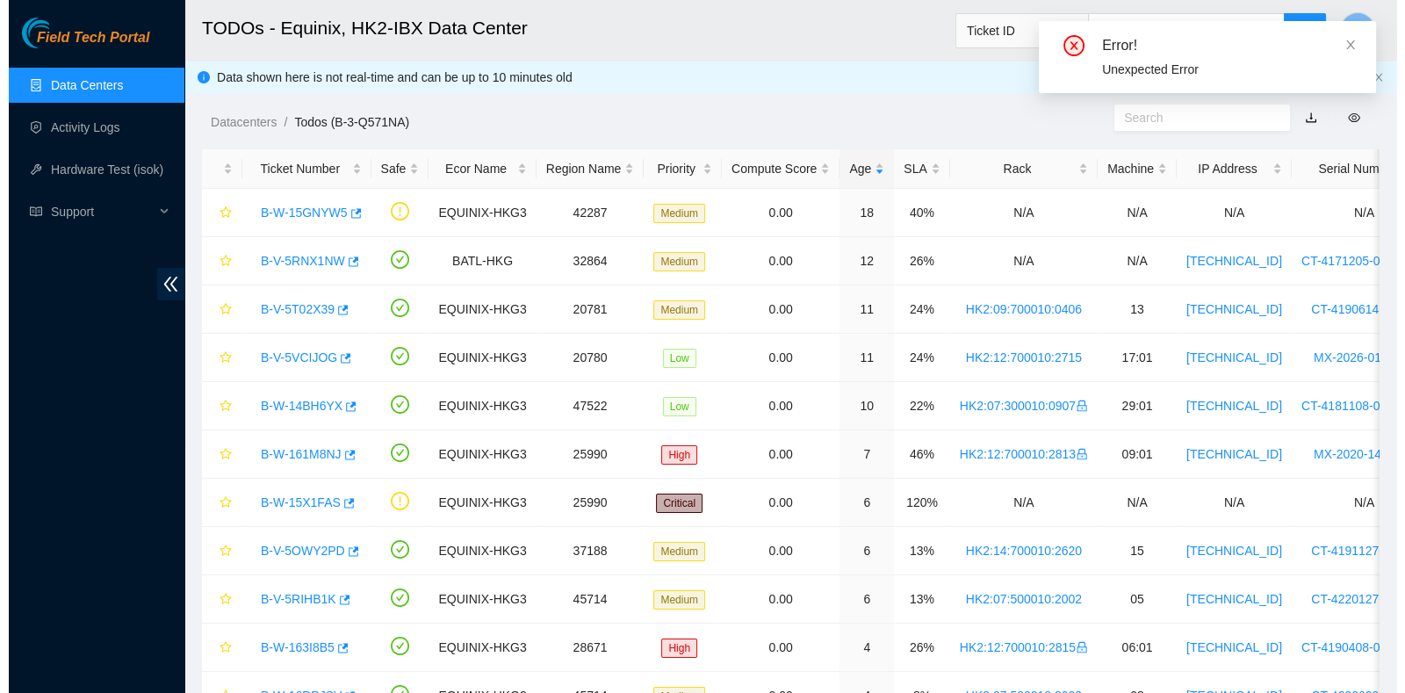
scroll to position [445, 0]
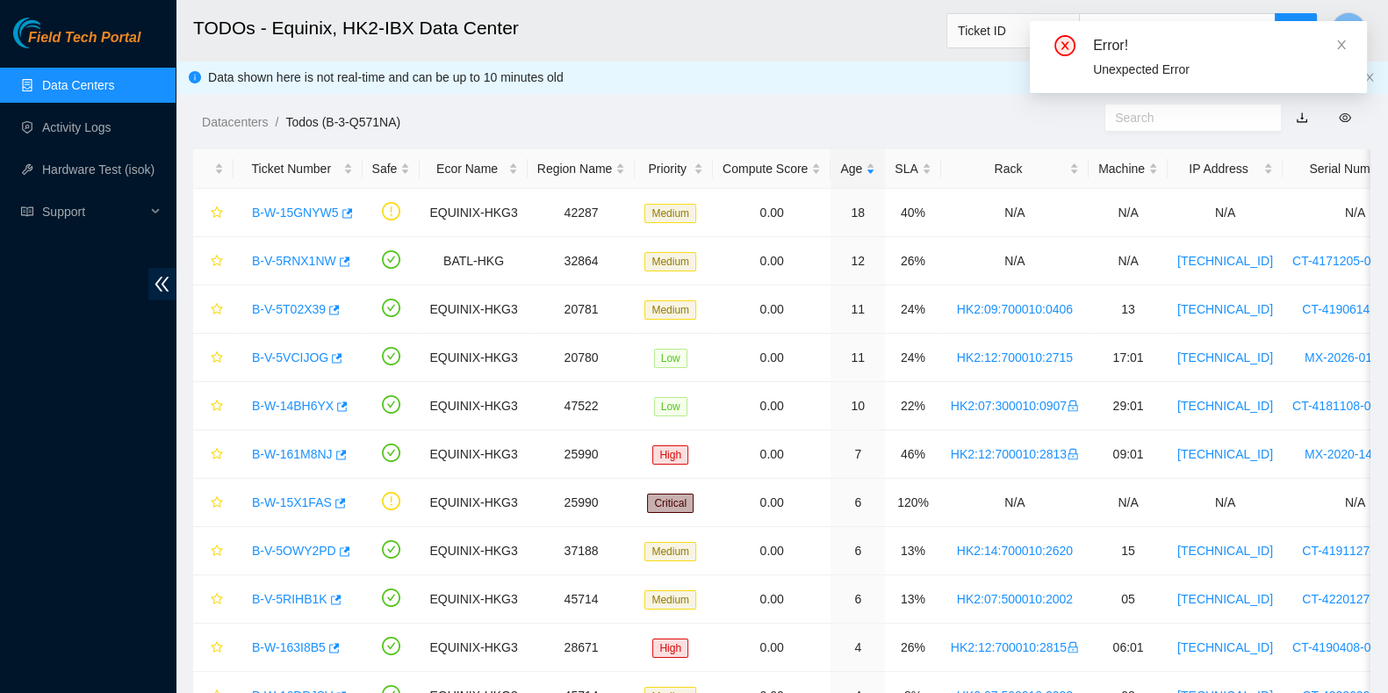
click at [133, 335] on div "Field Tech Portal Data Centers Activity Logs Hardware Test (isok) Support" at bounding box center [88, 355] width 176 height 675
click at [297, 310] on link "B-V-5T02X39" at bounding box center [289, 309] width 74 height 14
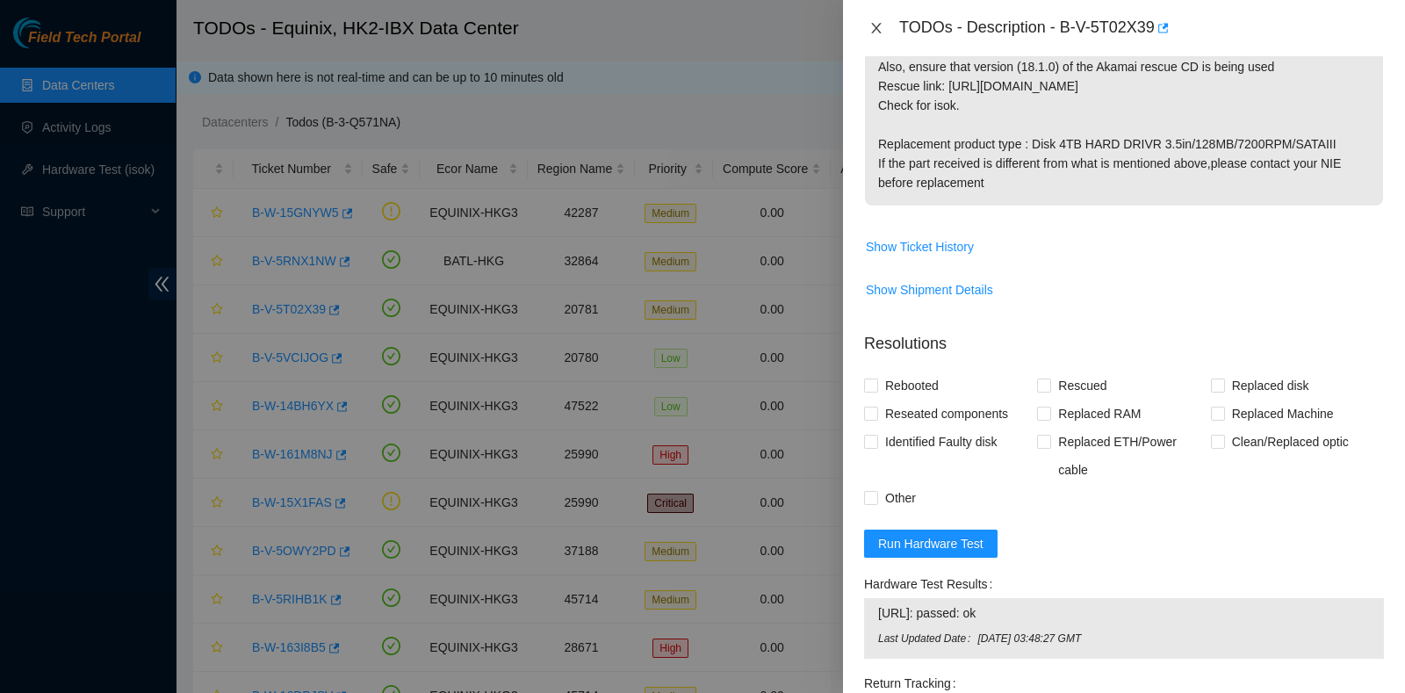
click at [885, 30] on button "Close" at bounding box center [876, 28] width 25 height 17
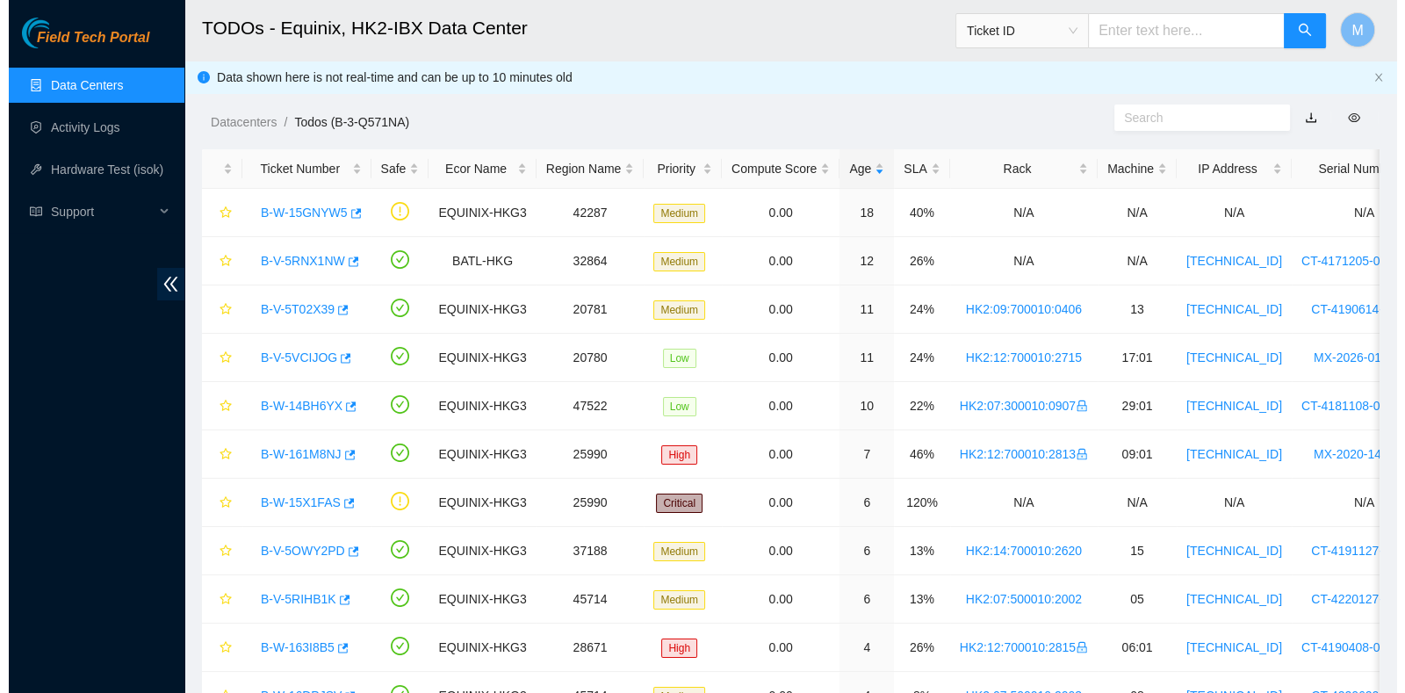
scroll to position [492, 0]
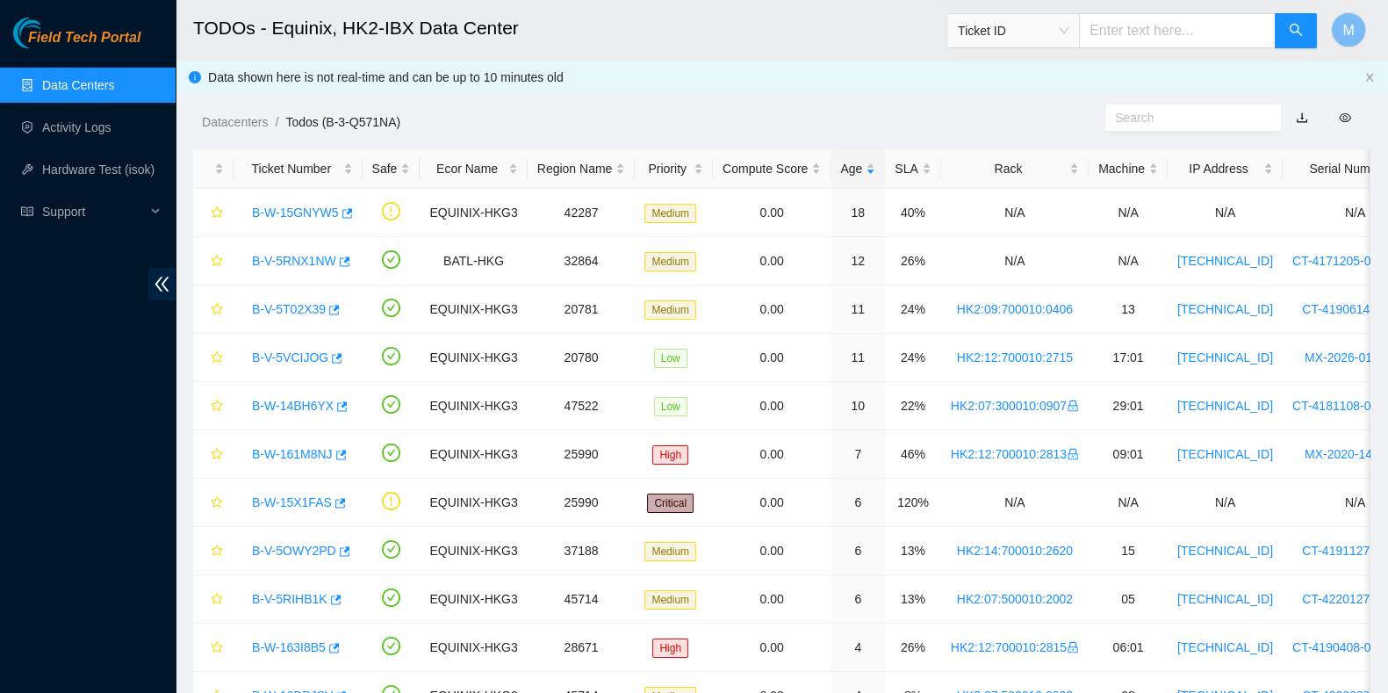
click at [8, 544] on div "Field Tech Portal Data Centers Activity Logs Hardware Test (isok) Support" at bounding box center [88, 355] width 176 height 675
click at [292, 312] on link "B-V-5T02X39" at bounding box center [289, 309] width 74 height 14
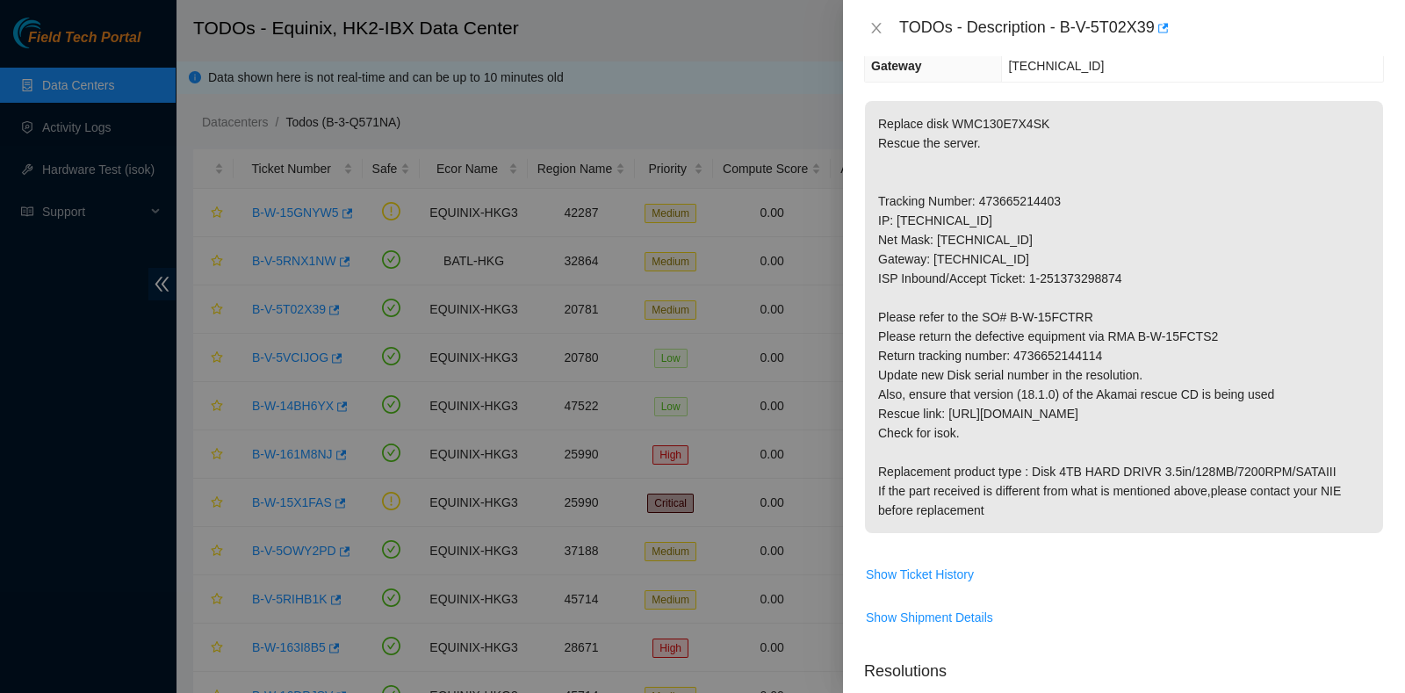
scroll to position [255, 0]
click at [877, 25] on icon "close" at bounding box center [876, 28] width 10 height 11
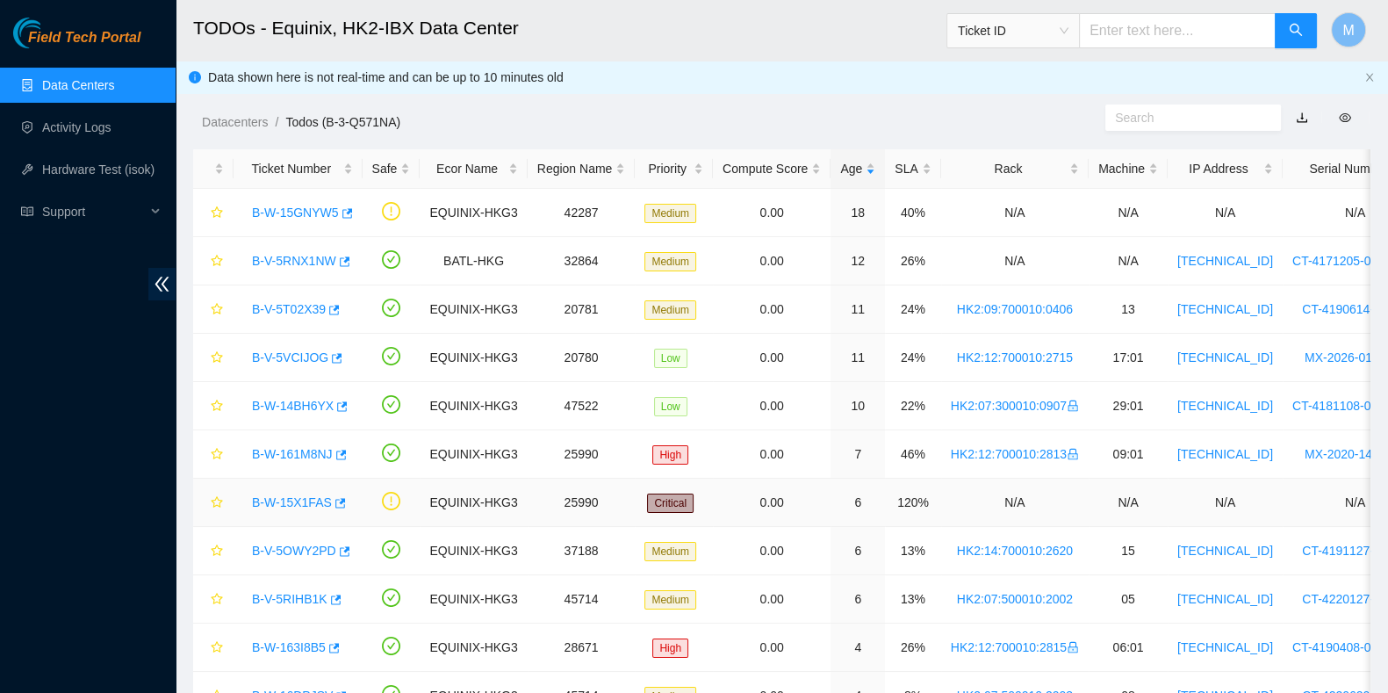
click at [285, 498] on link "B-W-15X1FAS" at bounding box center [292, 502] width 80 height 14
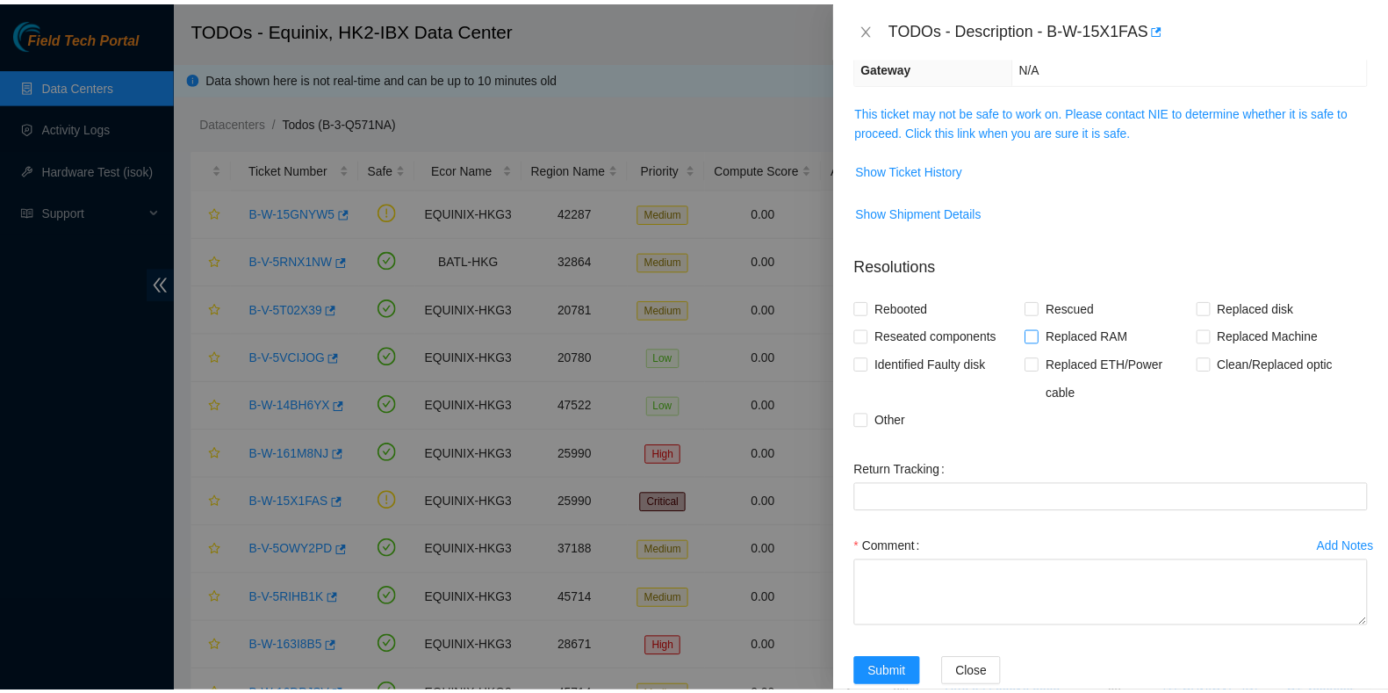
scroll to position [0, 0]
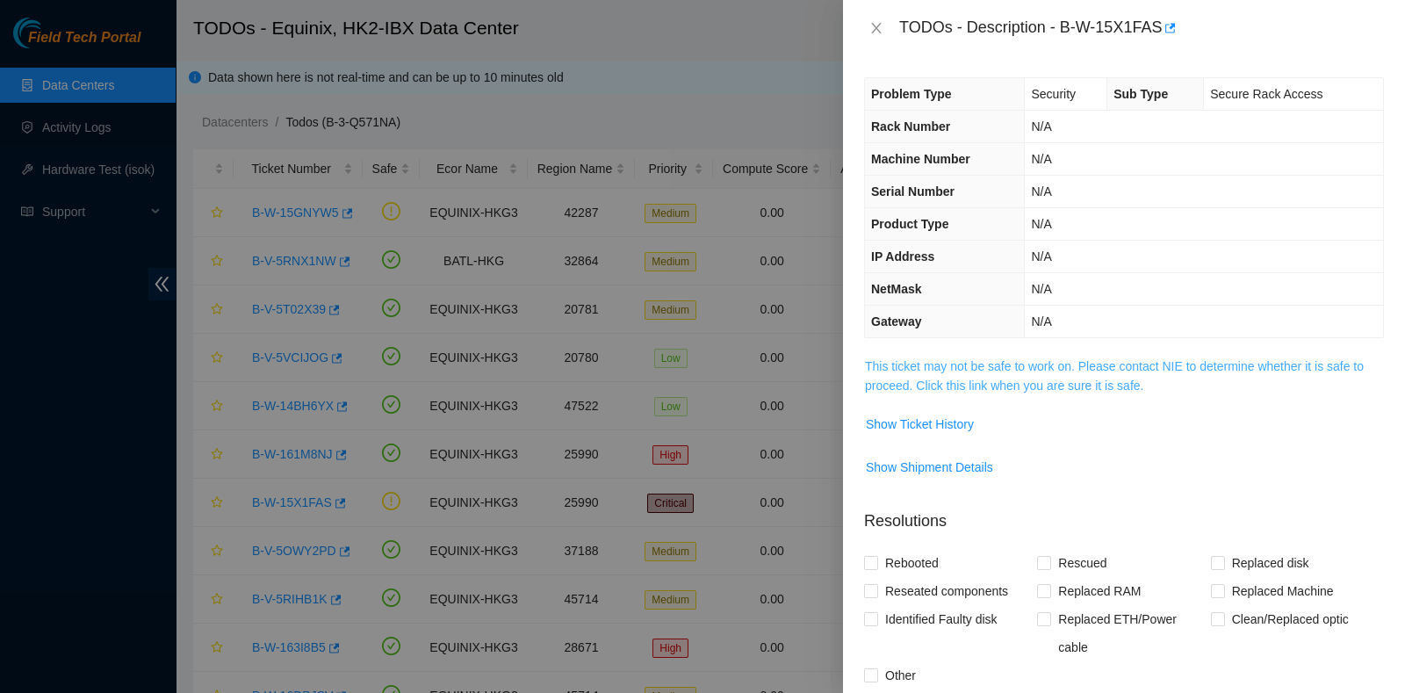
click at [1043, 363] on link "This ticket may not be safe to work on. Please contact NIE to determine whether…" at bounding box center [1114, 375] width 499 height 33
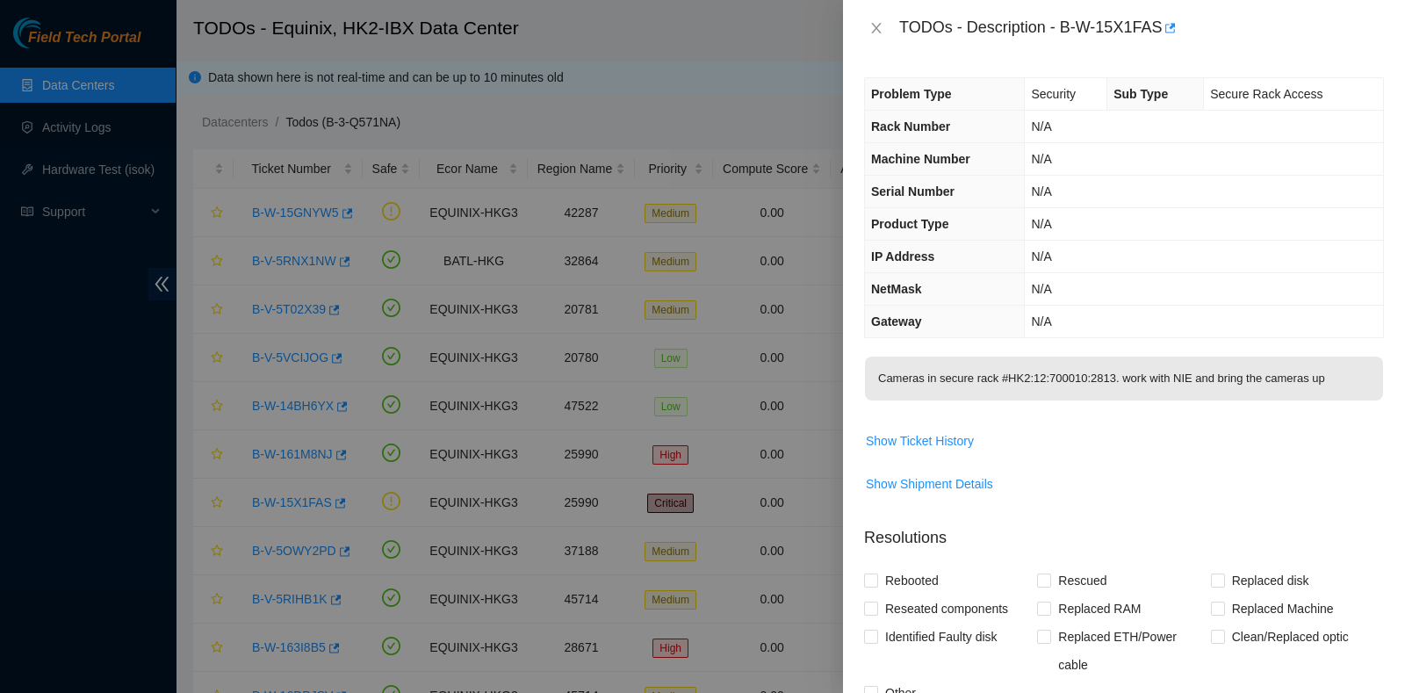
click at [883, 40] on div "TODOs - Description - B-W-15X1FAS" at bounding box center [1124, 28] width 520 height 28
click at [883, 32] on icon "close" at bounding box center [876, 28] width 14 height 14
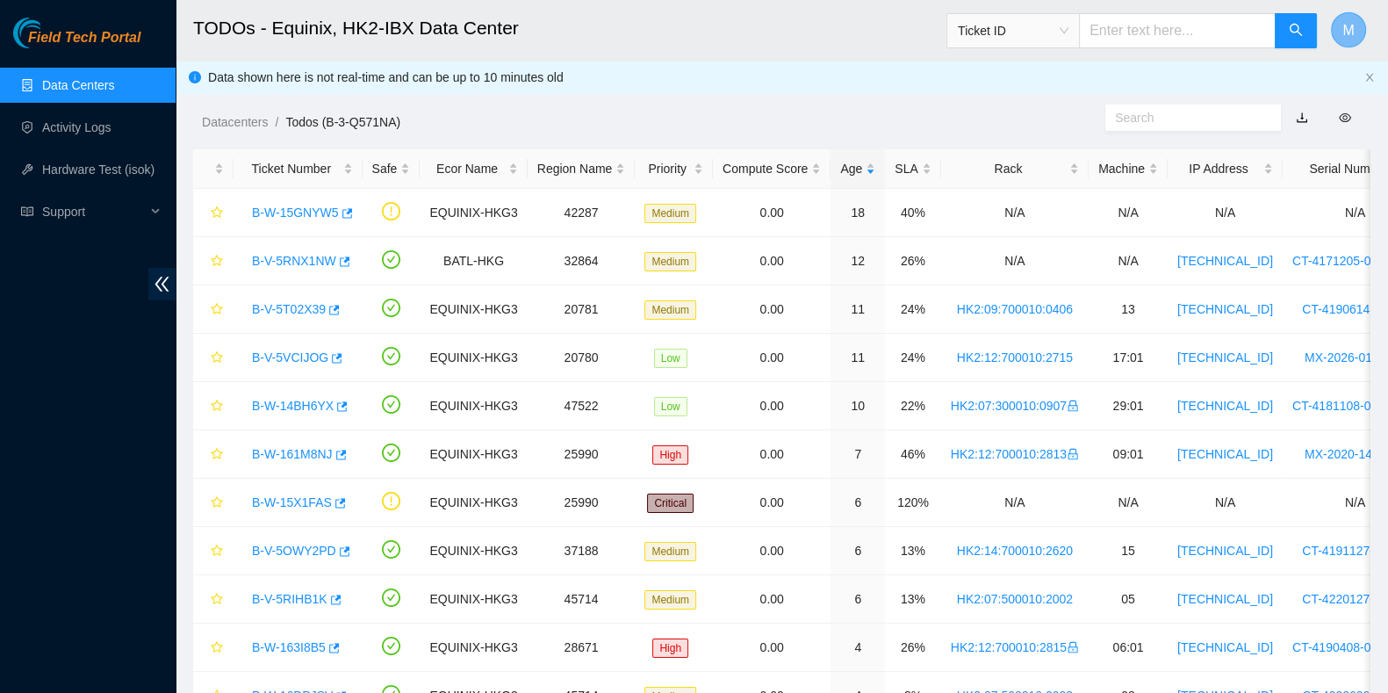
click at [1364, 30] on button "M" at bounding box center [1348, 29] width 35 height 35
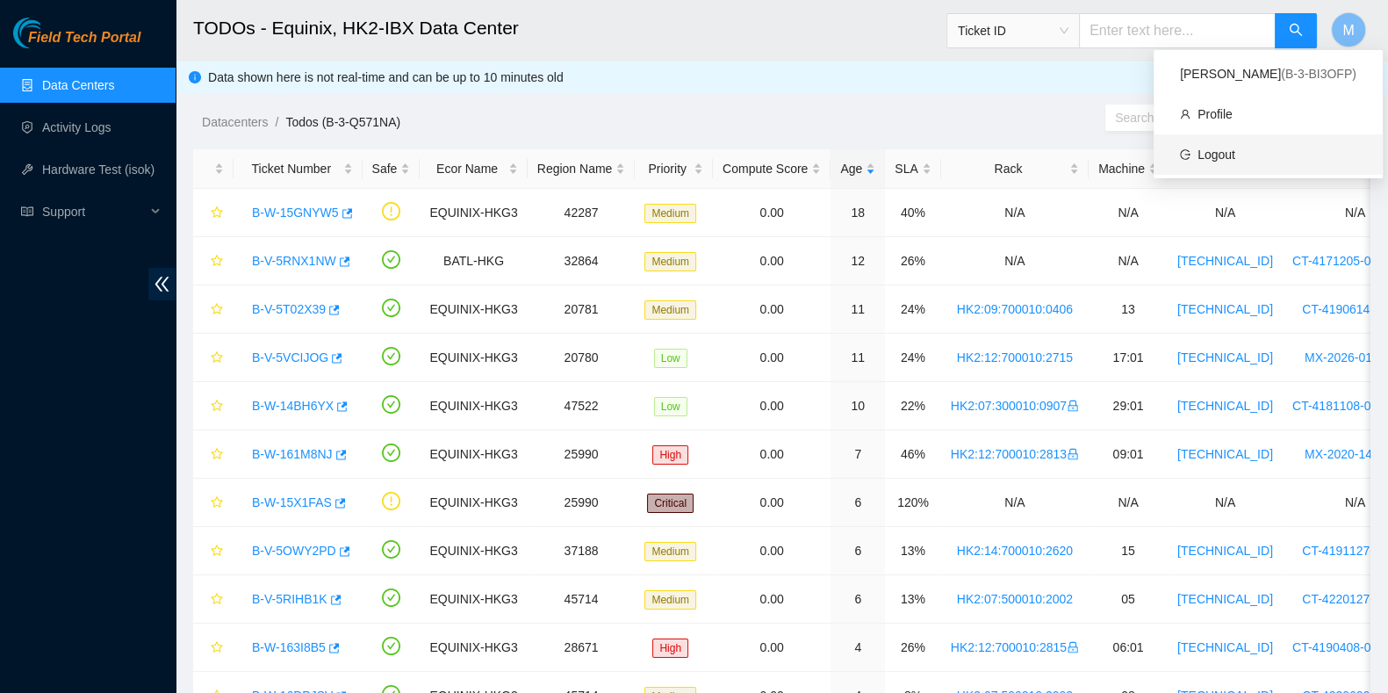
click at [1236, 150] on link "Logout" at bounding box center [1217, 155] width 38 height 14
